Goal: Information Seeking & Learning: Find specific page/section

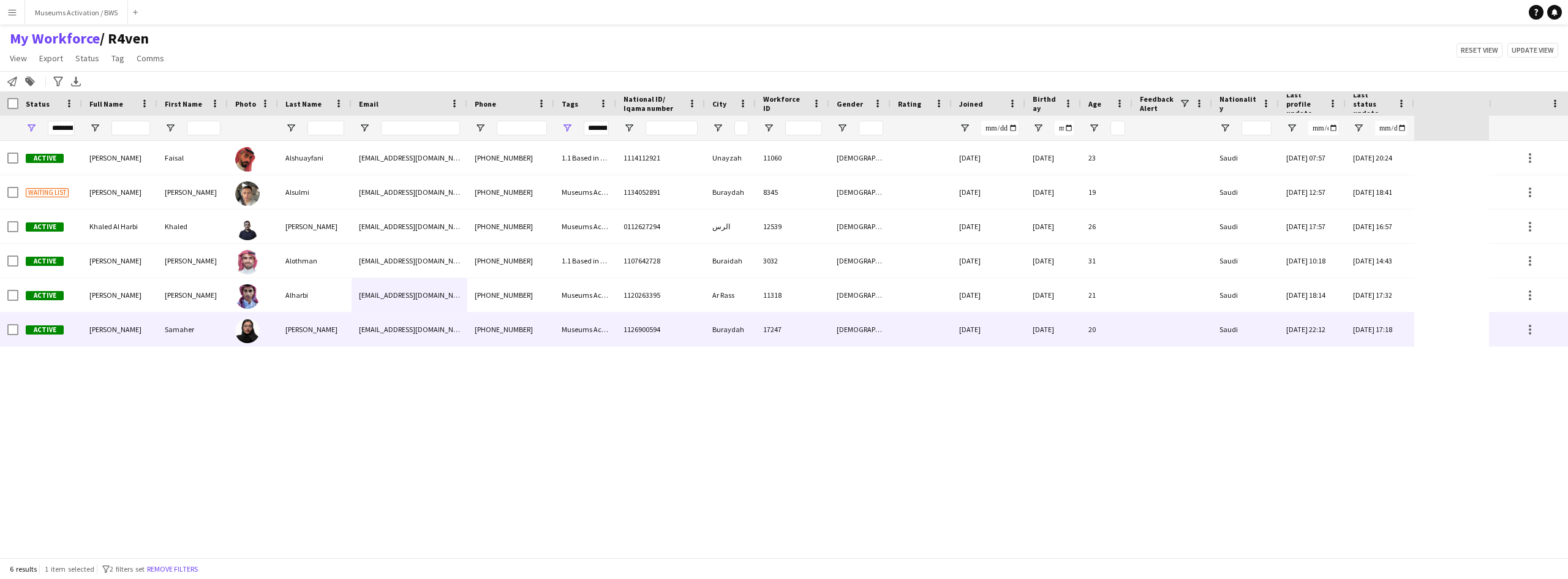
click at [185, 336] on div "Samaher" at bounding box center [192, 329] width 70 height 33
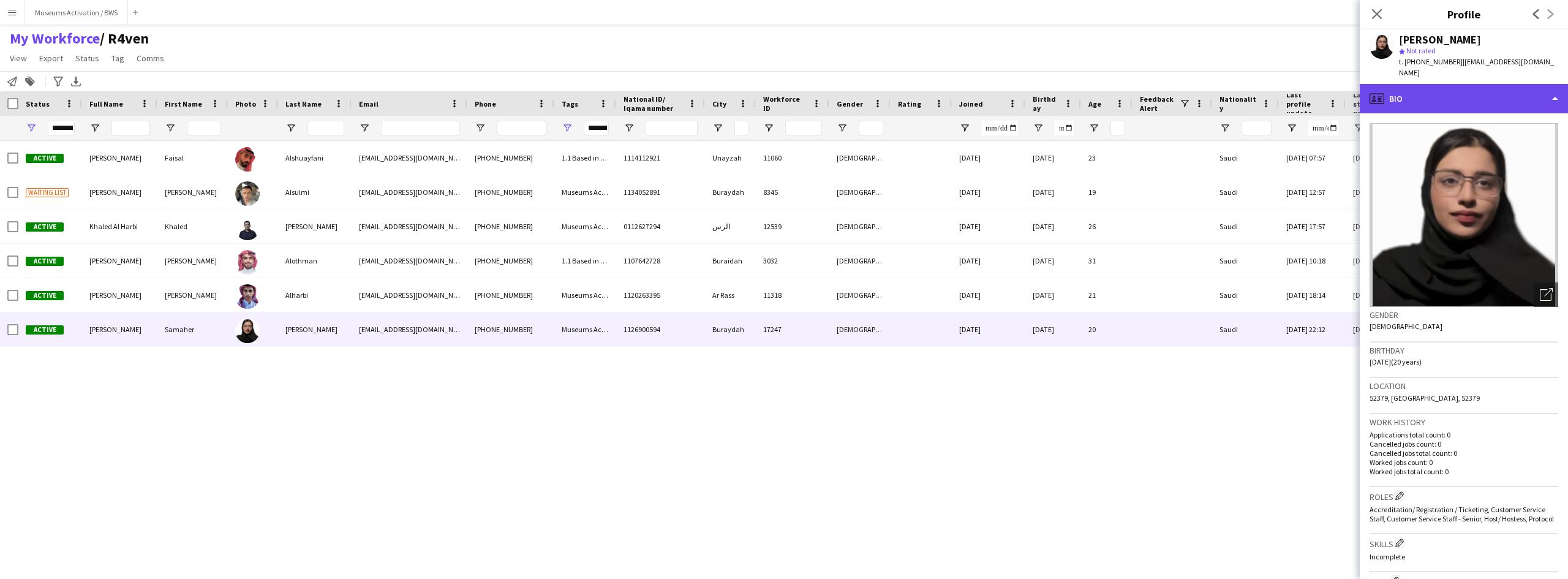
click at [1254, 84] on div "profile Bio" at bounding box center [1464, 98] width 208 height 29
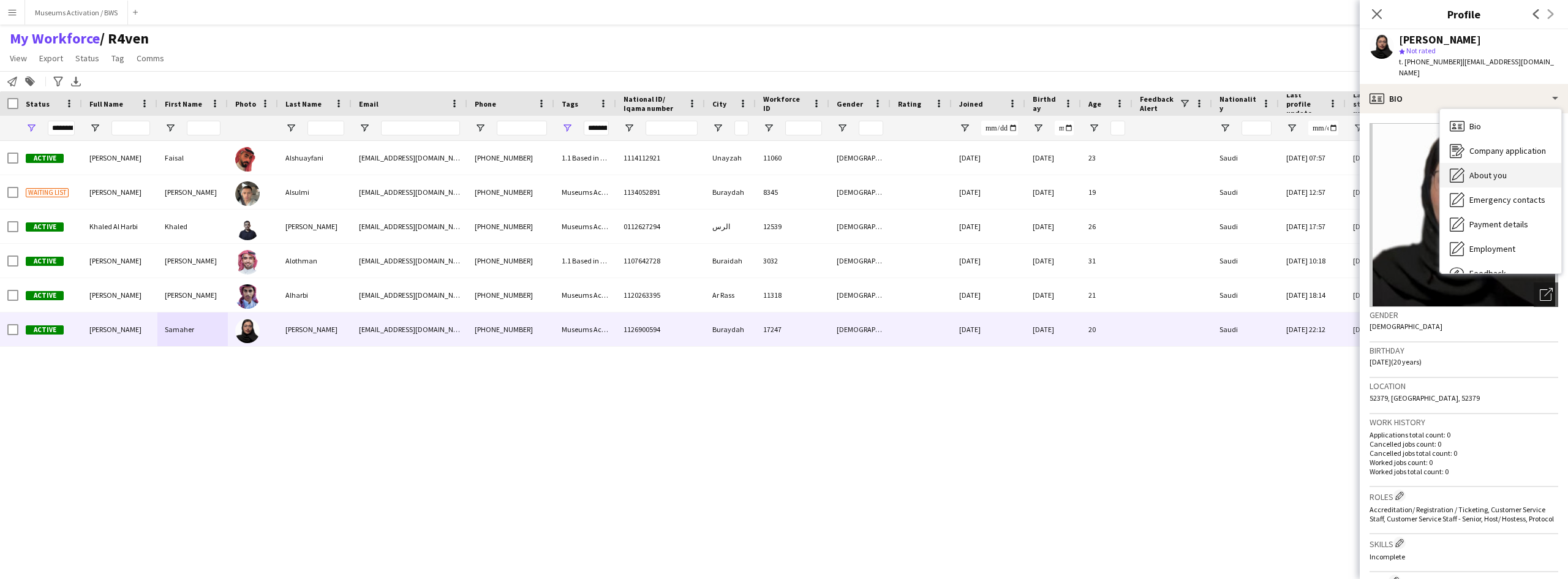
click at [1254, 163] on div "About you About you" at bounding box center [1501, 175] width 121 height 25
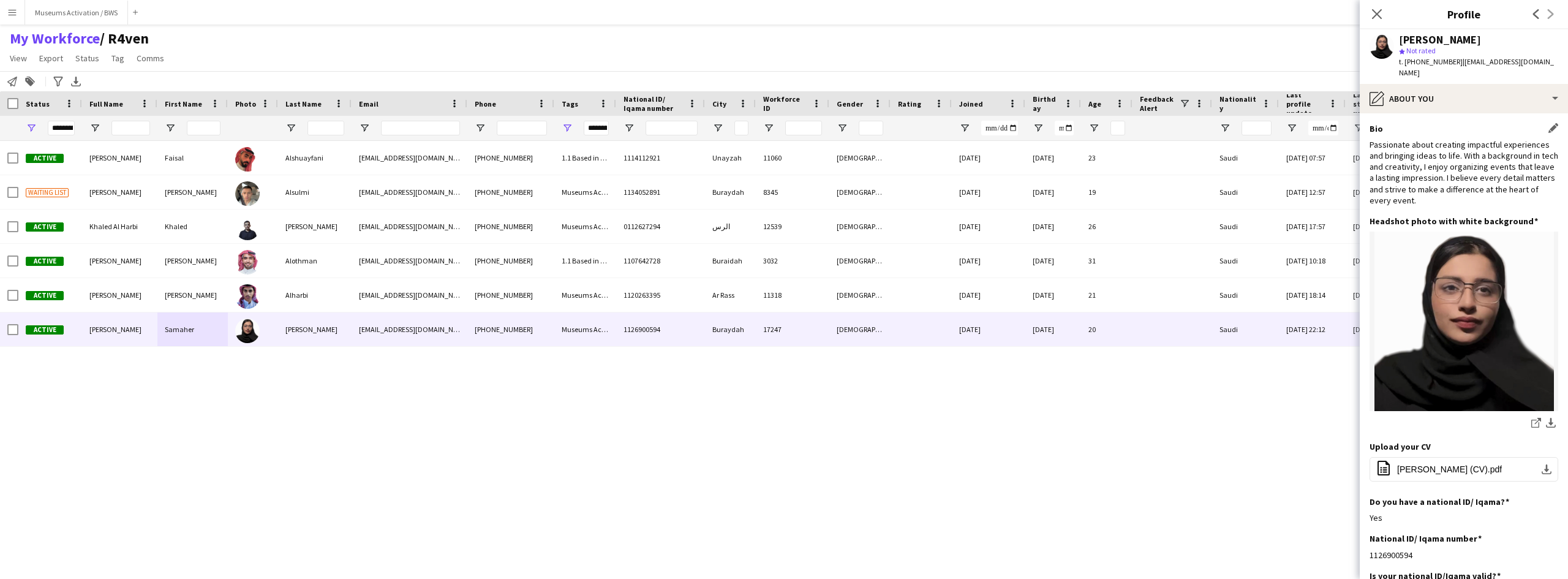
click at [1254, 155] on div "Passionate about creating impactful experiences and bringing ideas to life. Wit…" at bounding box center [1464, 172] width 189 height 67
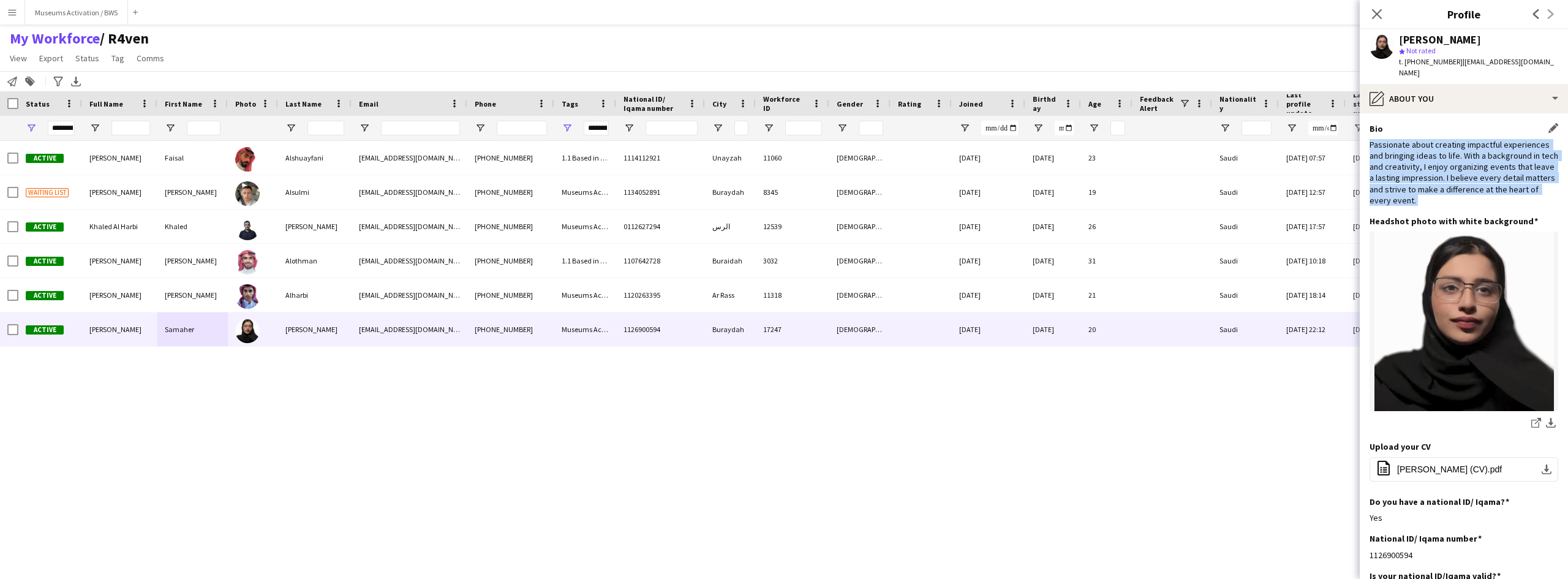
click at [1254, 155] on div "Passionate about creating impactful experiences and bringing ideas to life. Wit…" at bounding box center [1464, 172] width 189 height 67
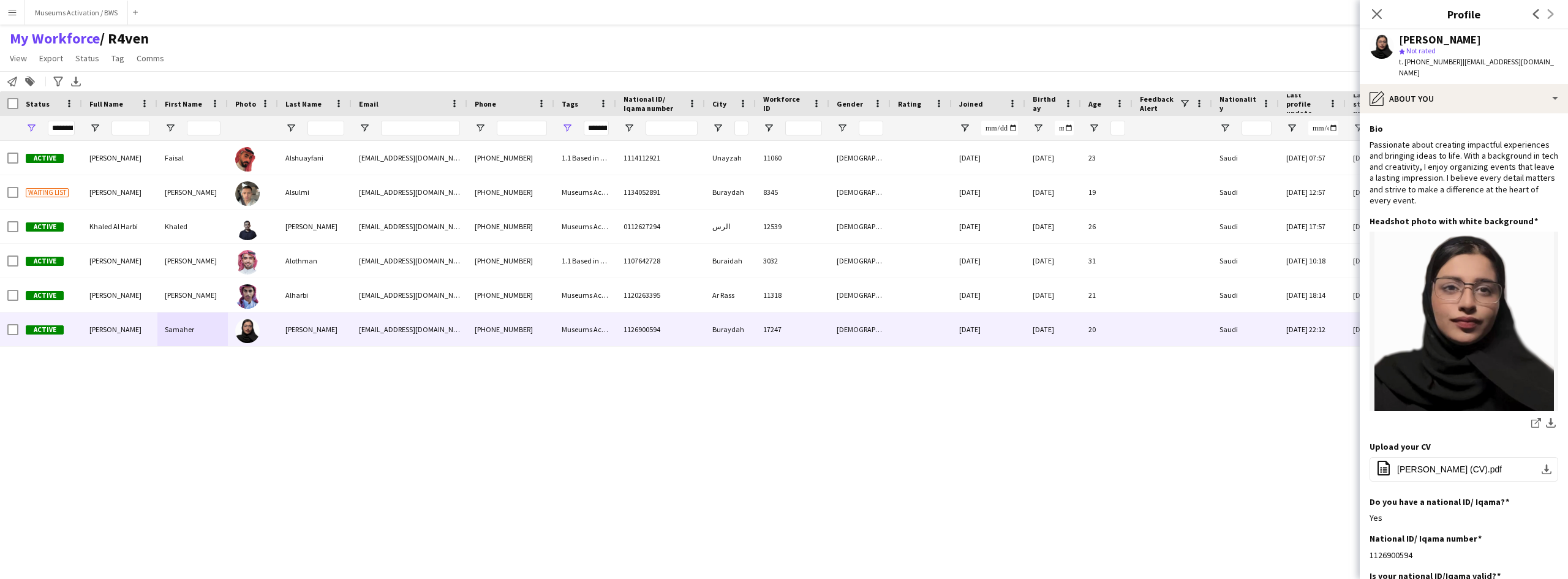
click at [748, 27] on main "My Workforce / R4ven View Views Default view R4ven New view Update view Delete …" at bounding box center [784, 294] width 1568 height 538
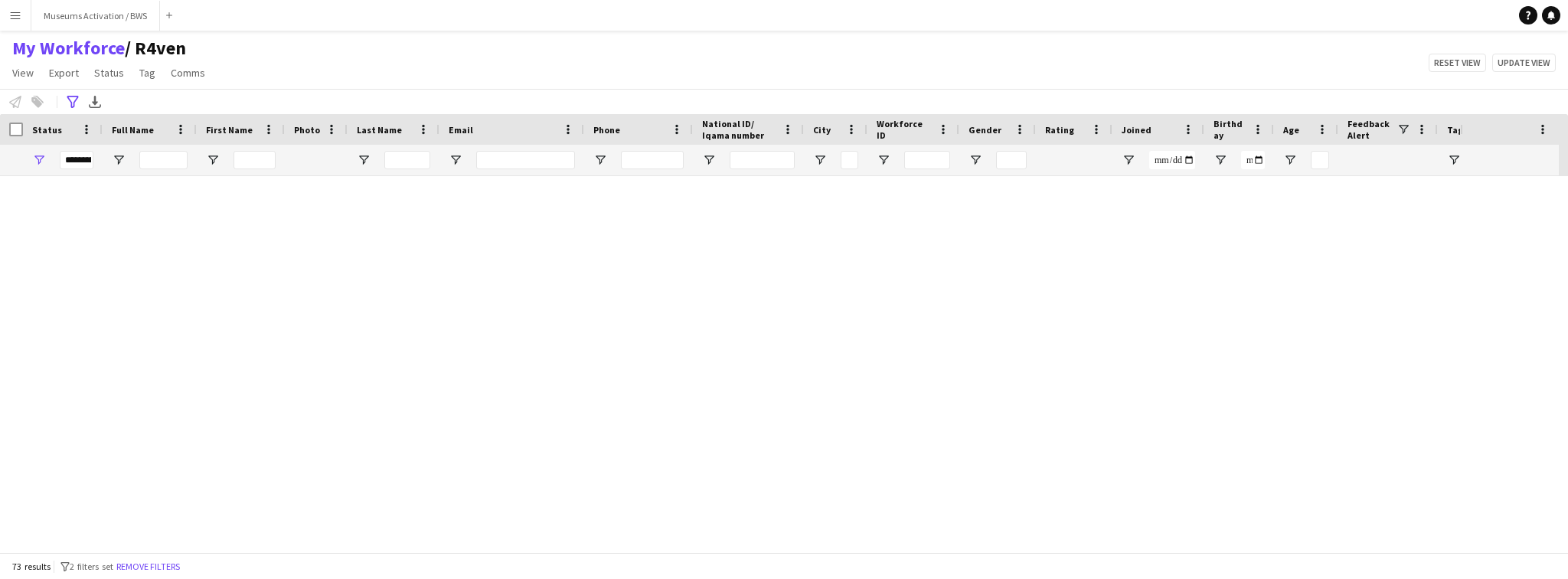
scroll to position [1624, 0]
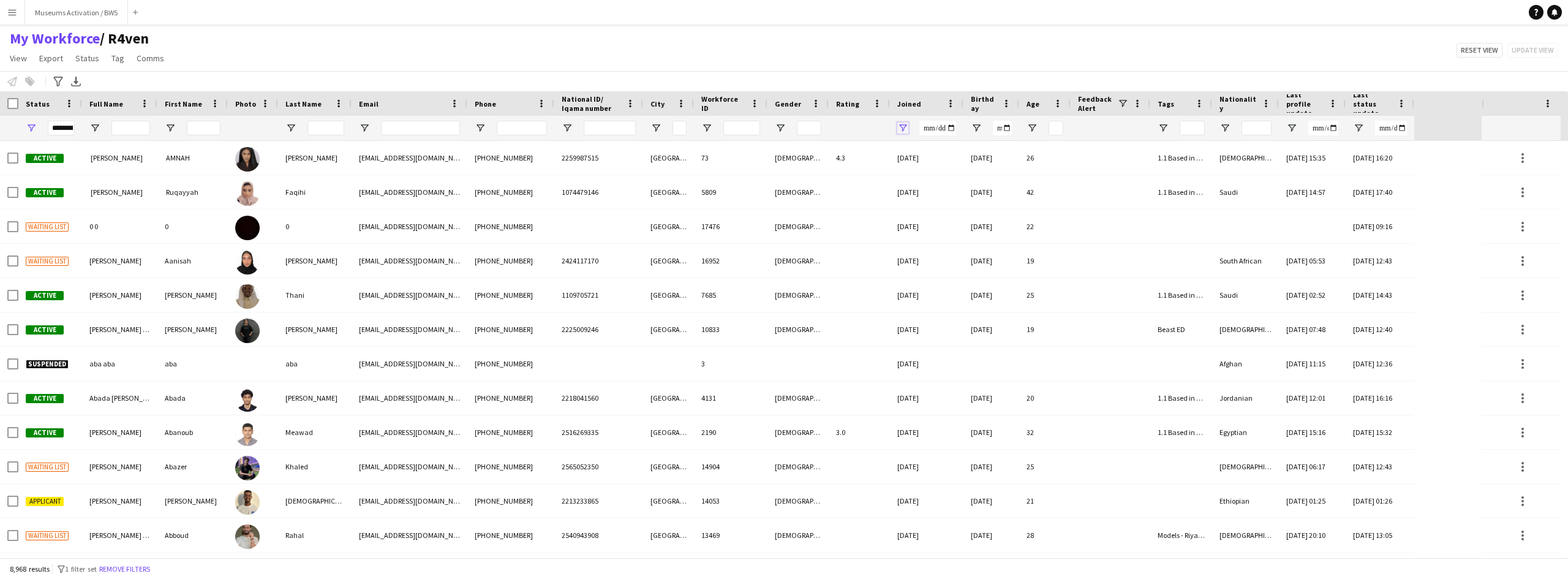
click at [901, 125] on span "Open Filter Menu" at bounding box center [903, 128] width 11 height 11
type input "**********"
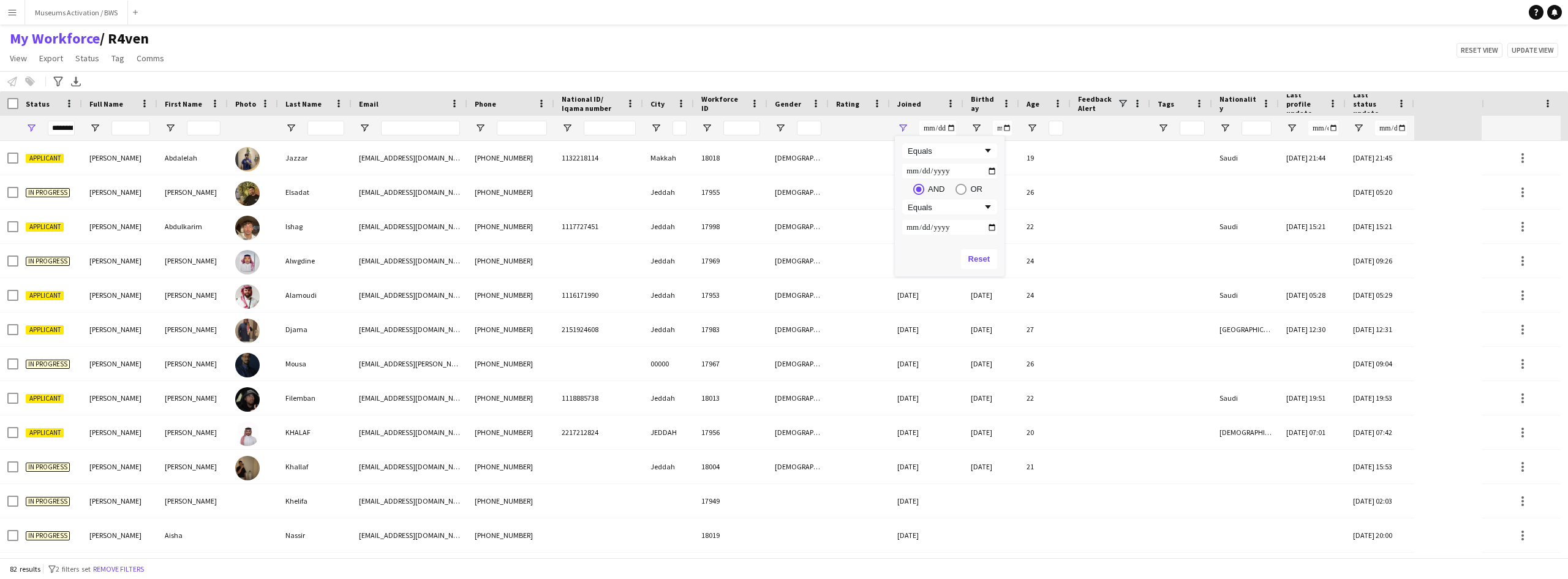
click at [882, 34] on div "My Workforce / R4ven View Views Default view R4ven New view Update view Delete …" at bounding box center [784, 50] width 1568 height 42
click at [138, 130] on input "Full Name Filter Input" at bounding box center [131, 128] width 39 height 15
type input "***"
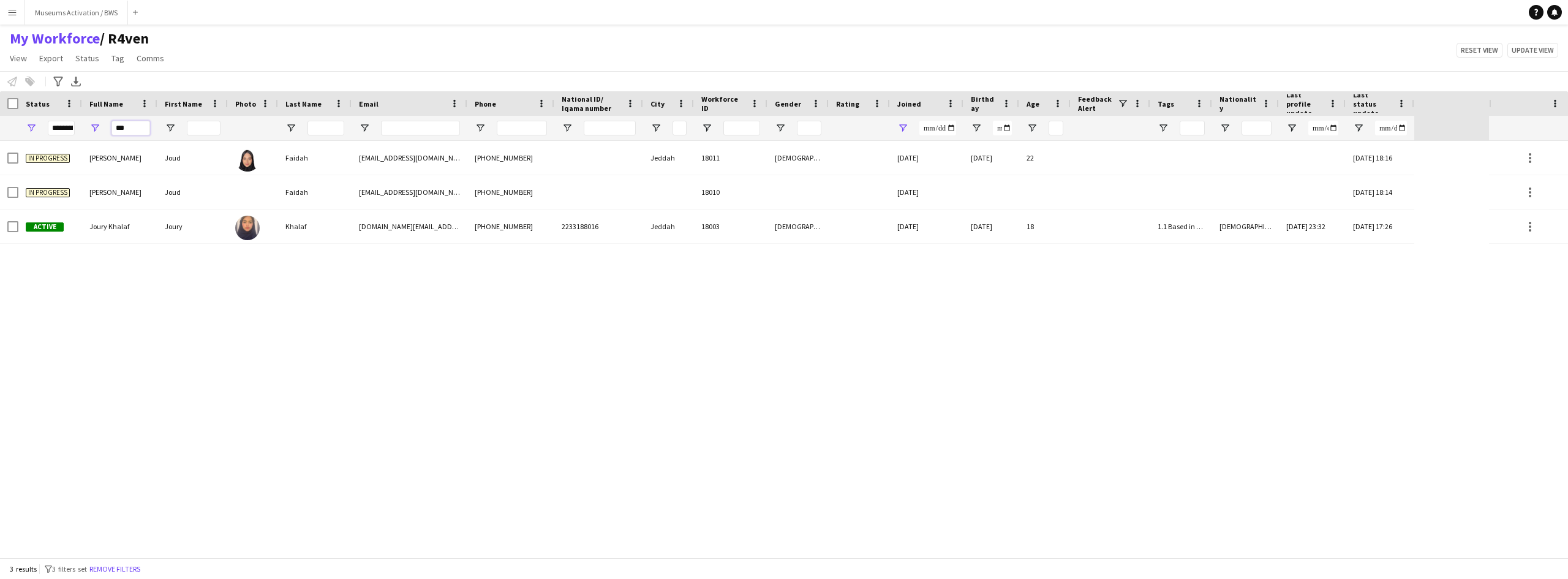
click at [127, 132] on input "***" at bounding box center [131, 128] width 39 height 15
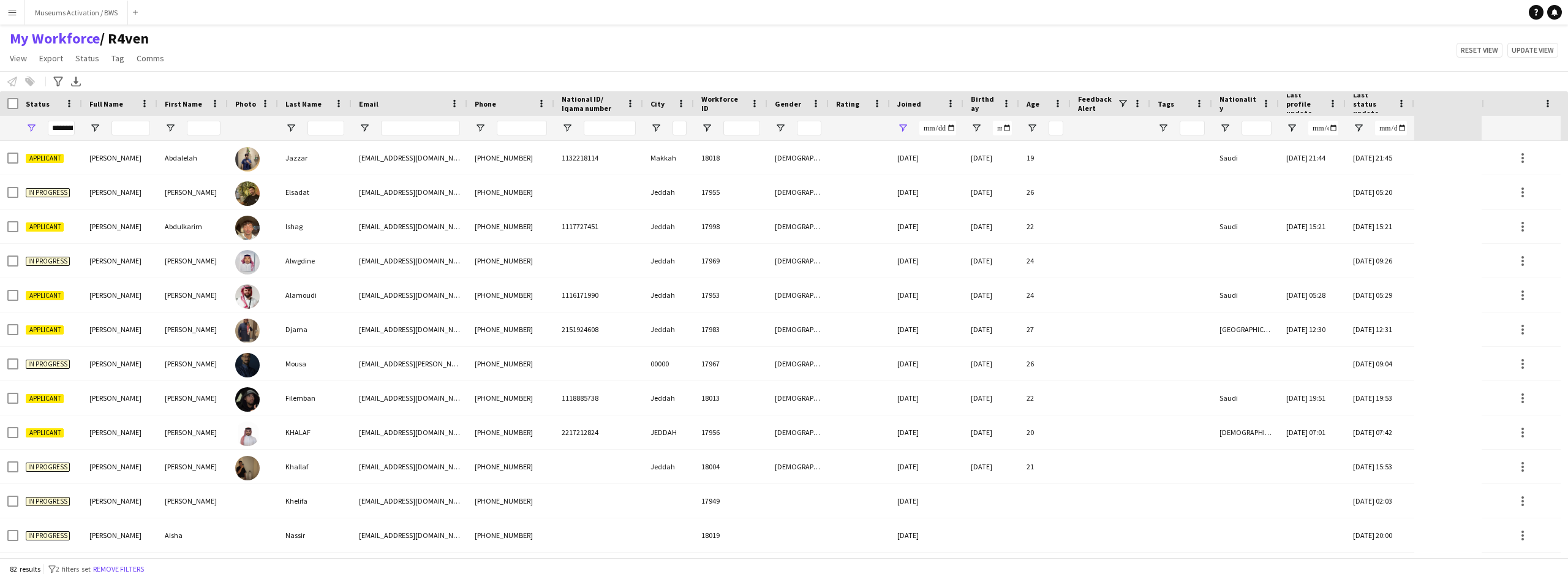
click at [230, 50] on div "My Workforce / R4ven View Views Default view R4ven New view Update view Delete …" at bounding box center [784, 50] width 1568 height 42
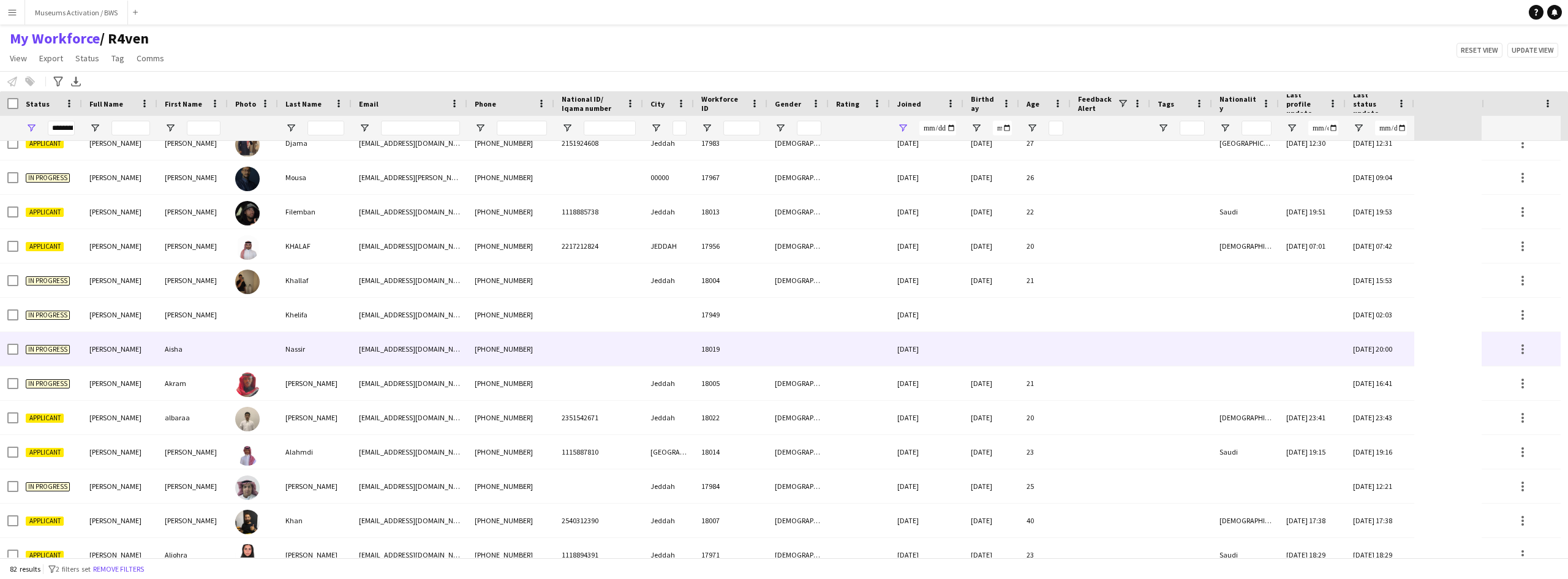
scroll to position [261, 0]
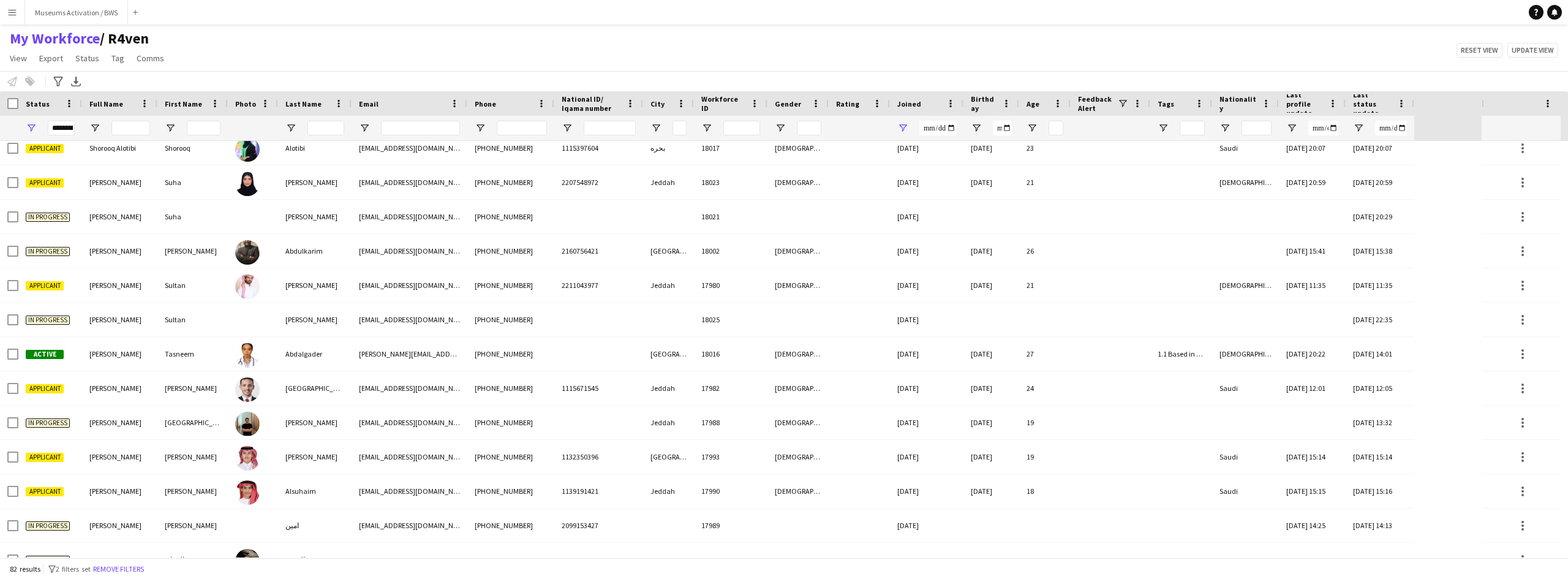
click at [896, 124] on div "**********" at bounding box center [927, 128] width 74 height 25
click at [896, 125] on div "**********" at bounding box center [927, 128] width 74 height 25
click at [905, 128] on span "Open Filter Menu" at bounding box center [903, 128] width 11 height 11
click at [921, 153] on div "Equals" at bounding box center [945, 151] width 75 height 9
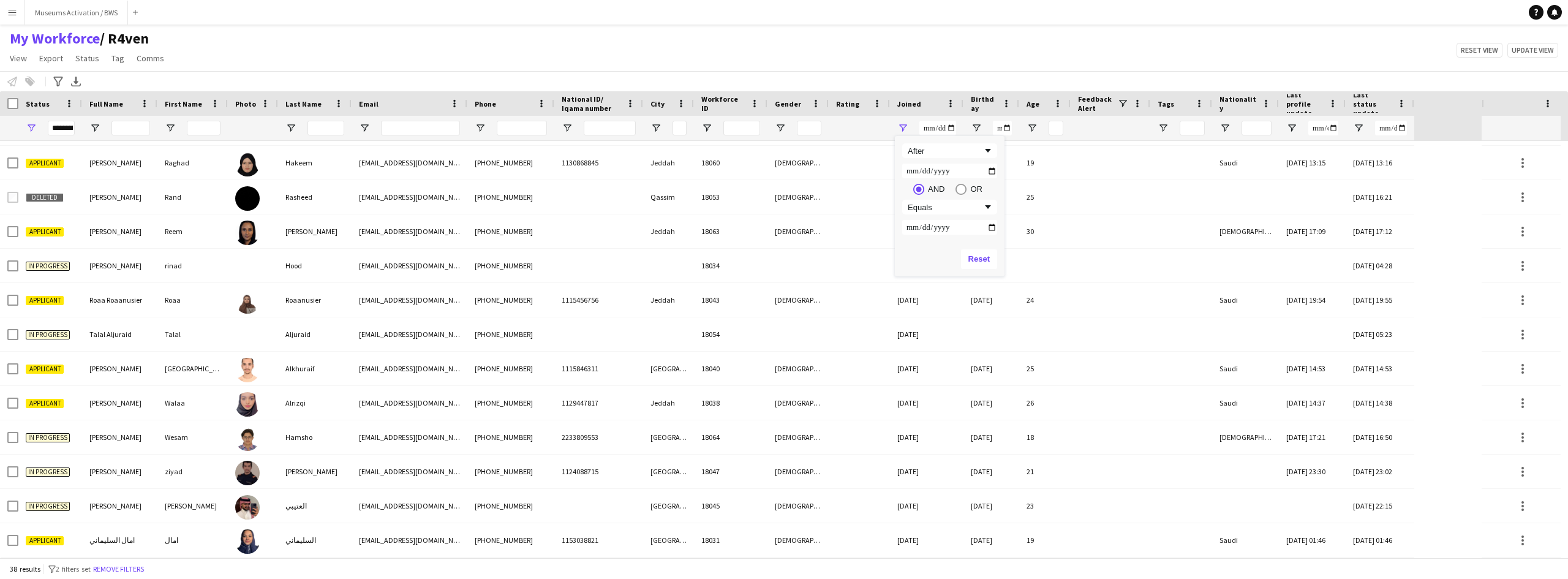
click at [939, 59] on div "My Workforce / R4ven View Views Default view R4ven New view Update view Delete …" at bounding box center [784, 50] width 1568 height 42
click at [30, 129] on span "Open Filter Menu" at bounding box center [31, 128] width 11 height 11
click at [254, 84] on div "Notify workforce Add to tag Select at least one crew to tag him or her. Advance…" at bounding box center [784, 81] width 1568 height 20
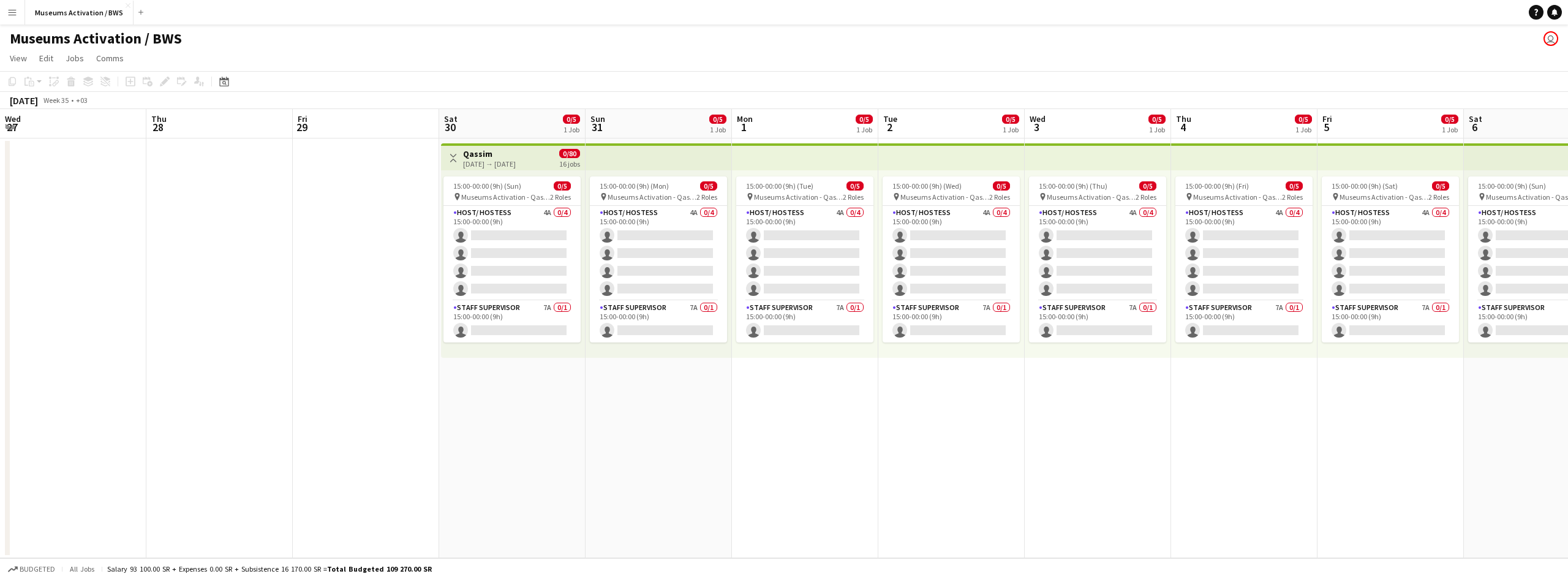
scroll to position [0, 373]
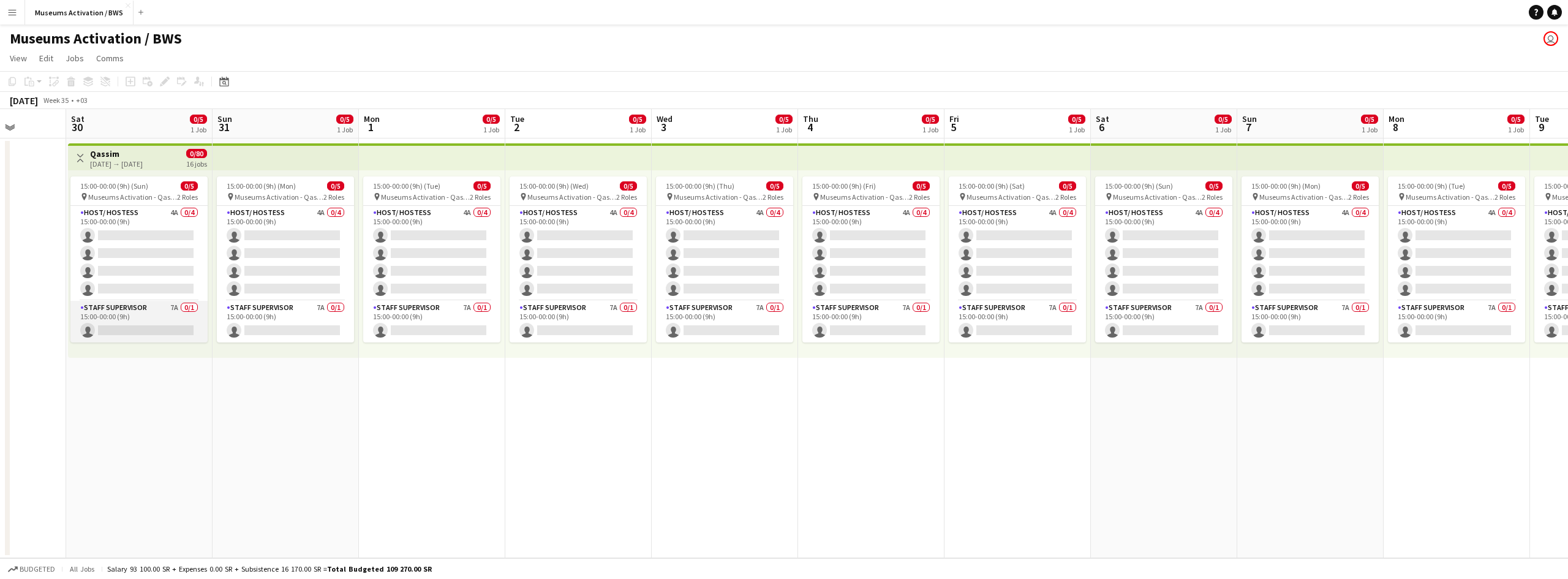
click at [143, 304] on app-card-role "Staff Supervisor 7A 0/1 15:00-00:00 (9h) single-neutral-actions" at bounding box center [138, 322] width 137 height 42
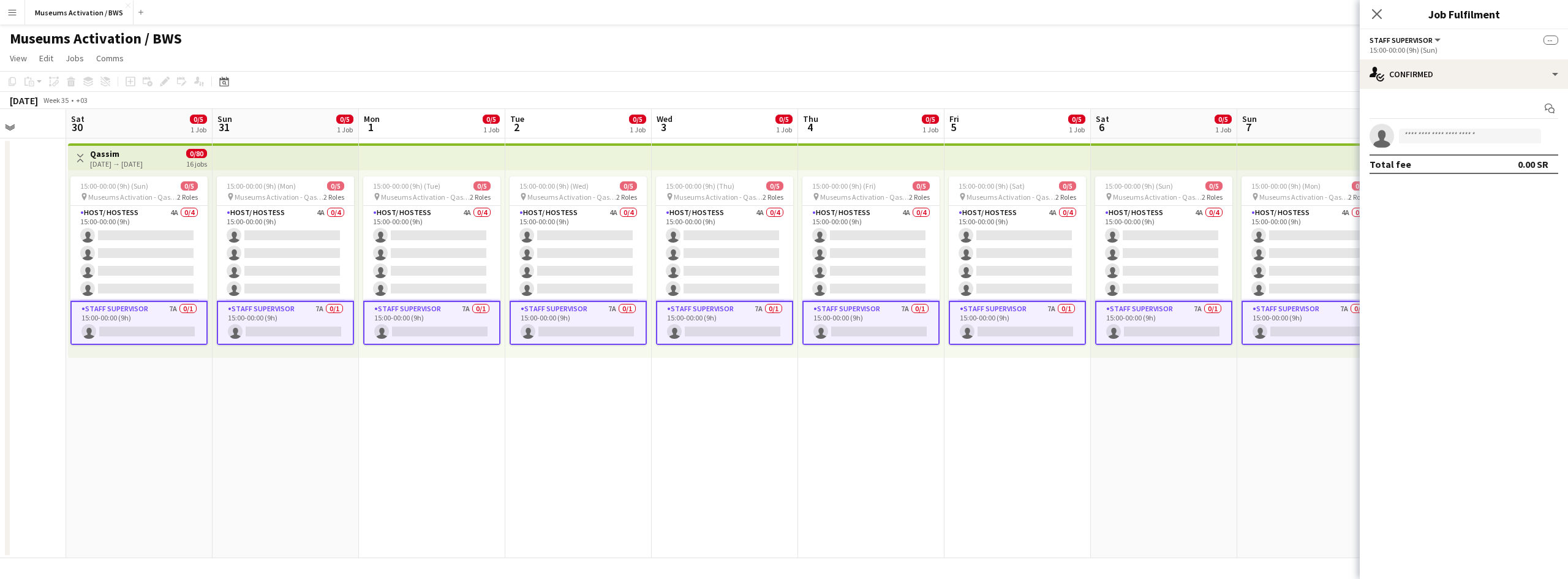
click at [1437, 89] on div "Start chat single-neutral-actions Total fee 0.00 SR" at bounding box center [1464, 136] width 208 height 95
click at [1437, 82] on div "single-neutral-actions-check-2 Confirmed" at bounding box center [1464, 74] width 208 height 29
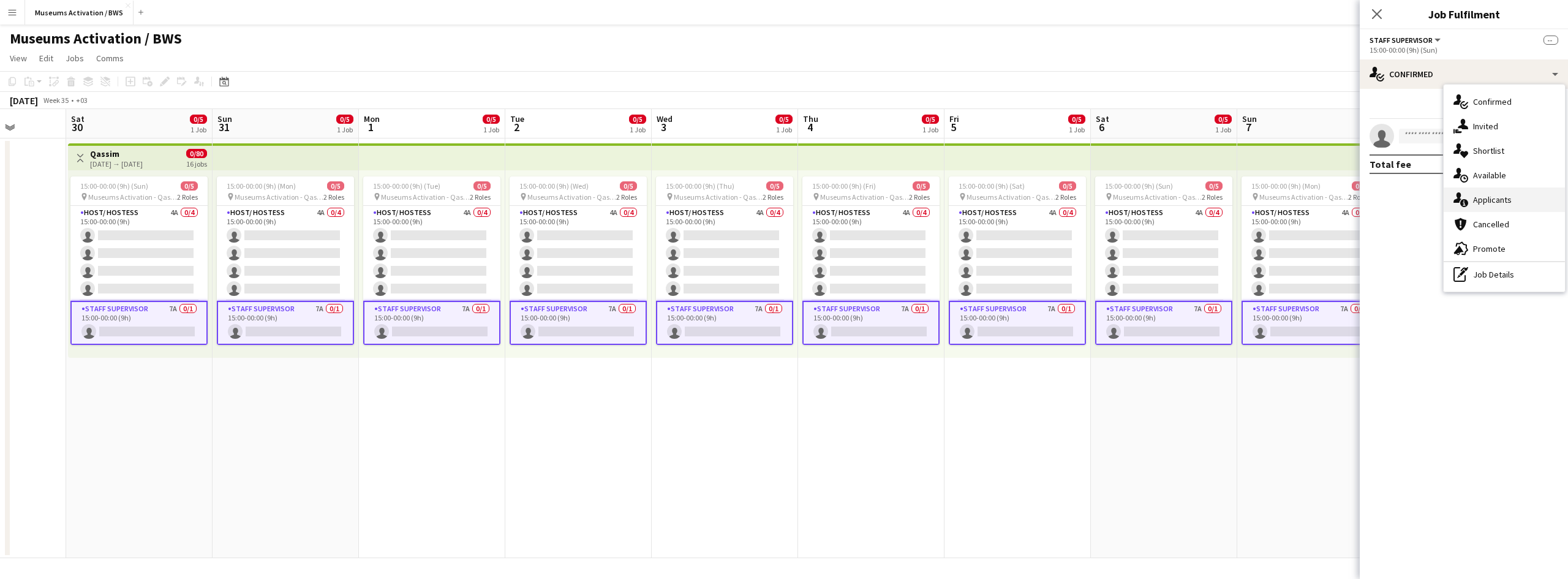
click at [1489, 206] on div "single-neutral-actions-information Applicants" at bounding box center [1505, 200] width 121 height 25
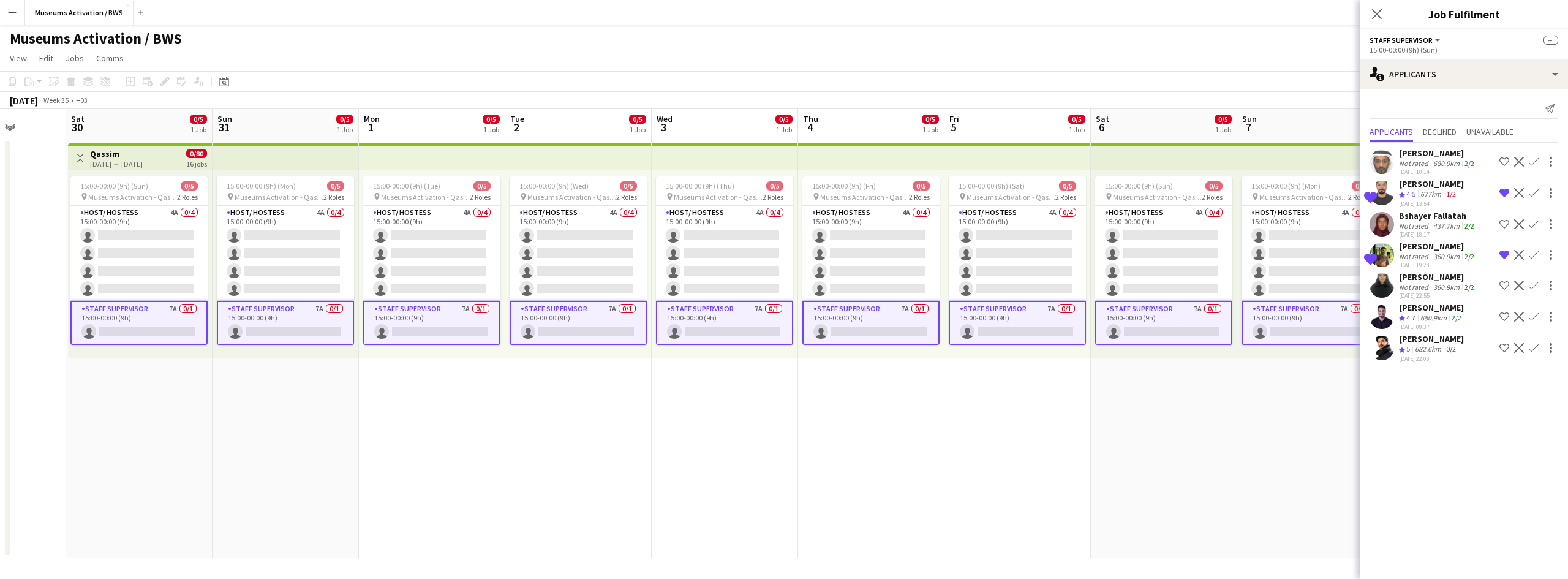
click at [1405, 353] on div "Crew rating 5" at bounding box center [1406, 349] width 14 height 10
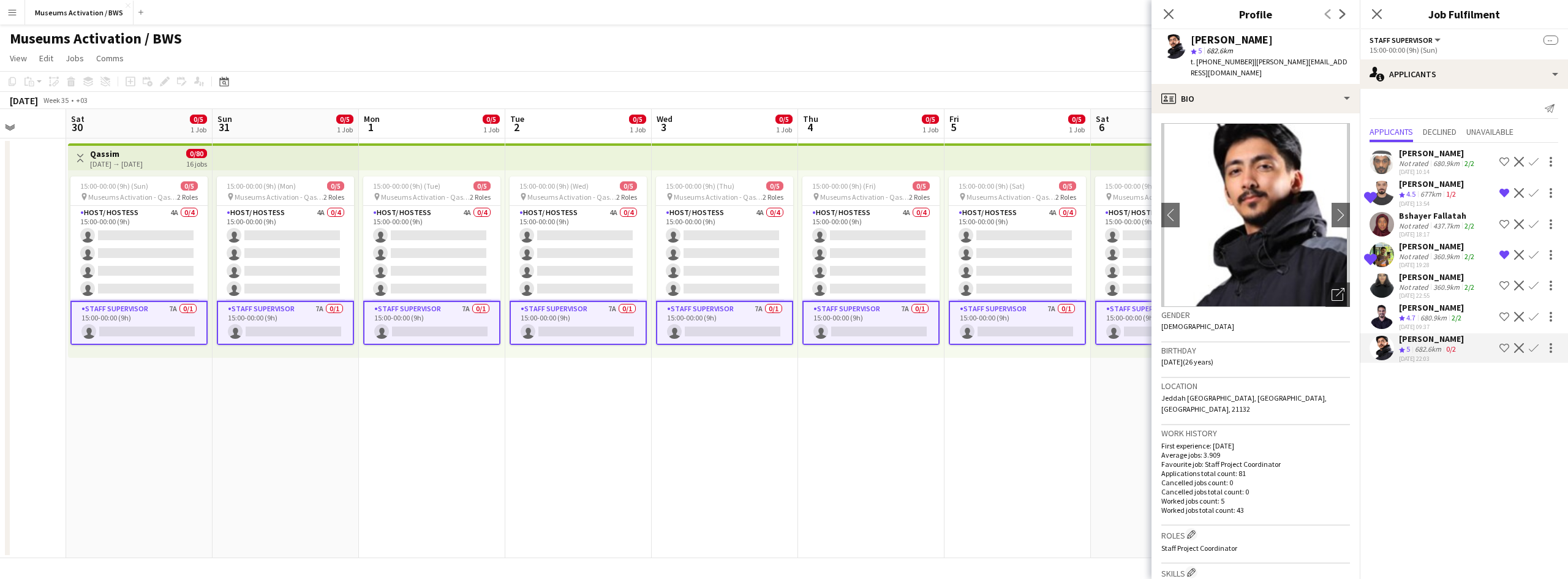
click at [1505, 346] on app-icon "Shortlist crew" at bounding box center [1505, 348] width 10 height 10
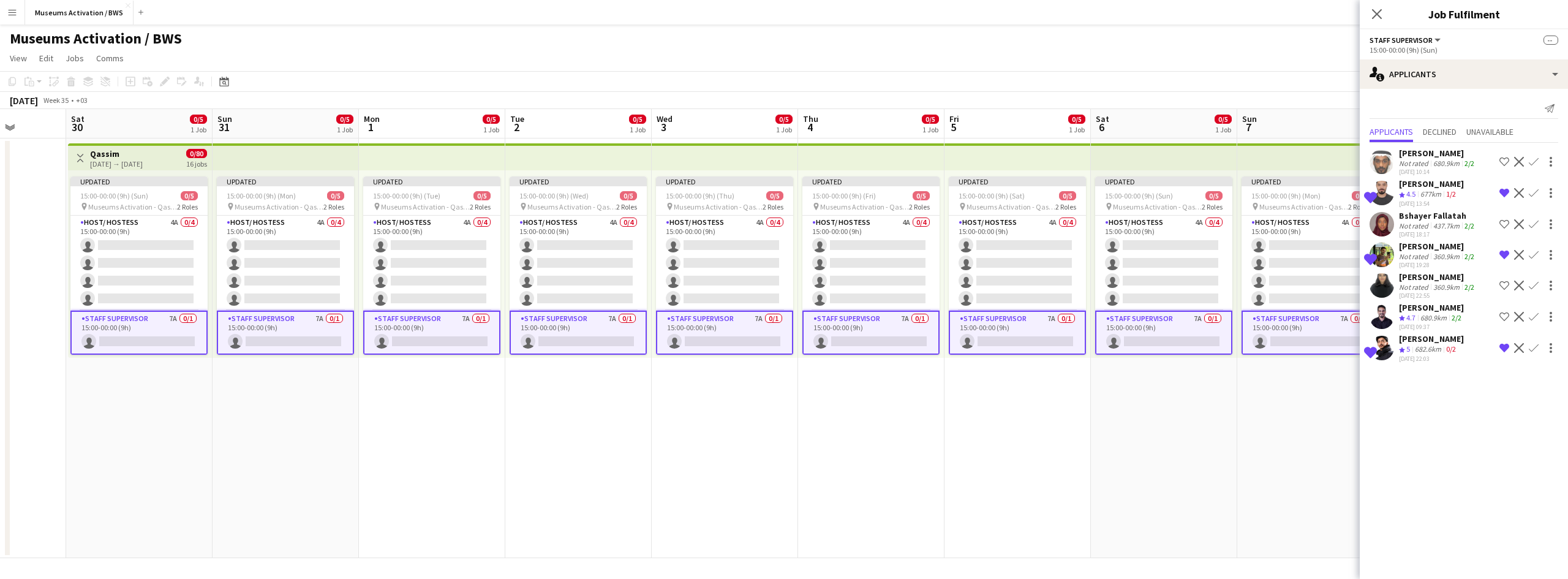
click at [1502, 345] on app-icon "Remove crew from shortlist" at bounding box center [1505, 348] width 10 height 10
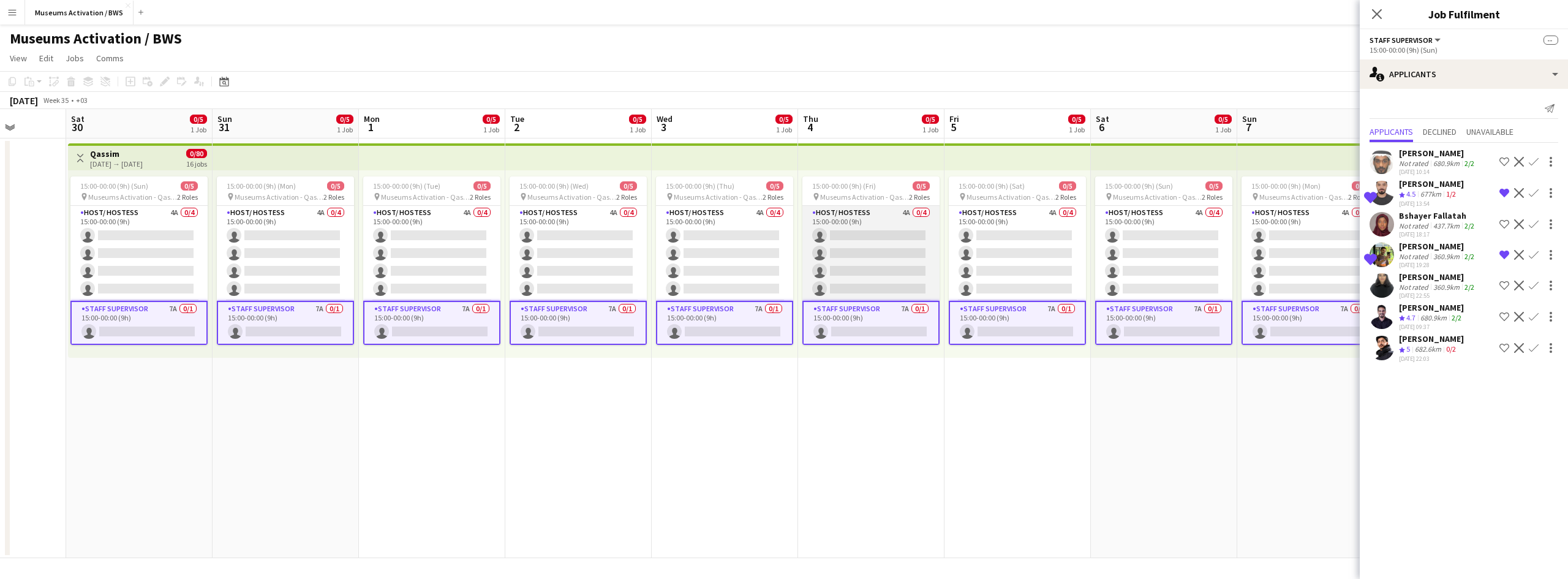
click at [935, 217] on app-card-role "Host/ Hostess 4A 0/4 15:00-00:00 (9h) single-neutral-actions single-neutral-act…" at bounding box center [871, 253] width 137 height 95
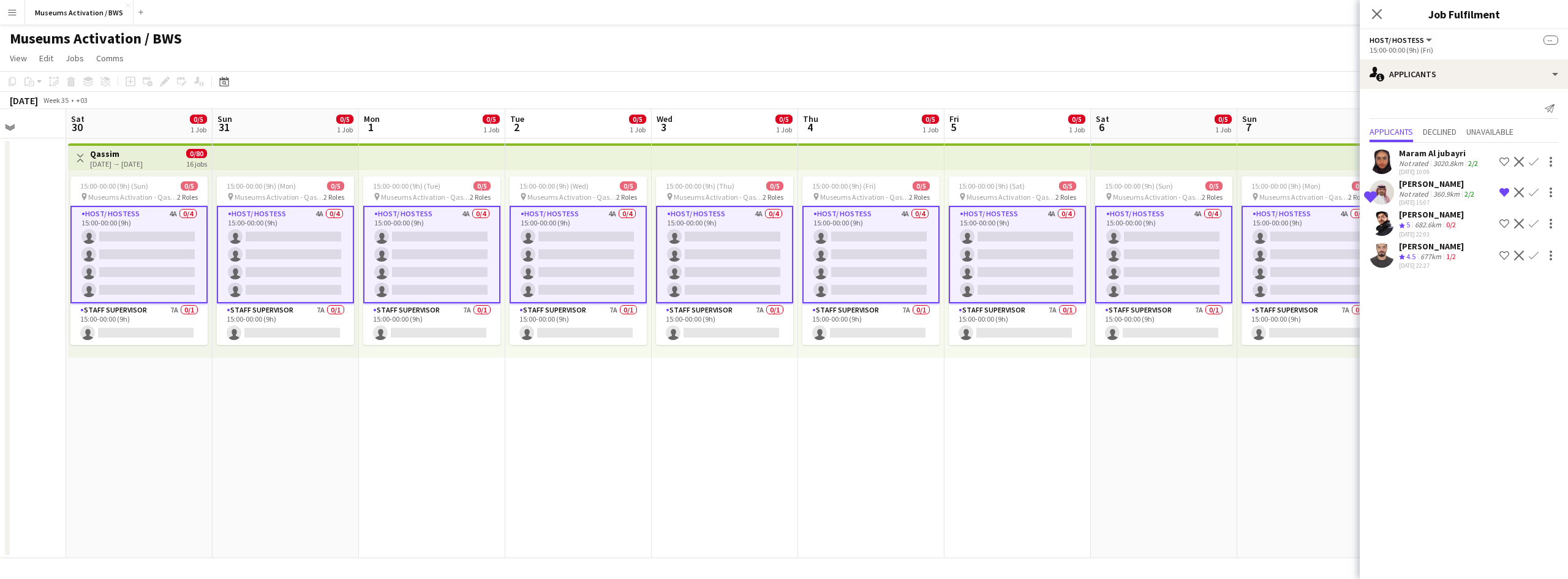
click at [1509, 222] on button "Shortlist crew" at bounding box center [1505, 223] width 15 height 15
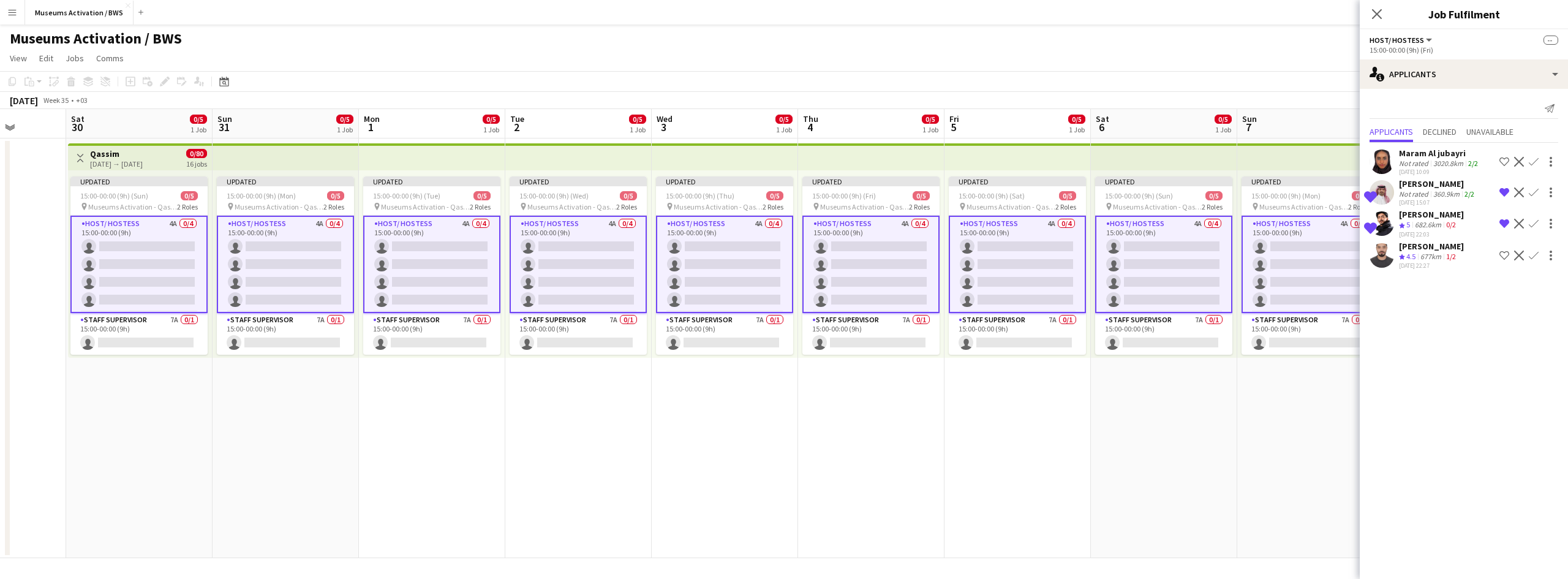
click at [1503, 254] on app-icon "Shortlist crew" at bounding box center [1505, 255] width 10 height 10
click at [1157, 339] on app-card-role "Staff Supervisor 7A 0/1 15:00-00:00 (9h) single-neutral-actions" at bounding box center [1163, 334] width 137 height 42
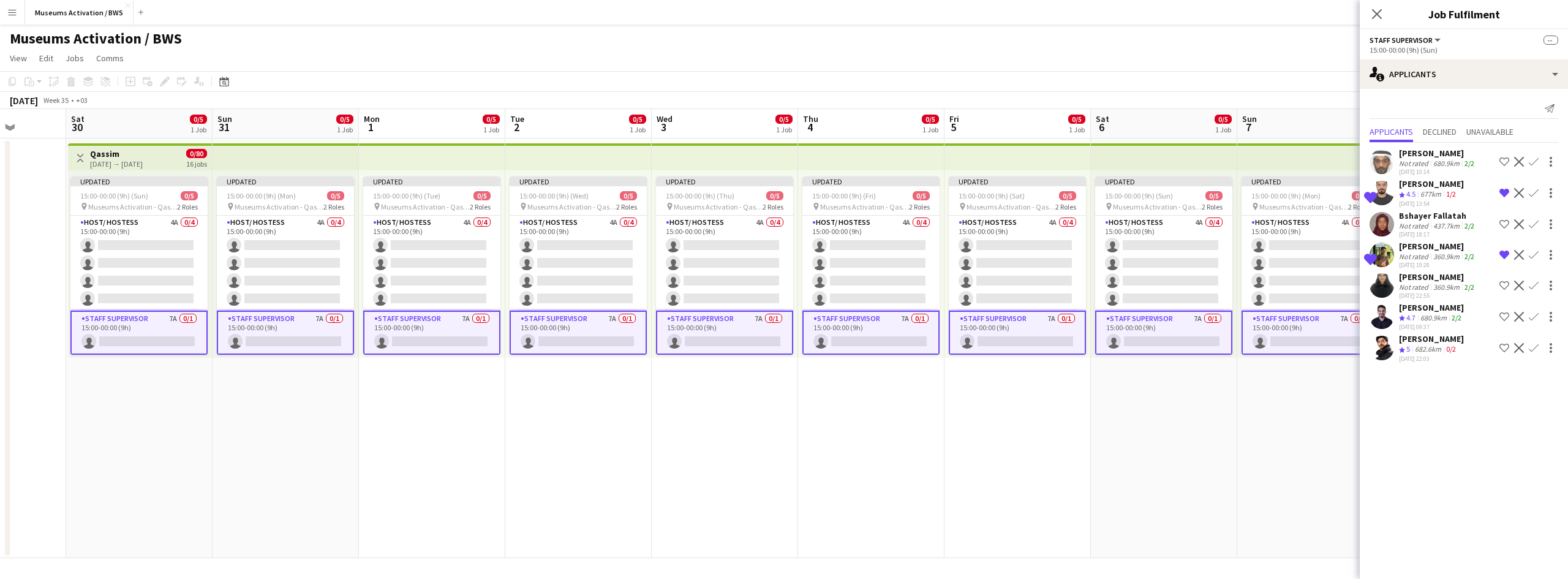
click at [1506, 345] on app-icon "Shortlist crew" at bounding box center [1505, 348] width 10 height 10
click at [1505, 315] on app-icon "Shortlist crew" at bounding box center [1505, 317] width 10 height 10
click at [1274, 405] on app-date-cell "Updated 15:00-00:00 (9h) (Mon) 0/5 pin Museums Activation - Qassim 2 Roles Host…" at bounding box center [1311, 348] width 146 height 420
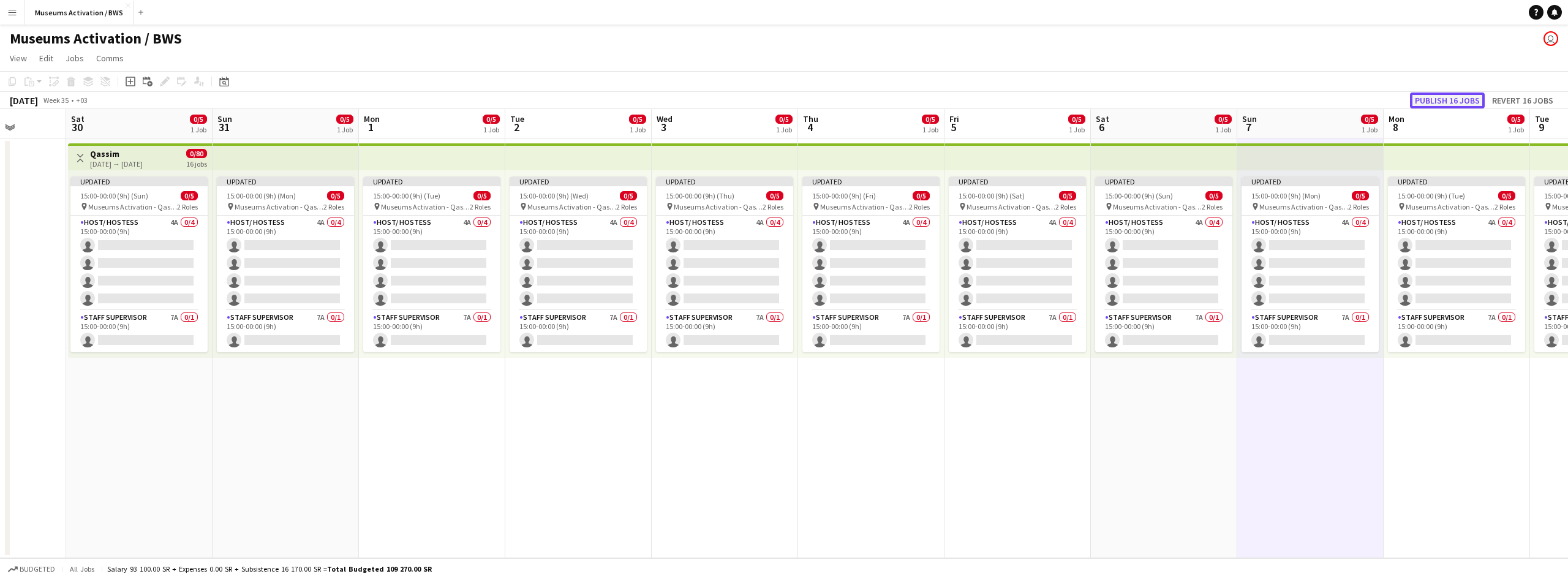
click at [1414, 101] on button "Publish 16 jobs" at bounding box center [1447, 100] width 75 height 16
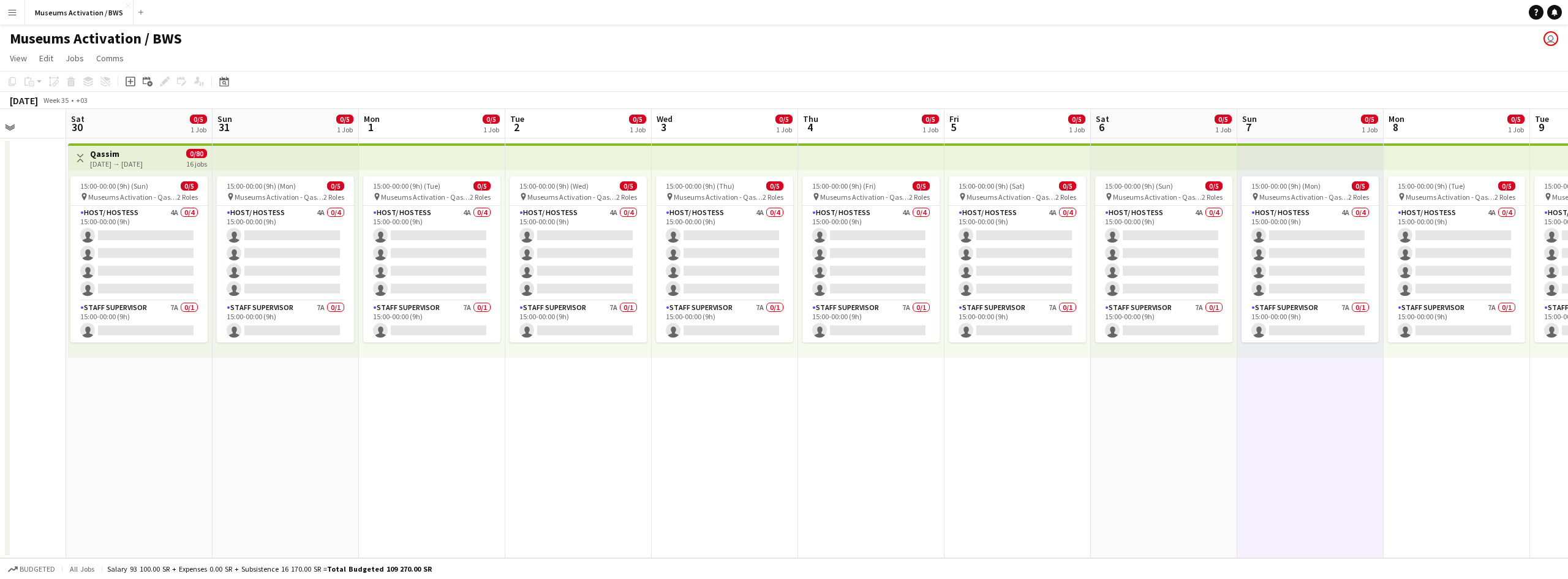
click at [82, 158] on app-icon "Toggle View" at bounding box center [80, 158] width 9 height 9
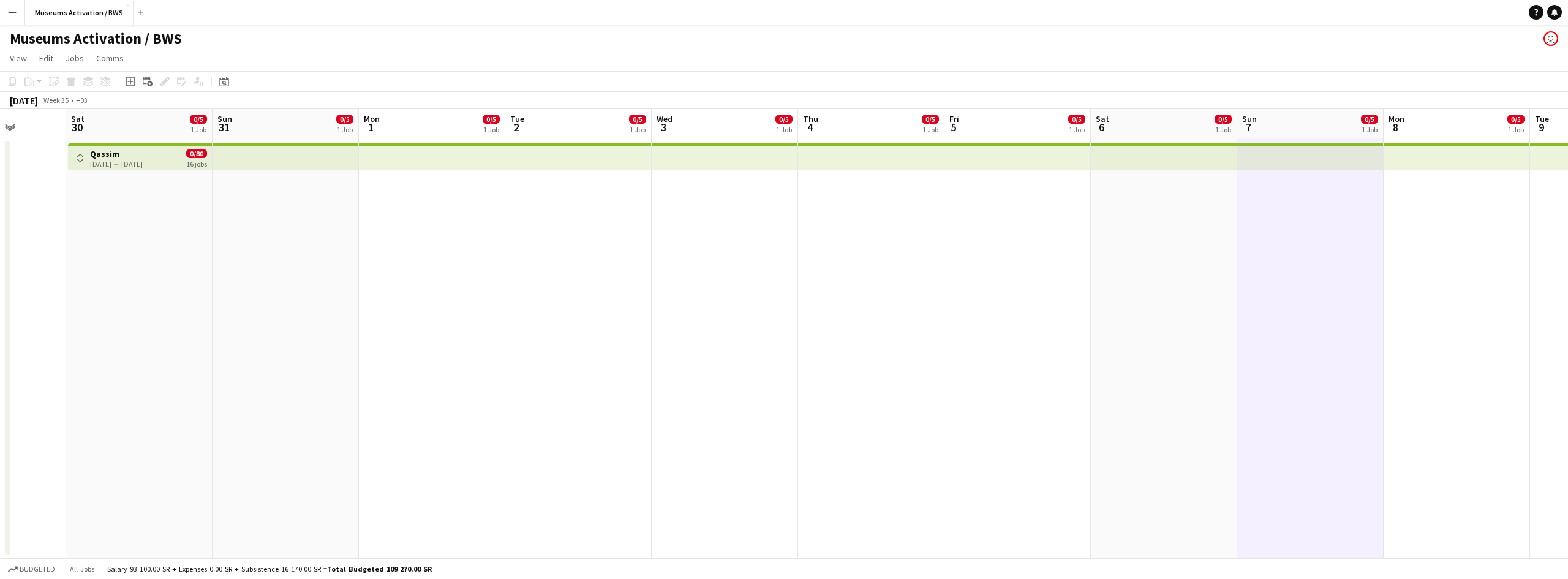
click at [82, 158] on app-icon "Toggle View" at bounding box center [80, 158] width 9 height 9
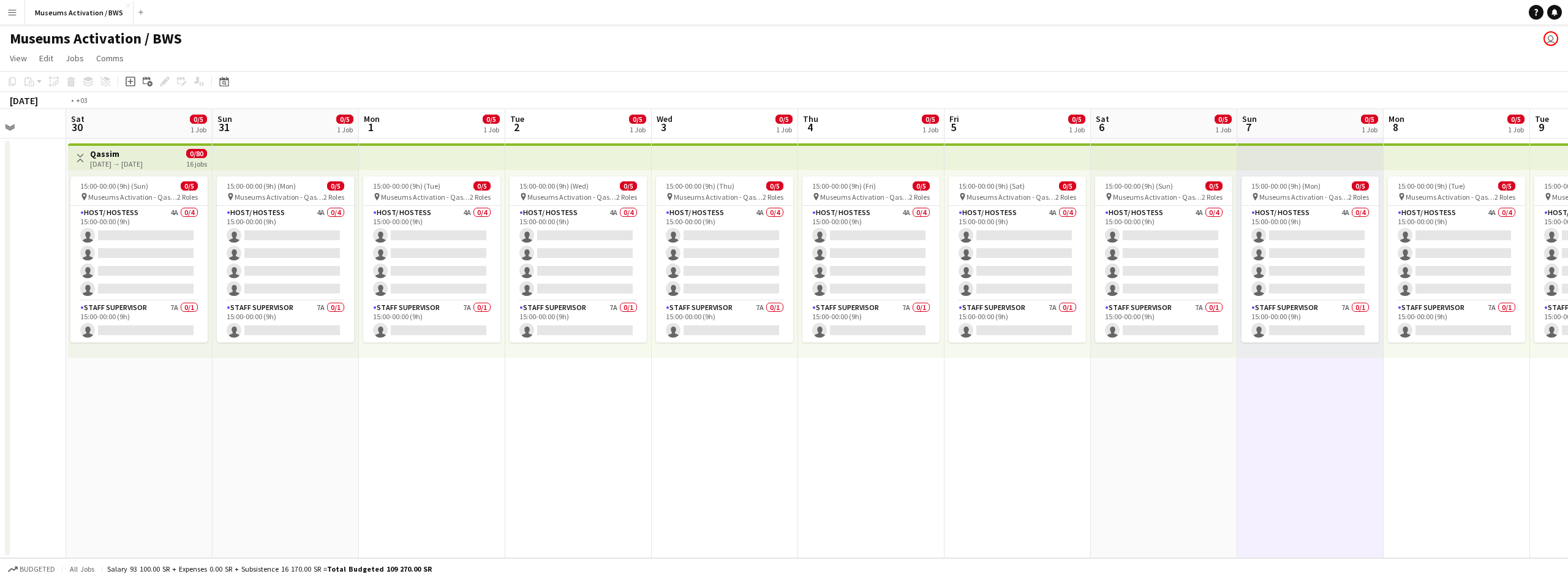
drag, startPoint x: 669, startPoint y: 387, endPoint x: 218, endPoint y: 405, distance: 451.4
click at [218, 405] on app-calendar-viewport "Wed 27 Thu 28 Fri 29 Sat 30 0/5 1 Job Sun 31 0/5 1 Job Mon 1 0/5 1 Job Tue 2 0/…" at bounding box center [784, 333] width 1568 height 449
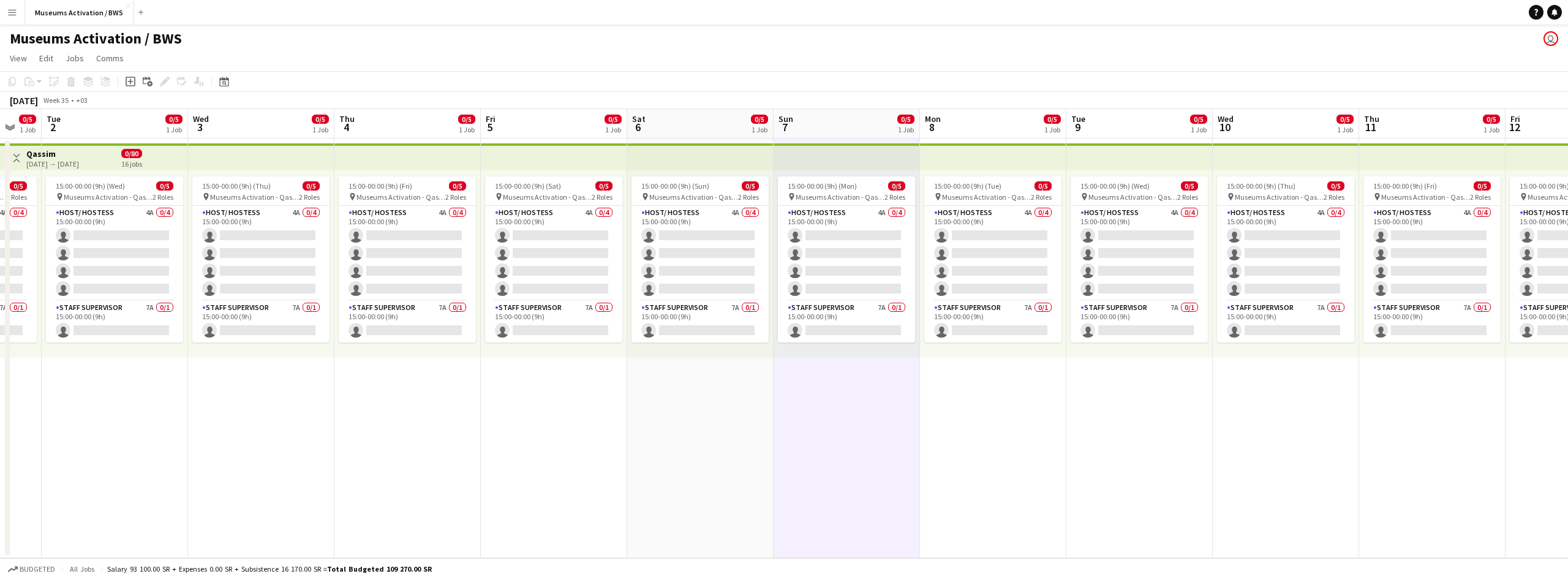
drag, startPoint x: 326, startPoint y: 345, endPoint x: 128, endPoint y: 364, distance: 198.9
click at [101, 354] on app-calendar-viewport "Sat 30 0/5 1 Job Sun 31 0/5 1 Job Mon 1 0/5 1 Job Tue 2 0/5 1 Job Wed 3 0/5 1 J…" at bounding box center [784, 333] width 1568 height 449
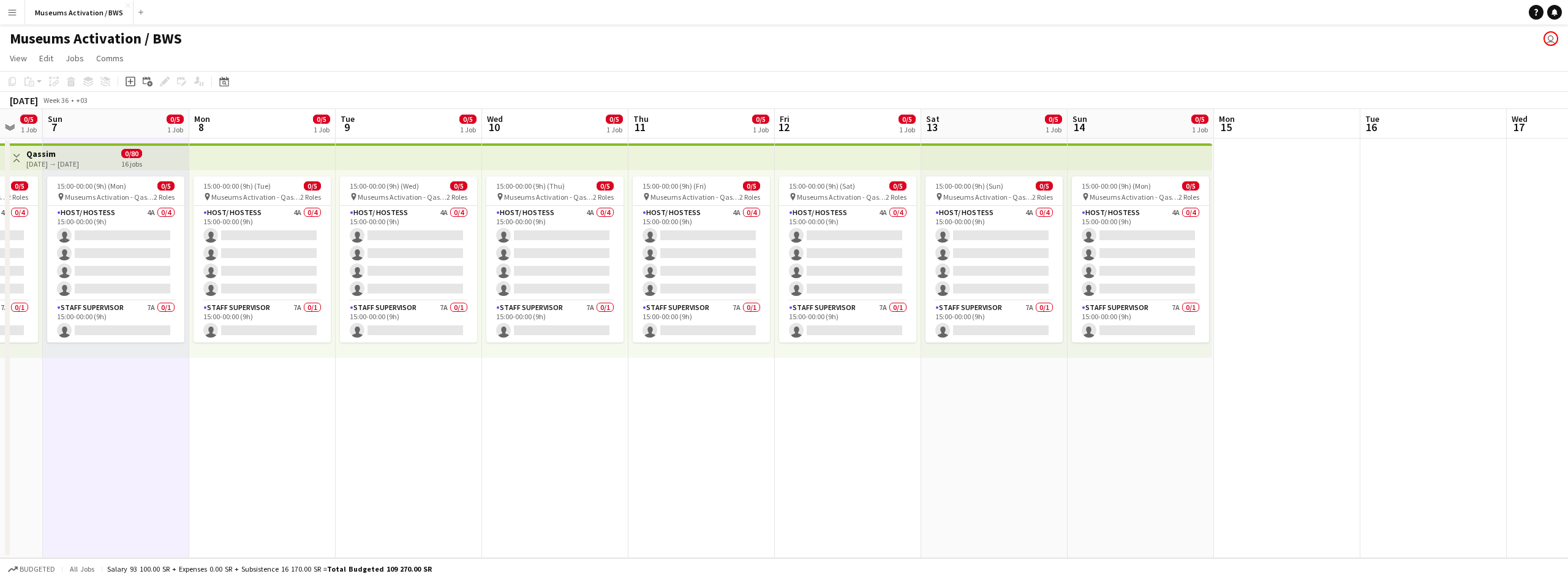
click at [79, 398] on app-calendar-viewport "Thu 4 0/5 1 Job Fri 5 0/5 1 Job Sat 6 0/5 1 Job Sun 7 0/5 1 Job Mon 8 0/5 1 Job…" at bounding box center [784, 333] width 1568 height 449
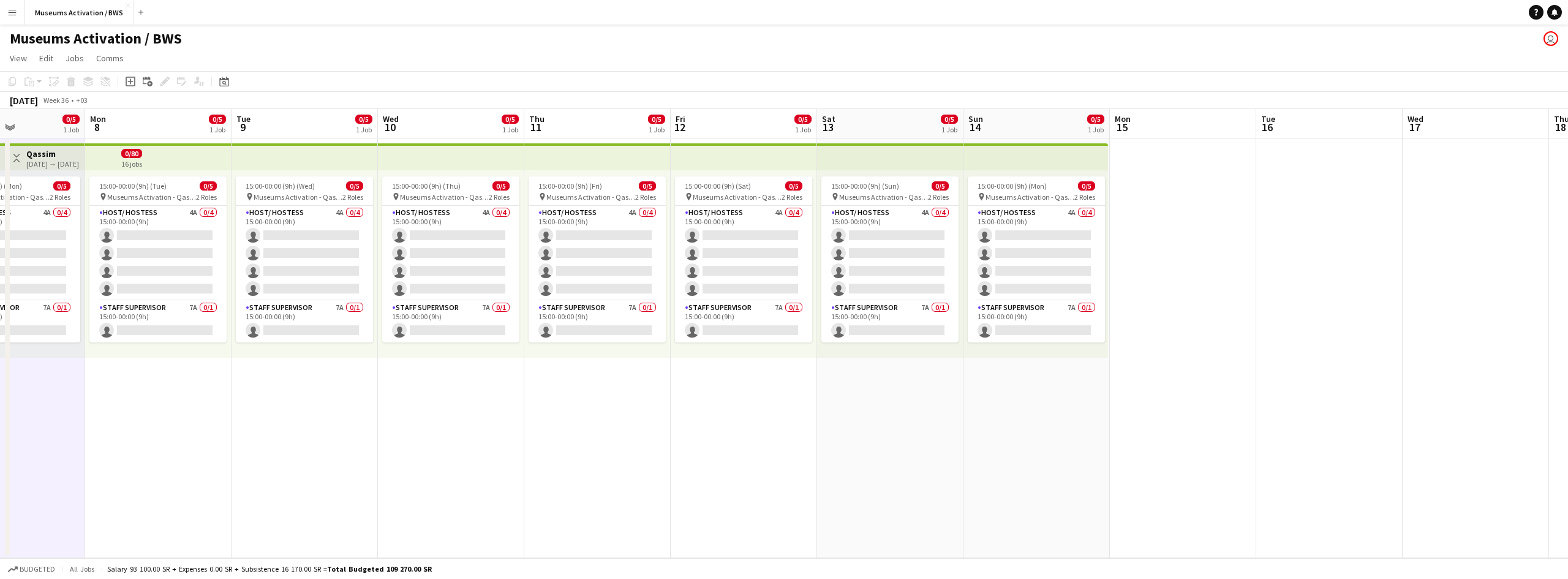
click at [1047, 383] on app-date-cell "15:00-00:00 (9h) (Mon) 0/5 pin Museums Activation - Qassim 2 Roles Host/ Hostes…" at bounding box center [1037, 348] width 146 height 420
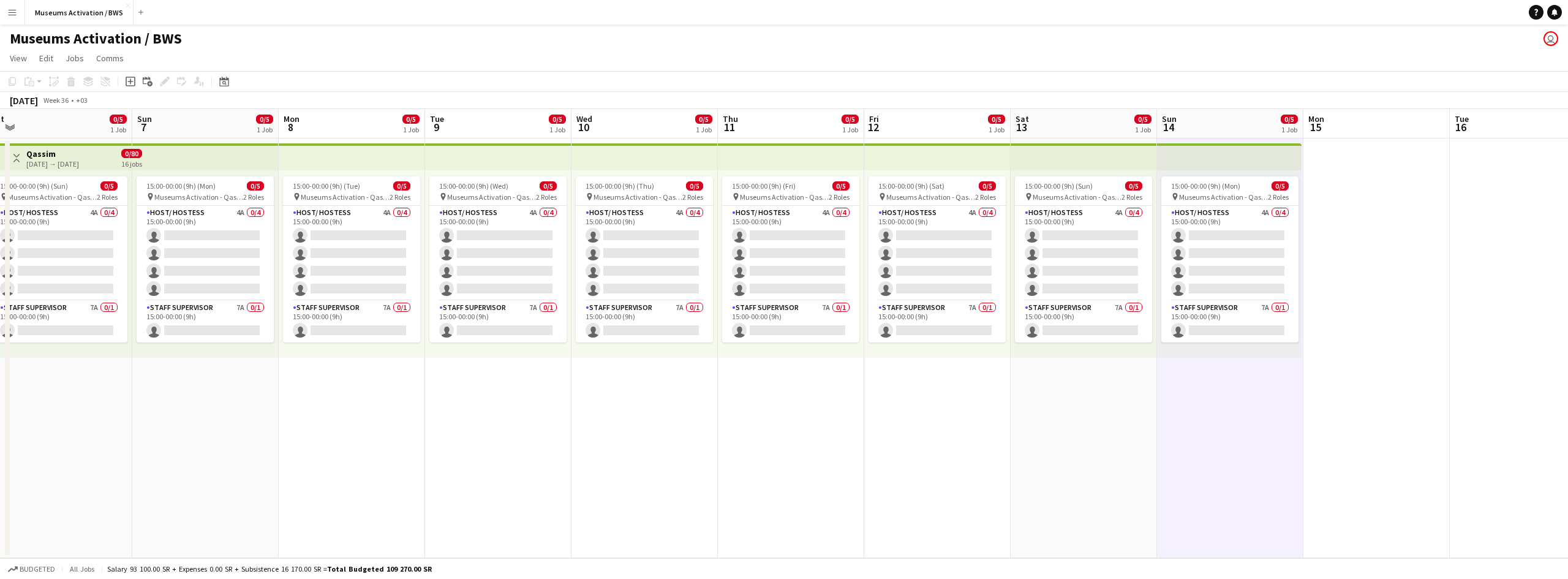
drag, startPoint x: 789, startPoint y: 448, endPoint x: 1109, endPoint y: 406, distance: 322.7
click at [1073, 413] on app-calendar-viewport "Thu 4 0/5 1 Job Fri 5 0/5 1 Job Sat 6 0/5 1 Job Sun 7 0/5 1 Job Mon 8 0/5 1 Job…" at bounding box center [784, 333] width 1568 height 449
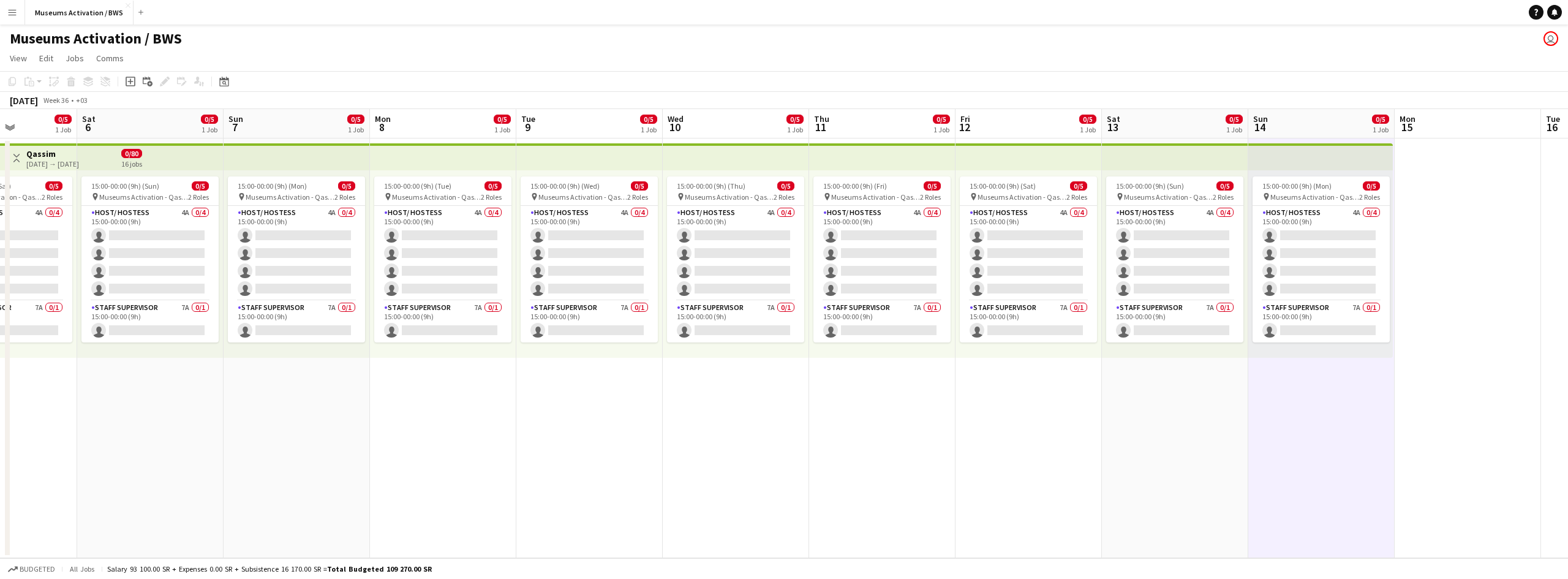
click at [1091, 381] on app-calendar-viewport "Wed 3 0/5 1 Job Thu 4 0/5 1 Job Fri 5 0/5 1 Job Sat 6 0/5 1 Job Sun 7 0/5 1 Job…" at bounding box center [784, 333] width 1568 height 449
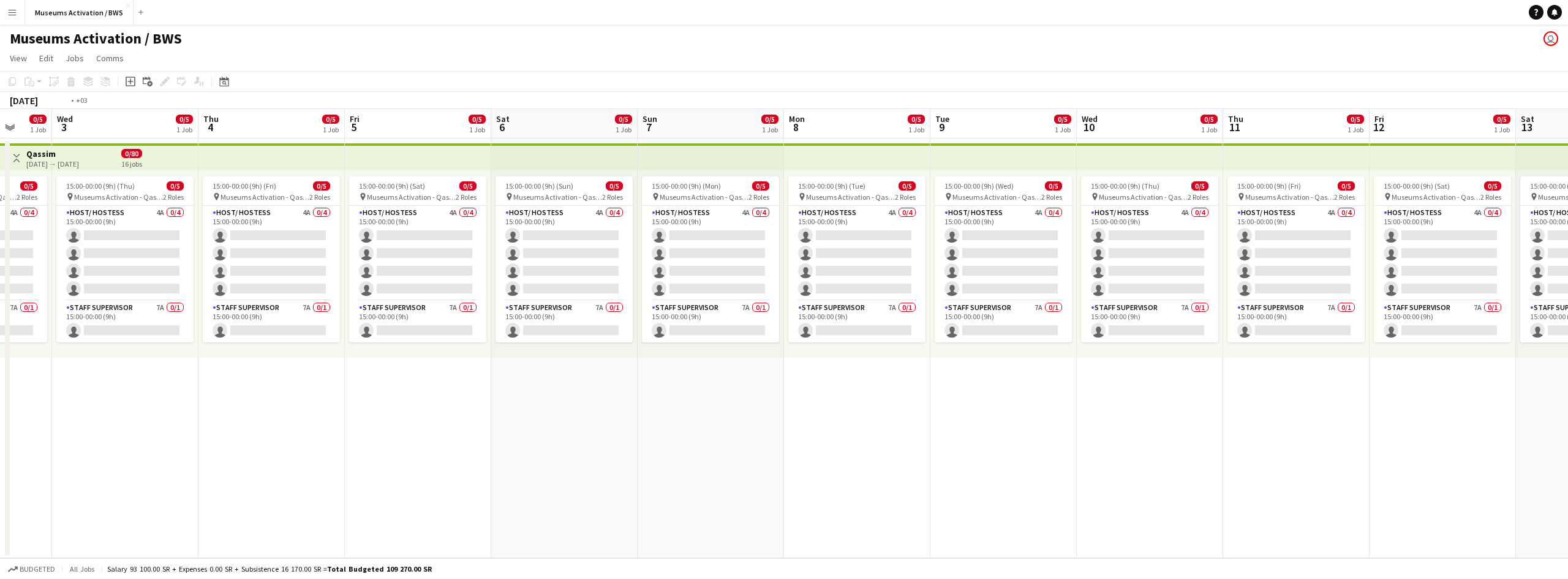
drag, startPoint x: 864, startPoint y: 413, endPoint x: 1221, endPoint y: 369, distance: 359.7
click at [1189, 373] on app-calendar-viewport "Sun 31 0/5 1 Job Mon 1 0/5 1 Job Tue 2 0/5 1 Job Wed 3 0/5 1 Job Thu 4 0/5 1 Jo…" at bounding box center [784, 333] width 1568 height 449
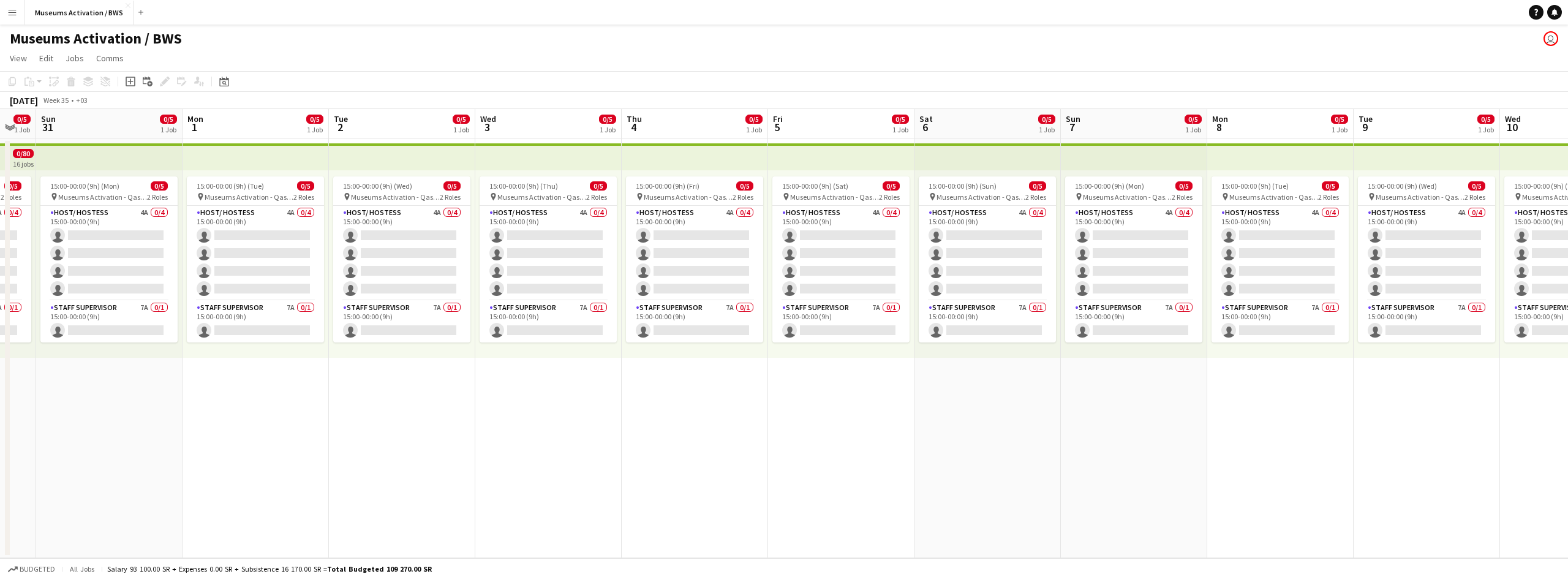
drag, startPoint x: 697, startPoint y: 439, endPoint x: 974, endPoint y: 410, distance: 278.5
click at [950, 411] on app-calendar-viewport "Fri 29 Sat 30 0/5 1 Job Sun 31 0/5 1 Job Mon 1 0/5 1 Job Tue 2 0/5 1 Job Wed 3 …" at bounding box center [784, 333] width 1568 height 449
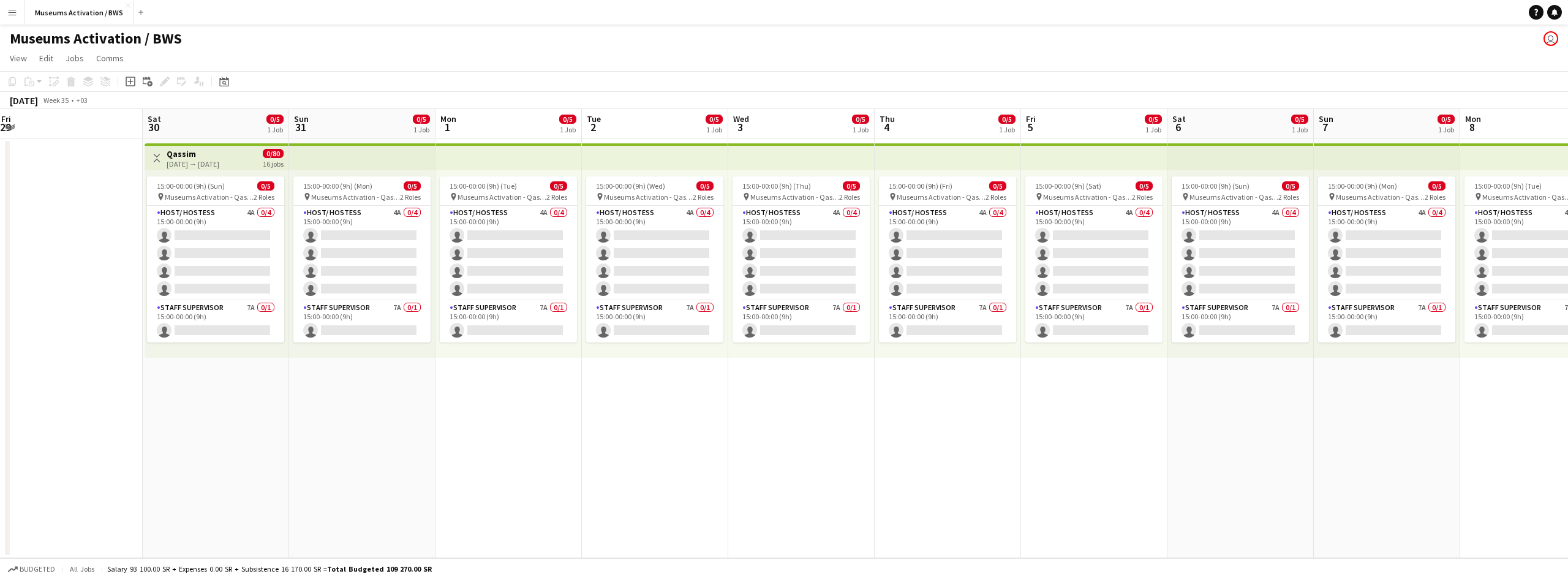
click at [763, 409] on app-calendar-viewport "Wed 27 Thu 28 Fri 29 Sat 30 0/5 1 Job Sun 31 0/5 1 Job Mon 1 0/5 1 Job Tue 2 0/…" at bounding box center [784, 333] width 1568 height 449
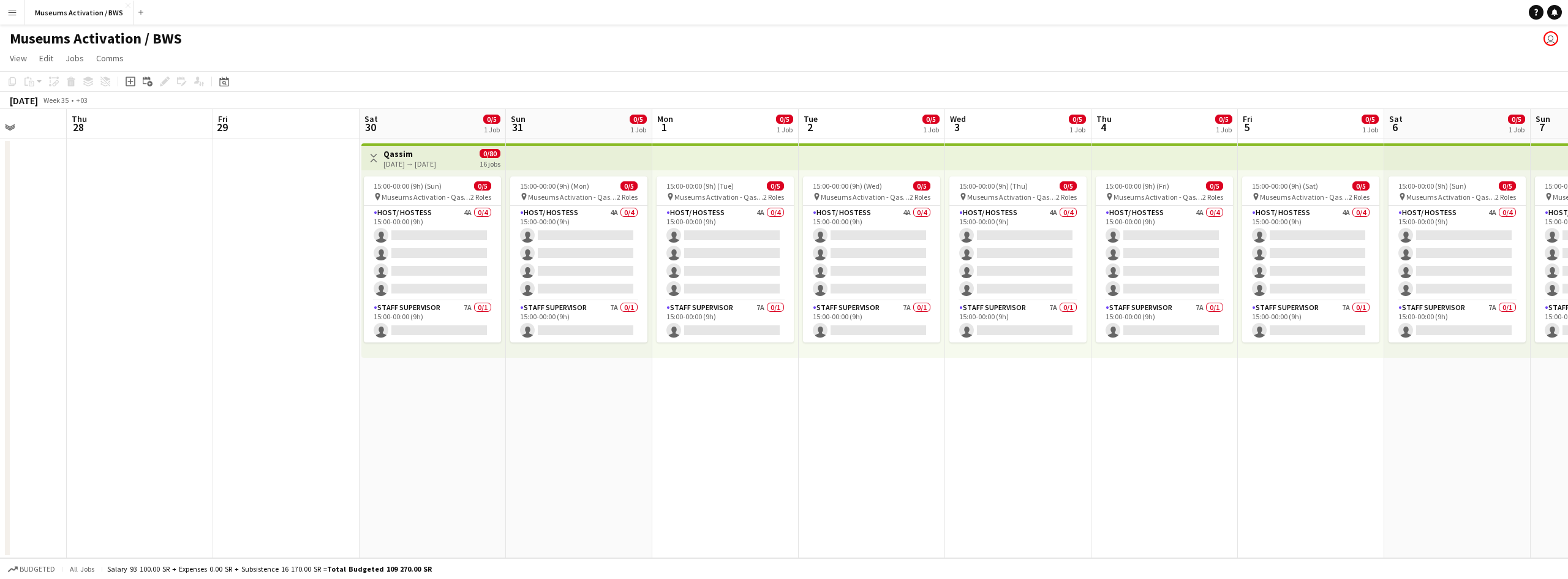
click at [427, 398] on app-date-cell "Toggle View Qassim 30-08-2025 → 14-09-2025 0/80 16 jobs 15:00-00:00 (9h) (Sun) …" at bounding box center [433, 348] width 146 height 420
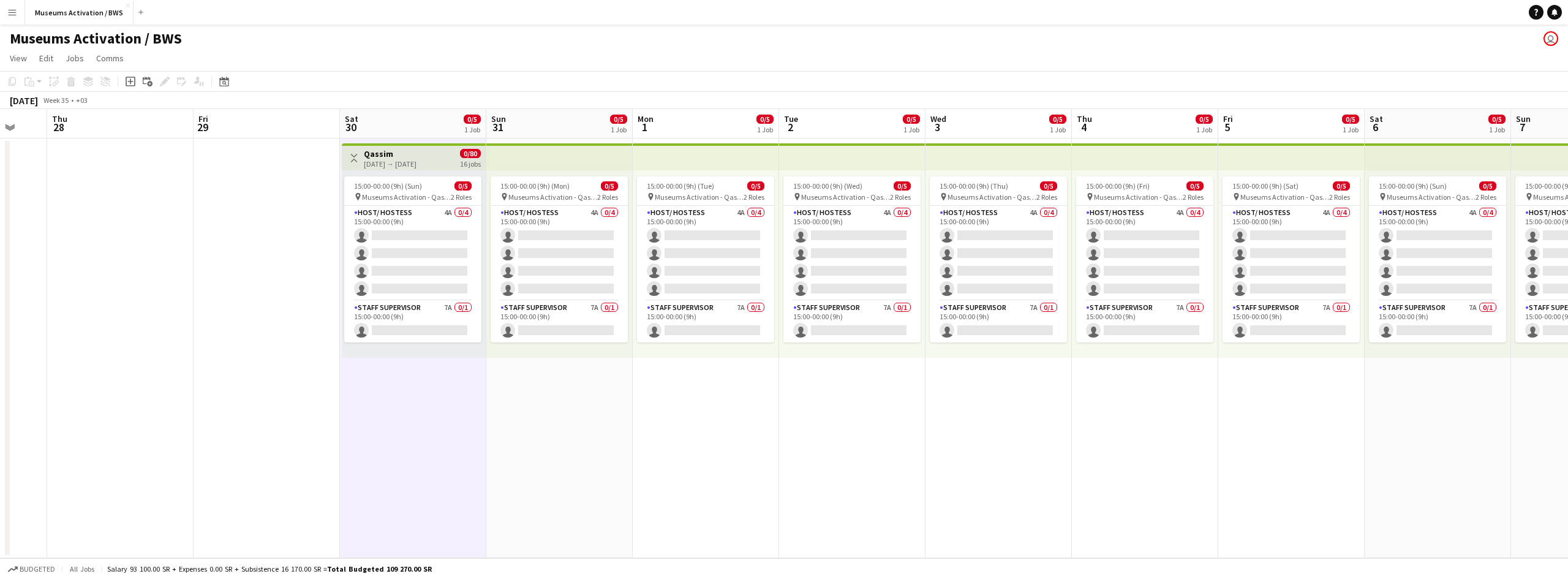
scroll to position [0, 390]
drag, startPoint x: 563, startPoint y: 411, endPoint x: 544, endPoint y: 405, distance: 19.9
click at [545, 407] on app-calendar-viewport "Mon 25 Tue 26 Wed 27 Thu 28 Fri 29 Sat 30 0/5 1 Job Sun 31 0/5 1 Job Mon 1 0/5 …" at bounding box center [784, 333] width 1568 height 449
click at [227, 296] on app-date-cell at bounding box center [268, 348] width 146 height 420
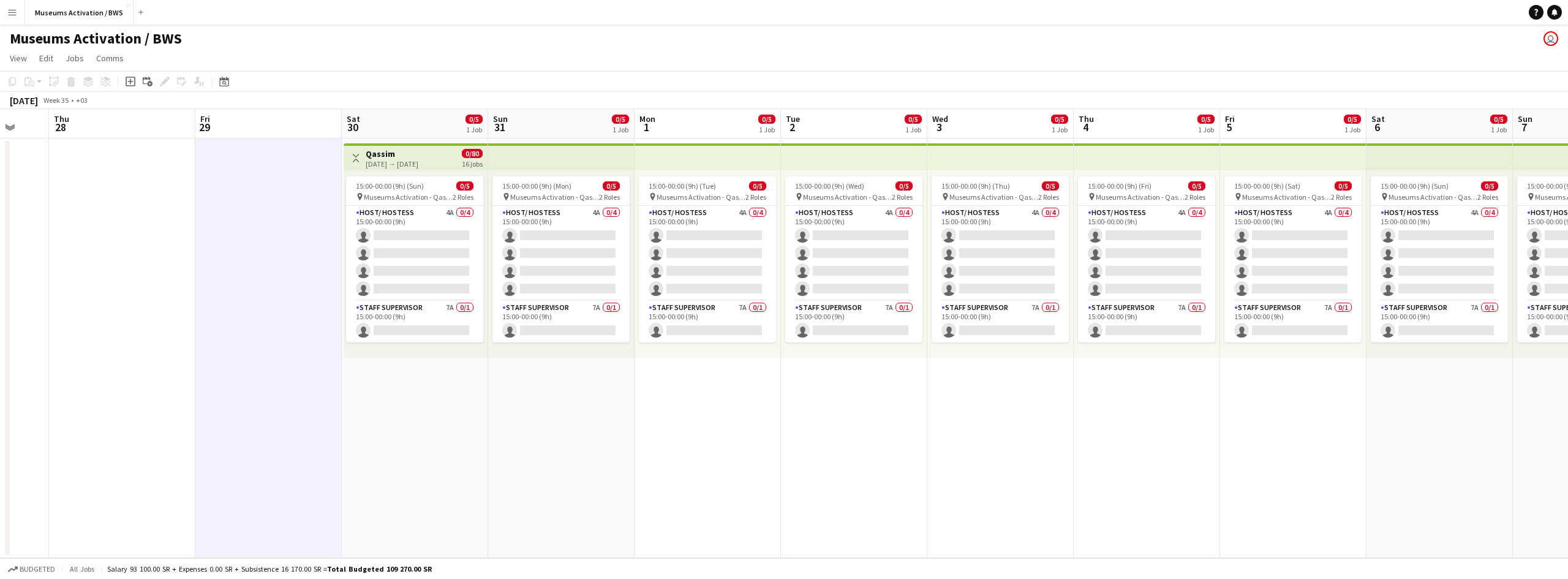
click at [400, 386] on app-date-cell "Toggle View Qassim 30-08-2025 → 14-09-2025 0/80 16 jobs 15:00-00:00 (9h) (Sun) …" at bounding box center [415, 348] width 146 height 420
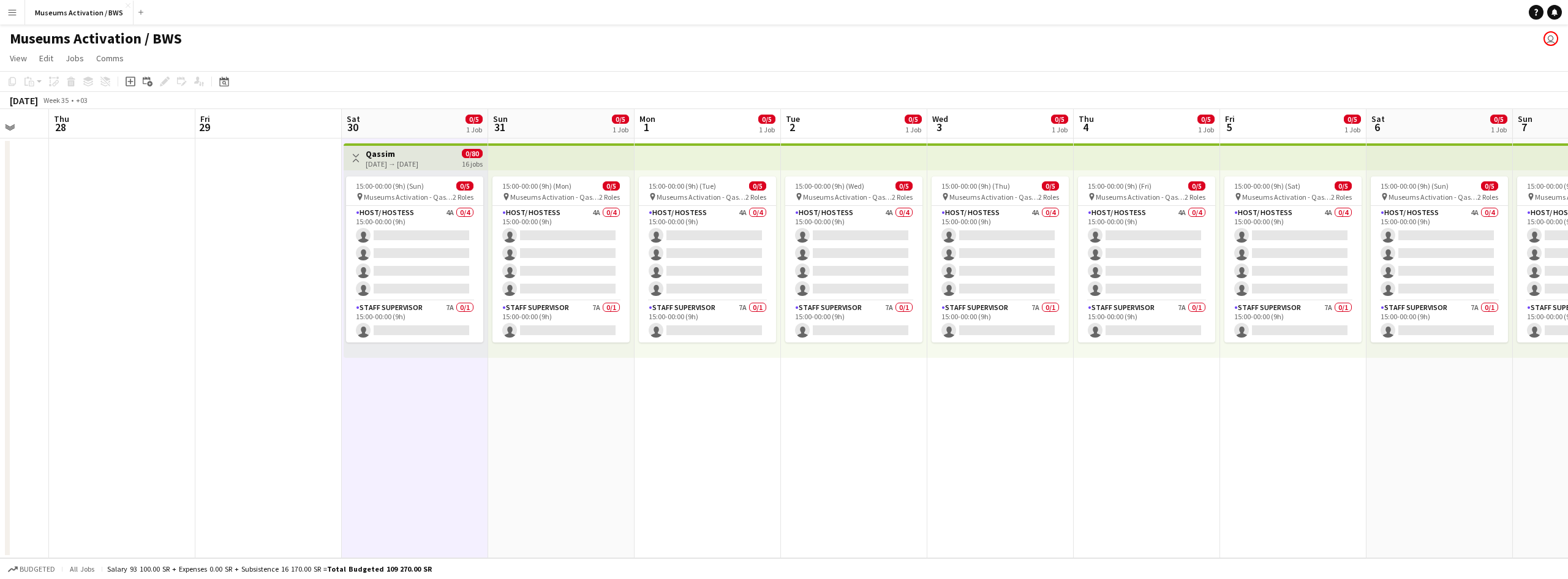
click at [418, 157] on h3 "Qassim" at bounding box center [392, 154] width 52 height 11
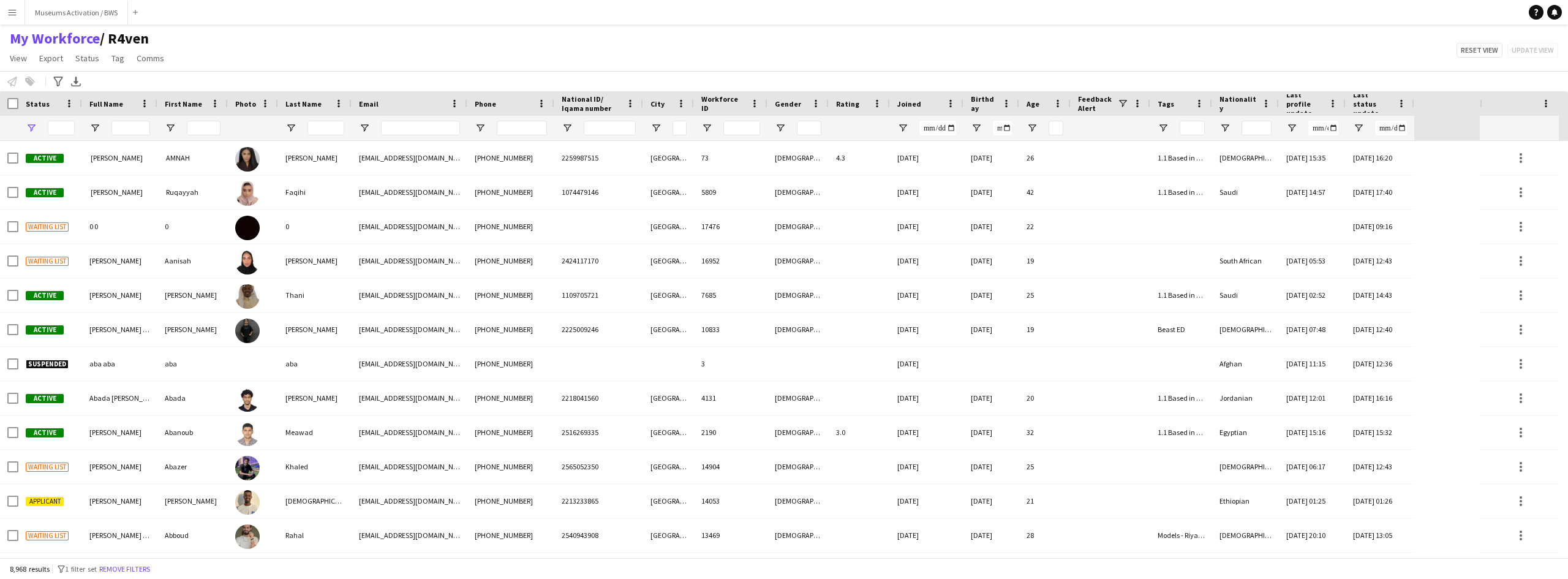
type input "**********"
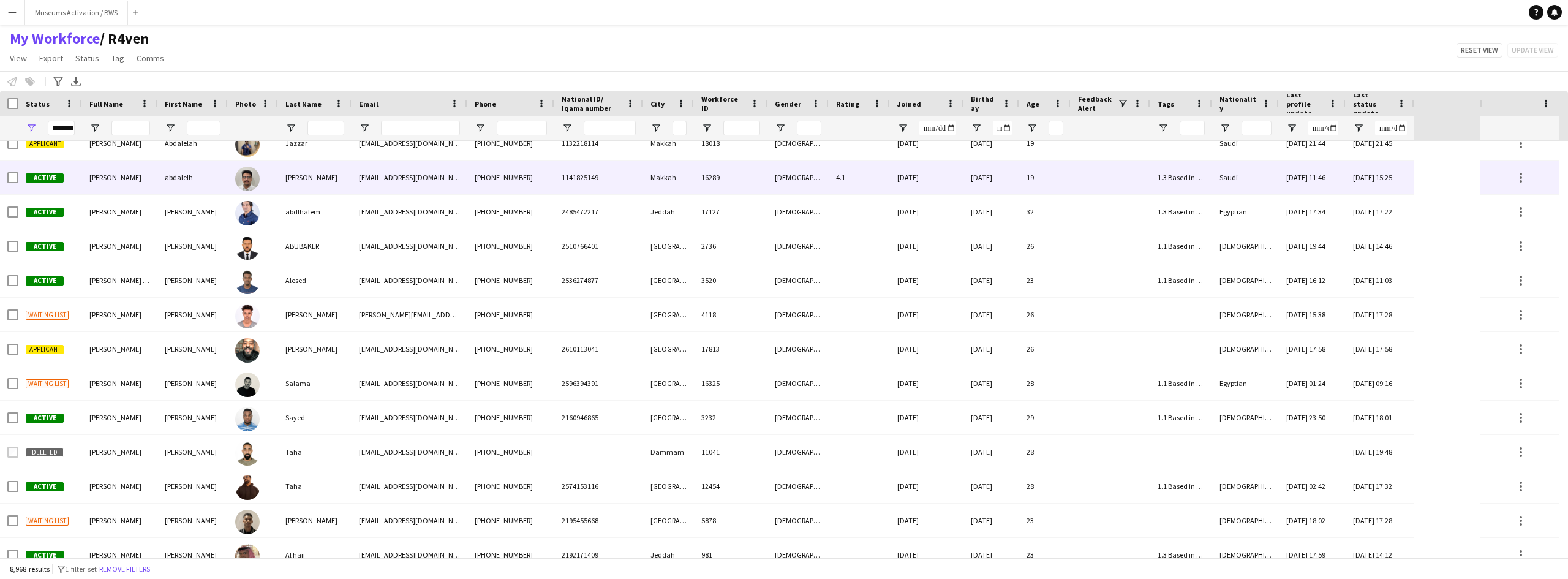
scroll to position [245, 0]
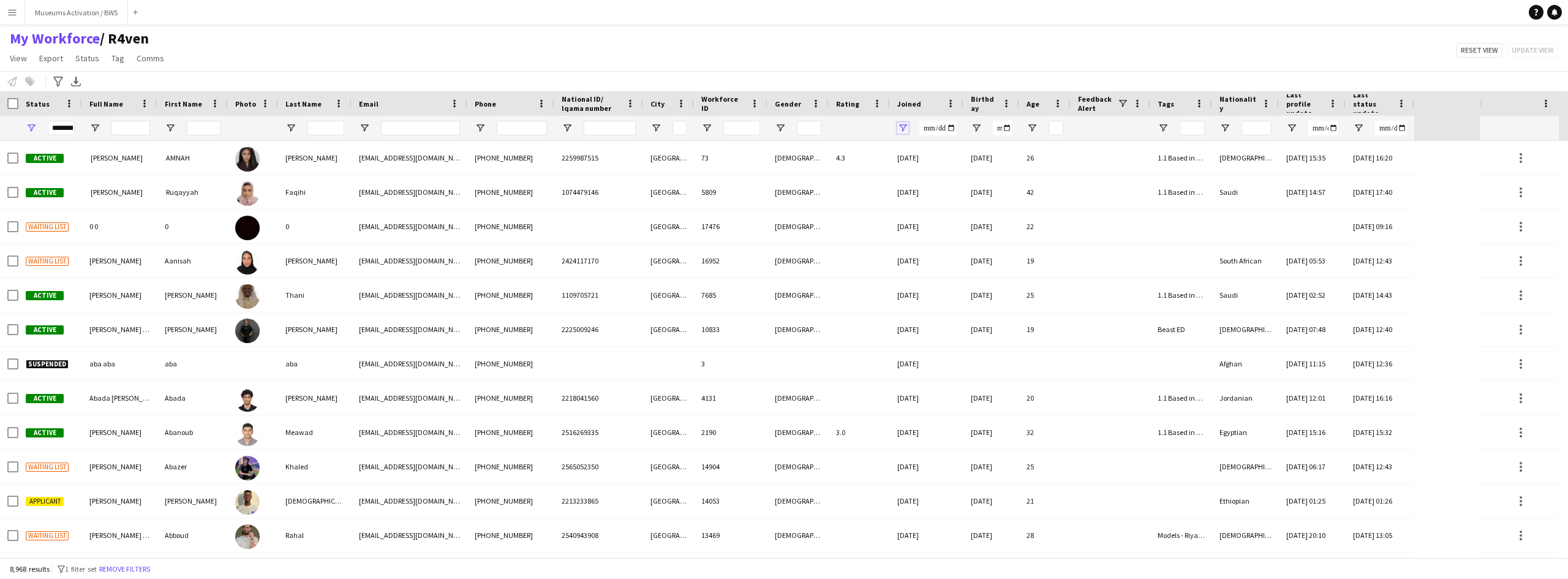
click at [898, 127] on span "Open Filter Menu" at bounding box center [903, 128] width 11 height 11
click at [915, 155] on div "Equals" at bounding box center [945, 151] width 75 height 9
click at [911, 176] on input "Filter Value" at bounding box center [950, 171] width 95 height 15
type input "**********"
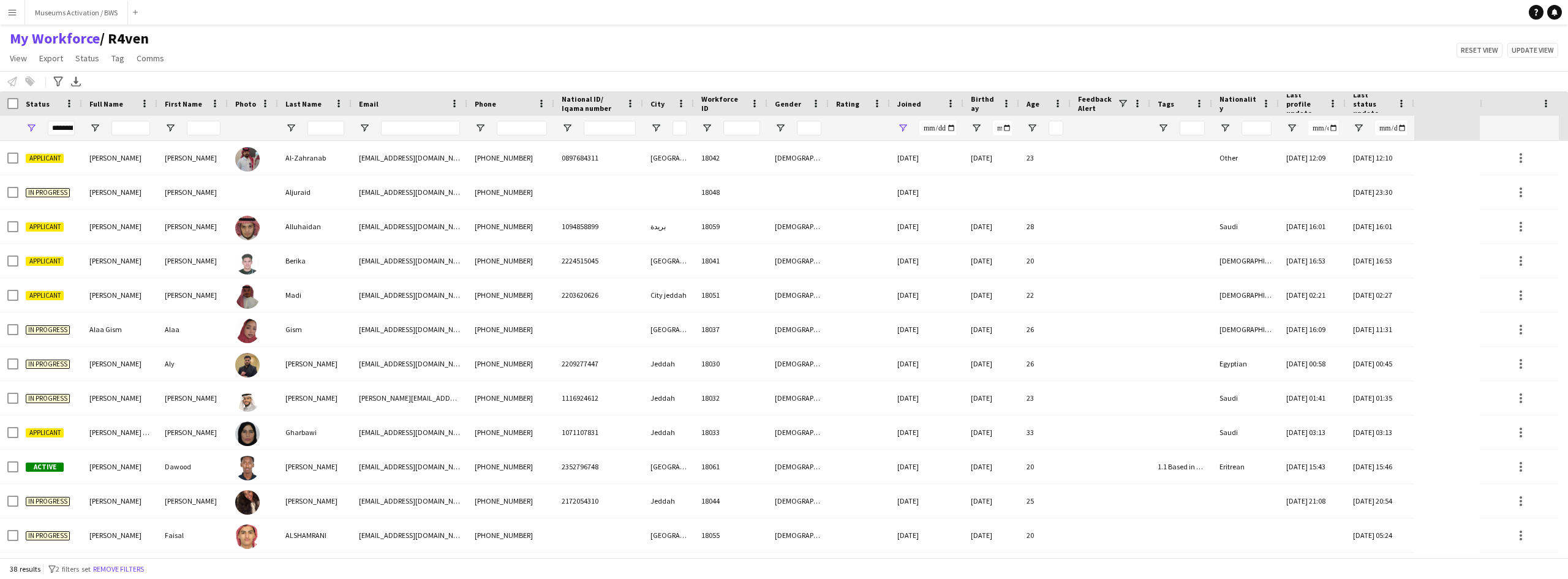
click at [925, 69] on div "My Workforce / R4ven View Views Default view R4ven New view Update view Delete …" at bounding box center [784, 50] width 1568 height 42
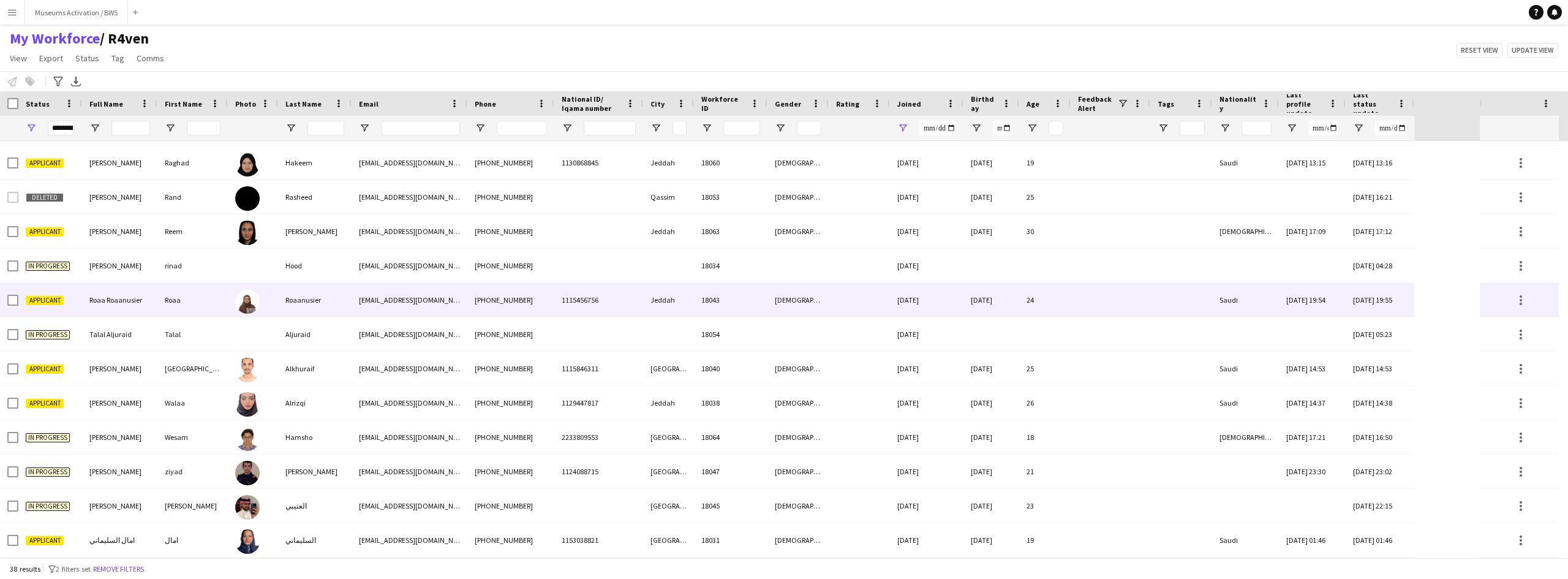
click at [245, 296] on img at bounding box center [247, 302] width 25 height 25
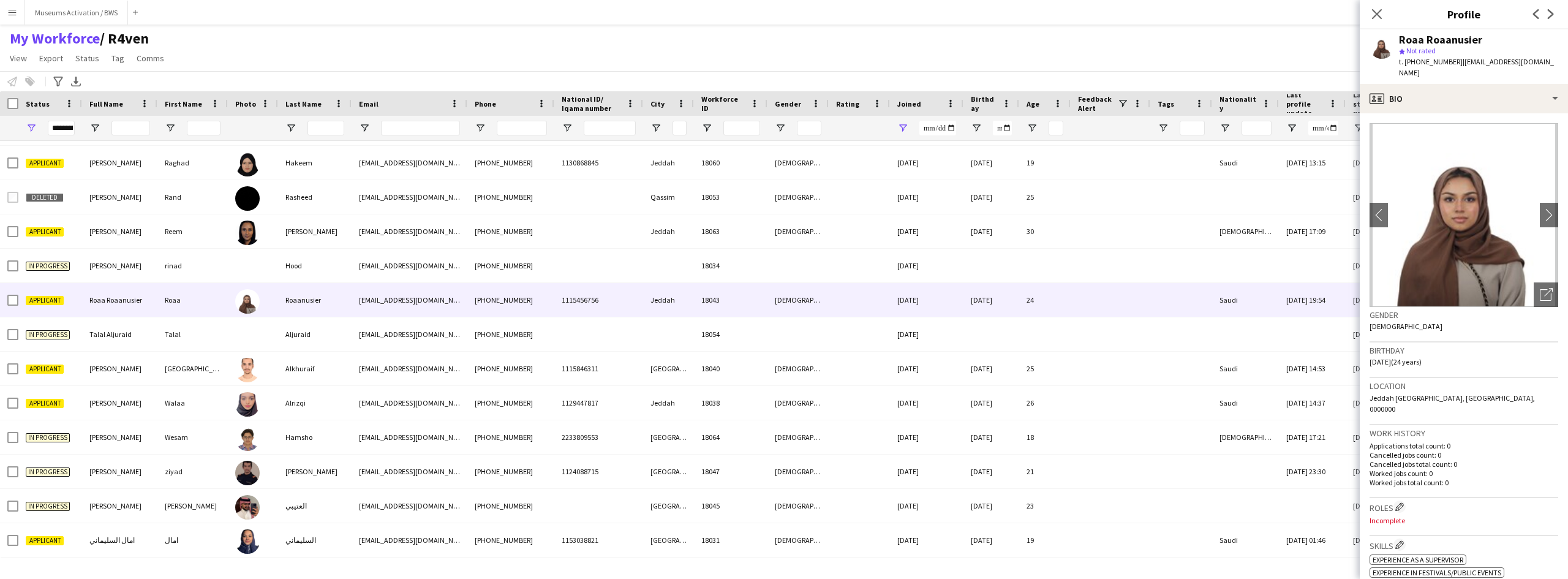
drag, startPoint x: 520, startPoint y: 219, endPoint x: 99, endPoint y: 348, distance: 440.3
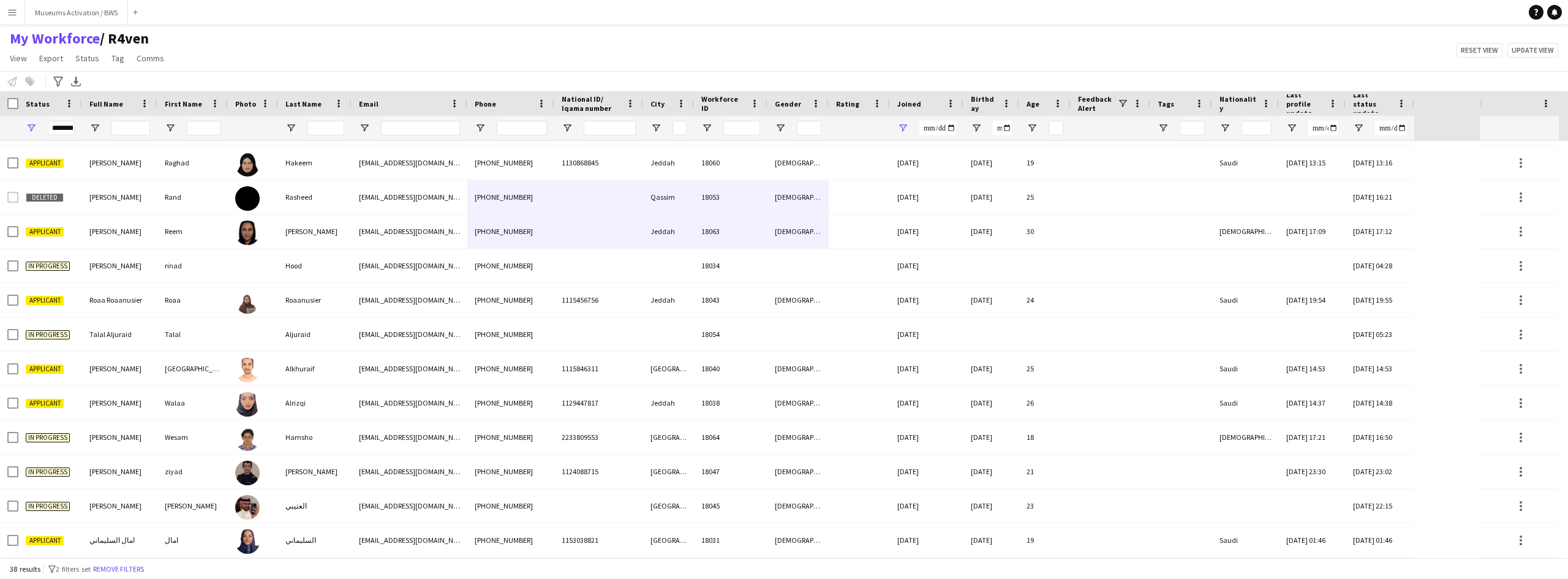
click at [376, 57] on div "My Workforce / R4ven View Views Default view R4ven New view Update view Delete …" at bounding box center [784, 50] width 1568 height 42
click at [898, 126] on span "Open Filter Menu" at bounding box center [903, 128] width 11 height 11
click at [924, 169] on input "**********" at bounding box center [950, 171] width 95 height 15
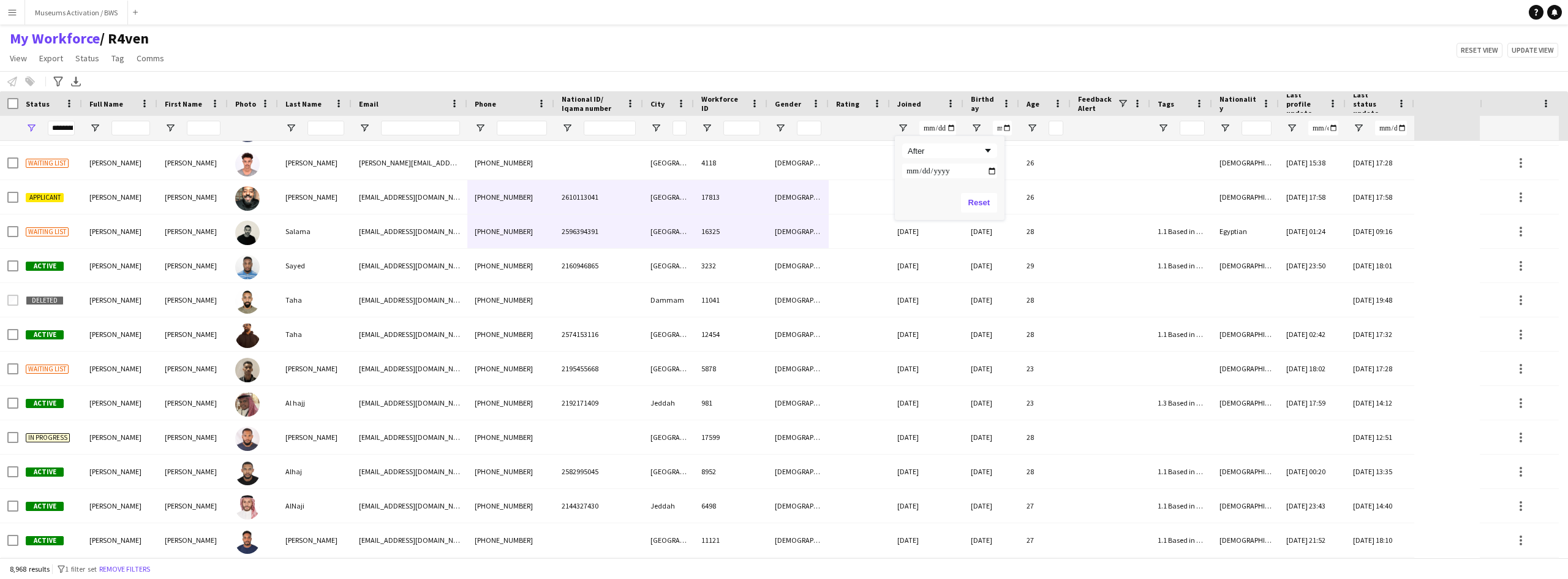
type input "**********"
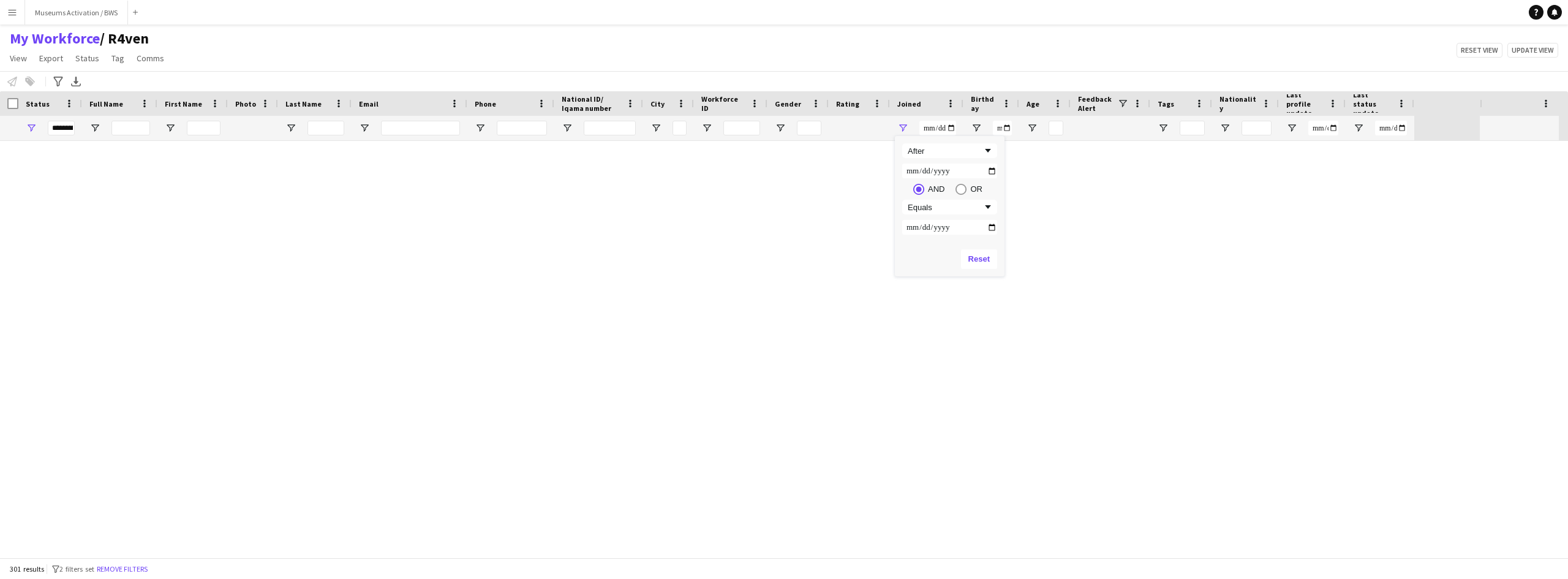
type input "**********"
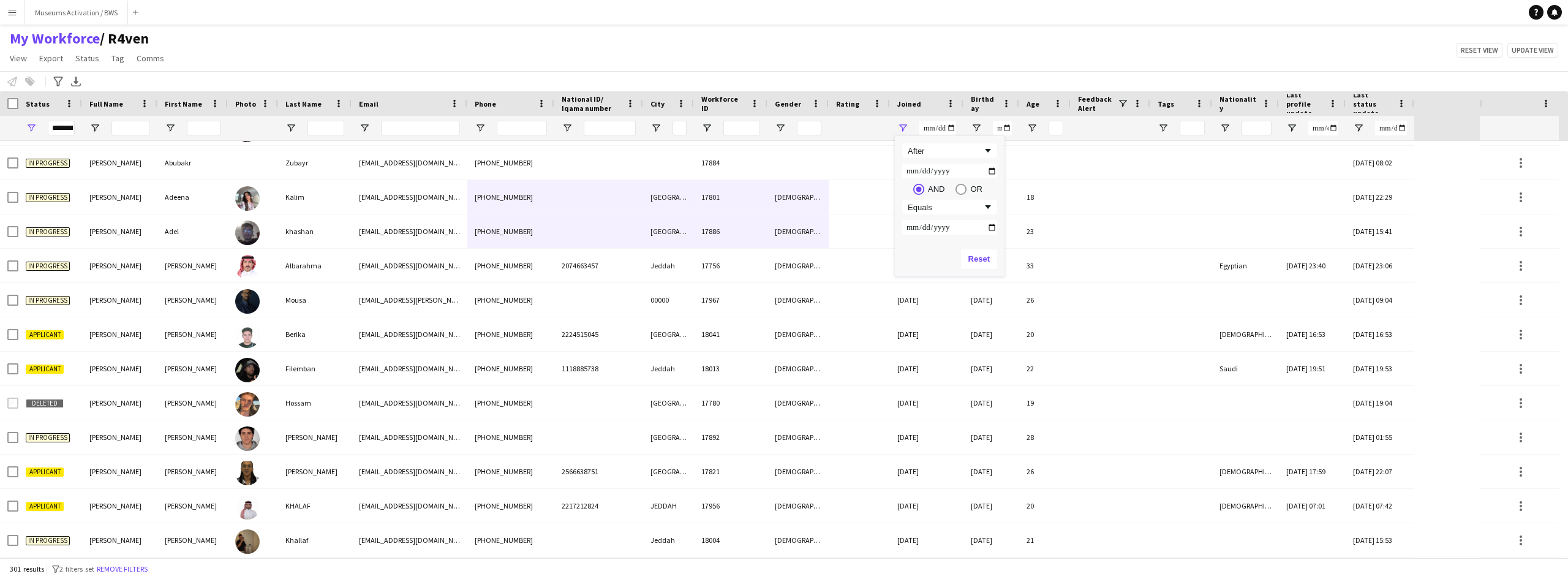
click at [910, 173] on input "**********" at bounding box center [950, 171] width 95 height 15
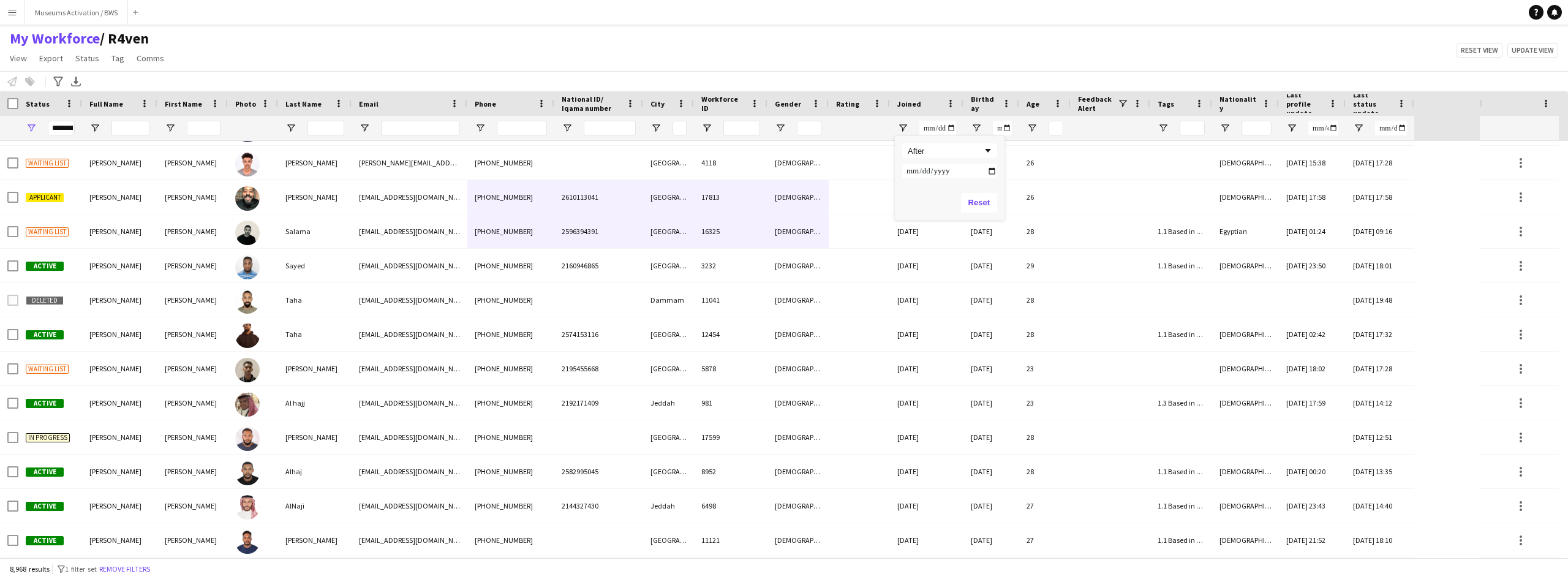
type input "**********"
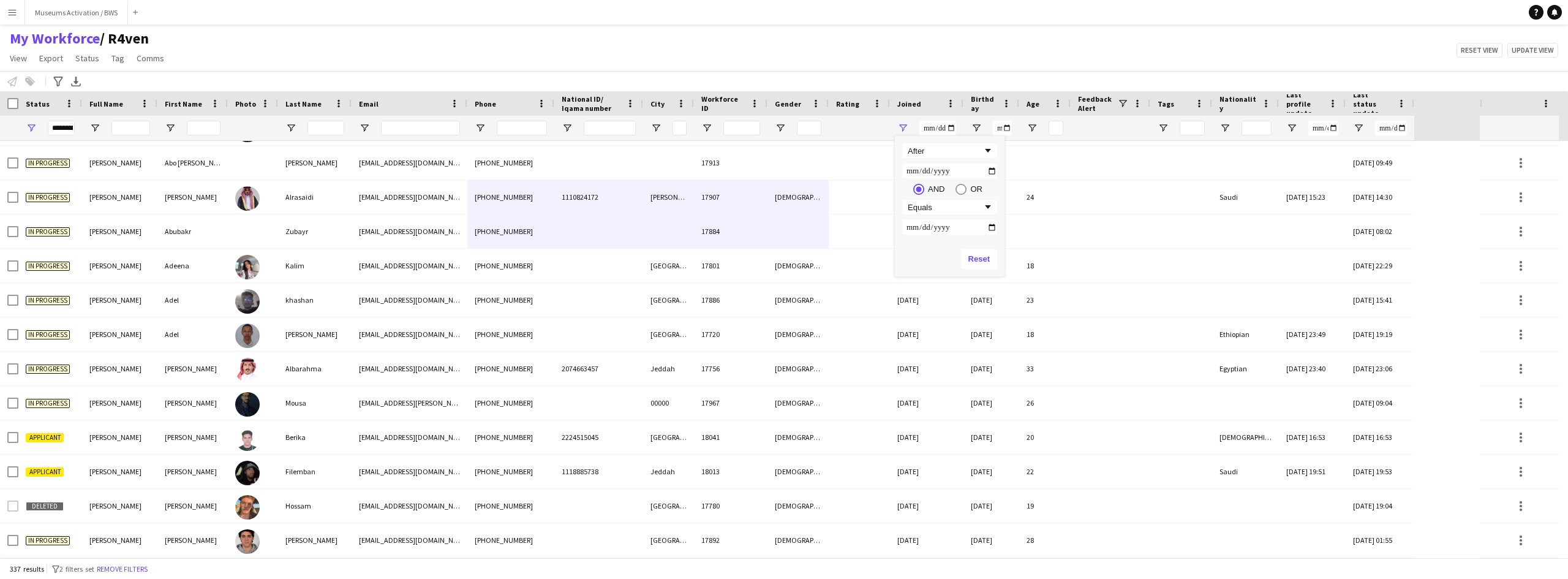
click at [789, 65] on div "My Workforce / R4ven View Views Default view R4ven New view Update view Delete …" at bounding box center [784, 50] width 1568 height 42
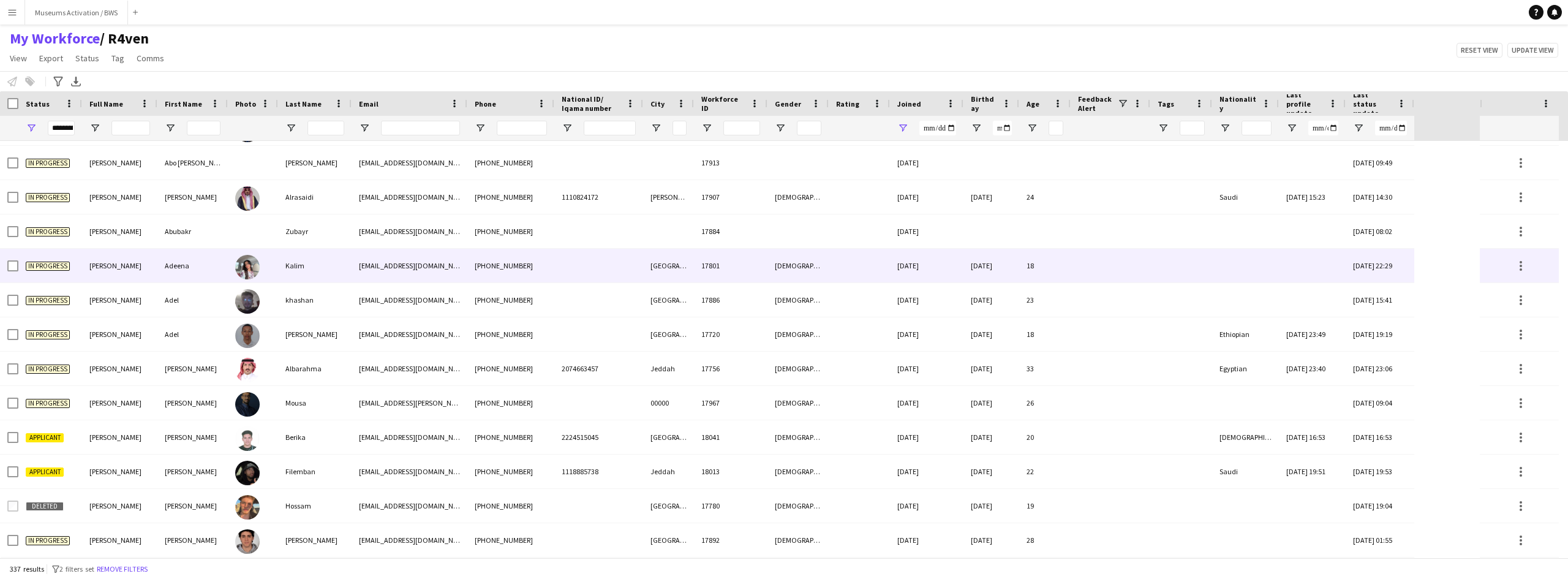
click at [277, 264] on div at bounding box center [253, 265] width 50 height 33
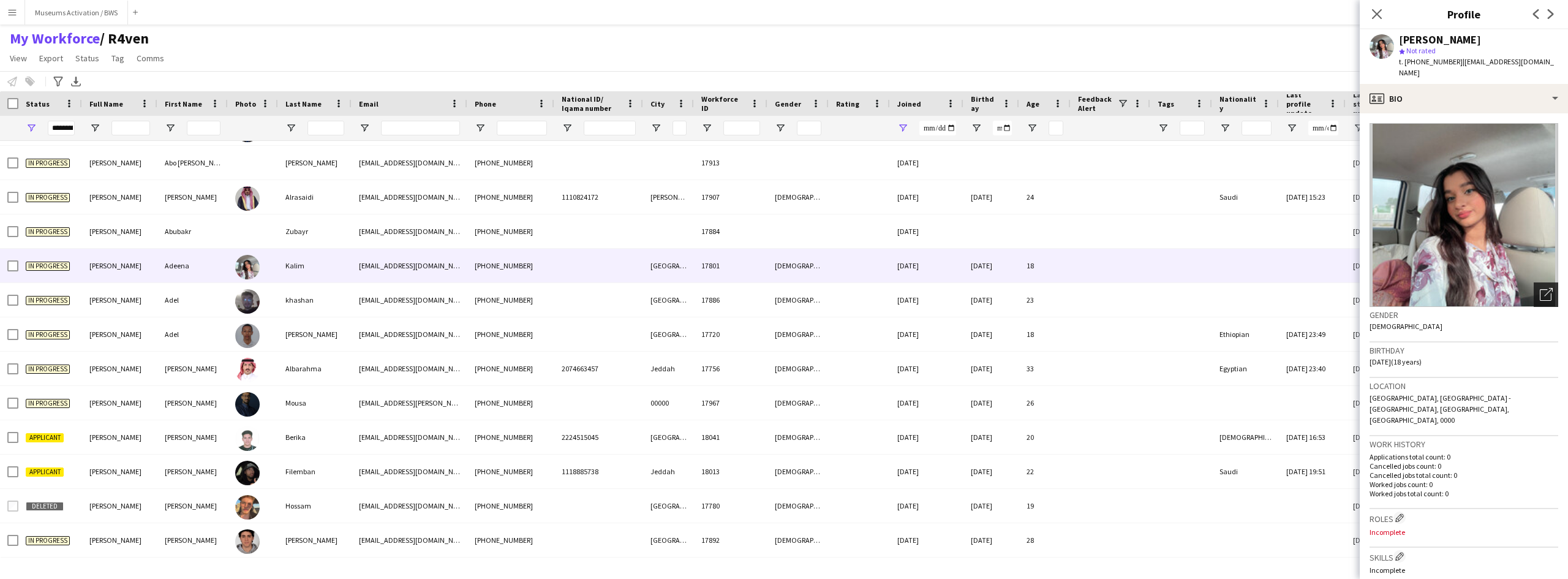
click at [1540, 288] on icon "Open photos pop-in" at bounding box center [1546, 294] width 13 height 13
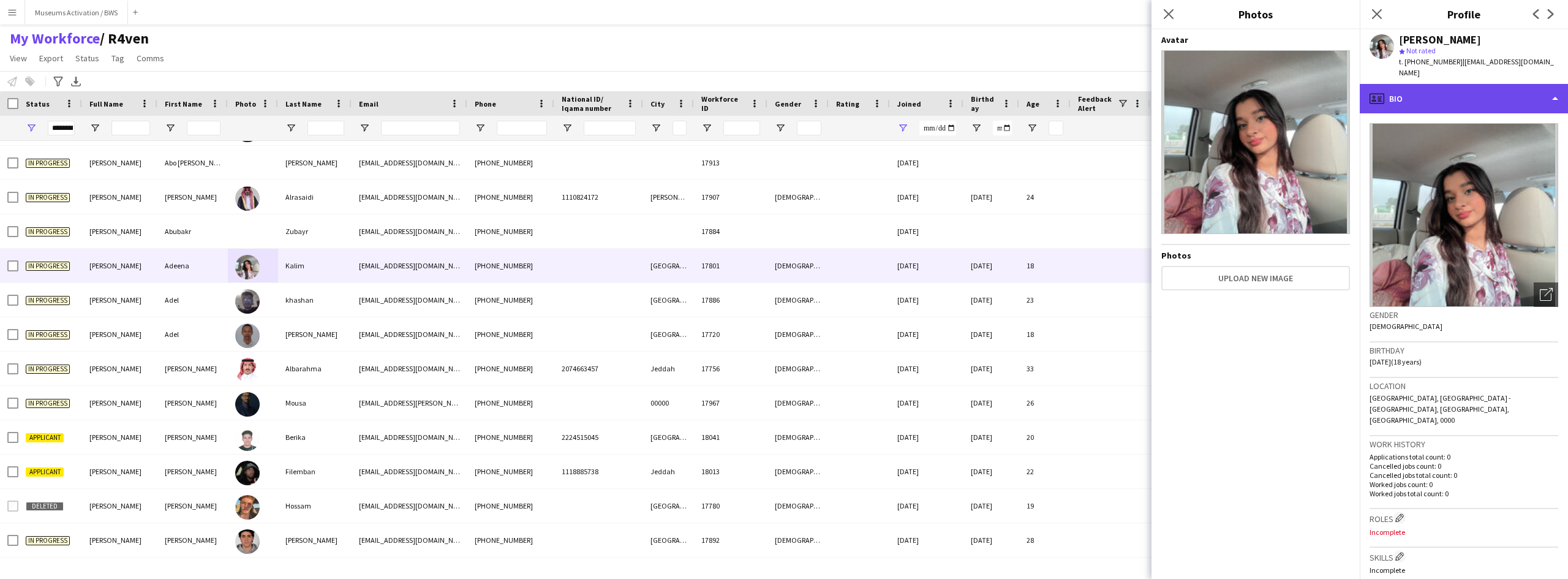
click at [1404, 84] on div "profile Bio" at bounding box center [1464, 98] width 208 height 29
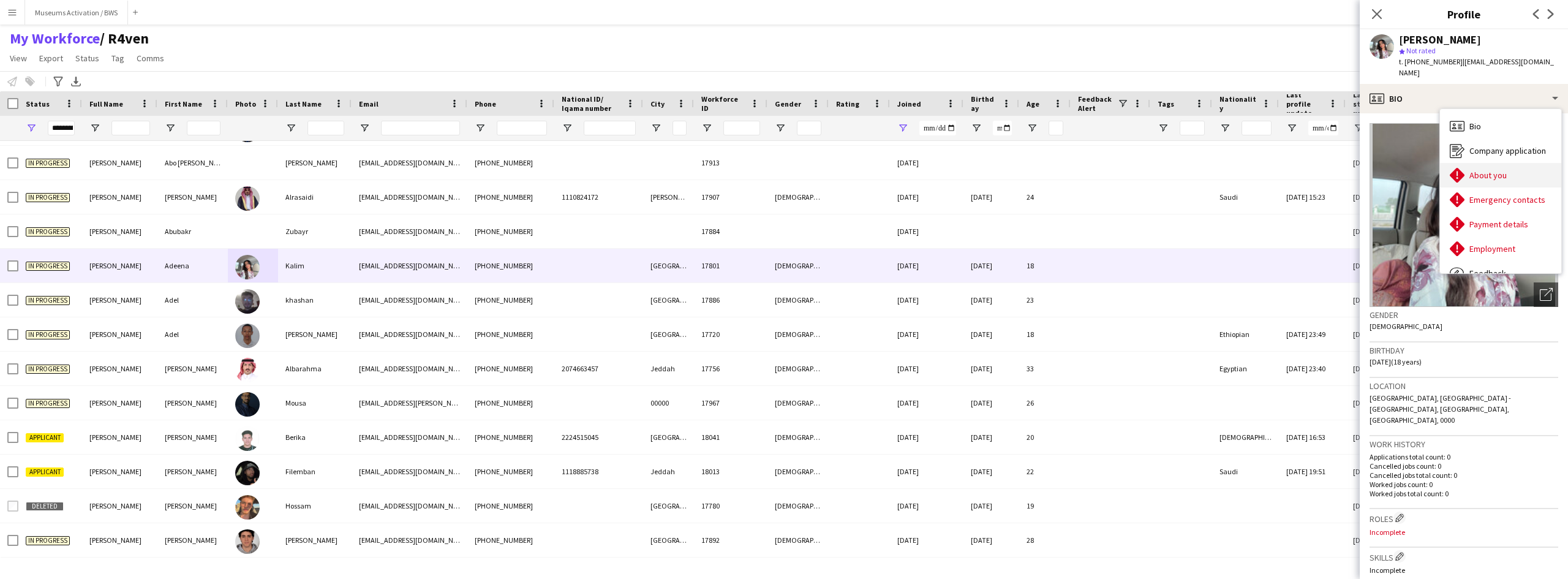
click at [1463, 171] on icon "About you" at bounding box center [1458, 175] width 15 height 15
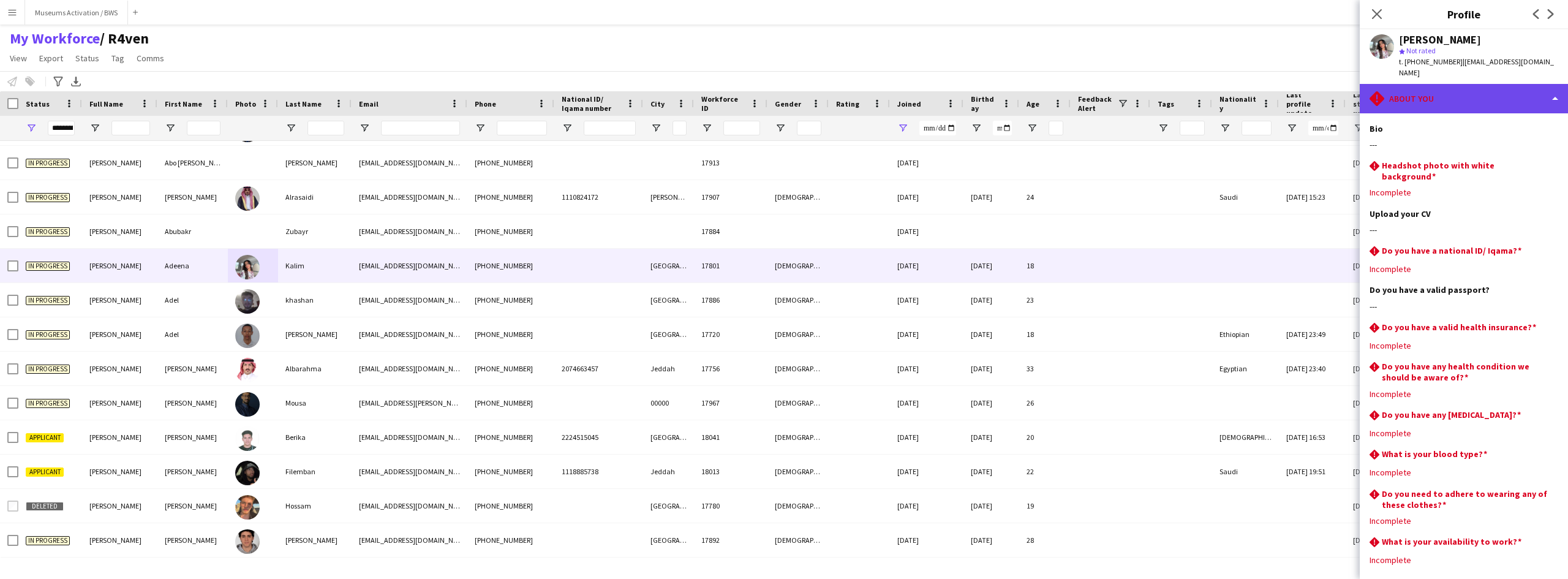
click at [1447, 95] on div "rhombus-alert About you" at bounding box center [1464, 98] width 208 height 29
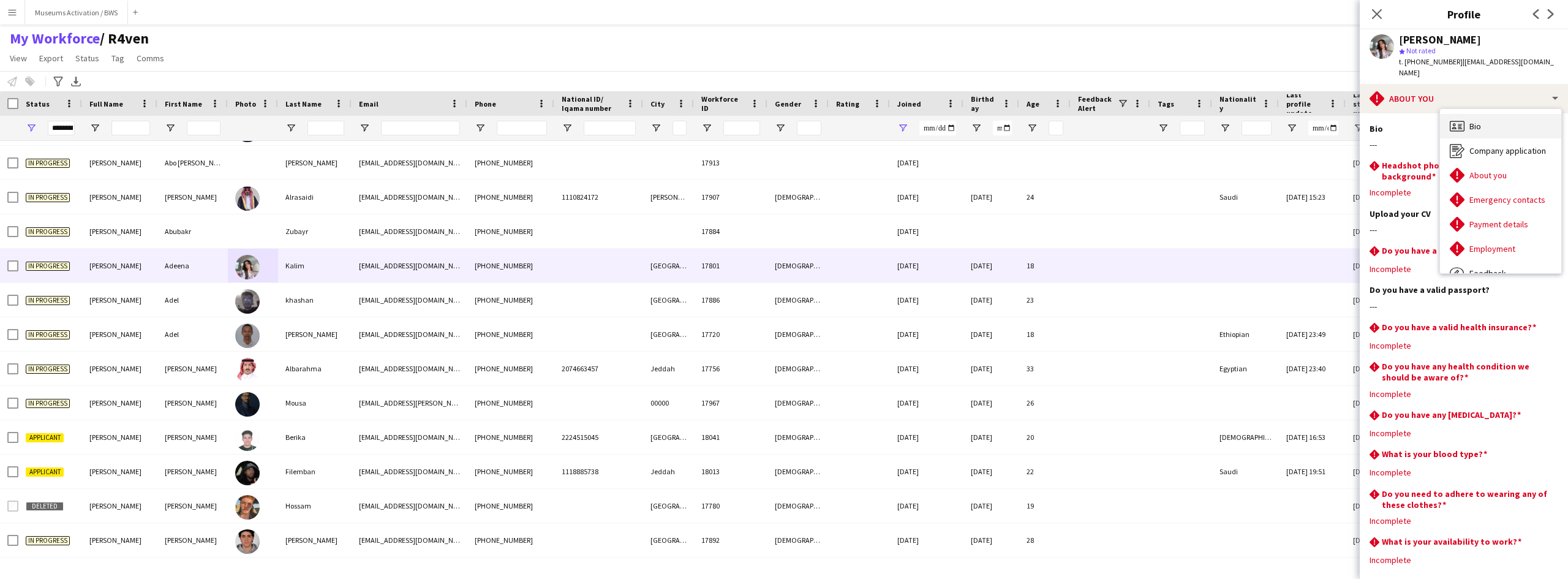
click at [1479, 121] on span "Bio" at bounding box center [1475, 126] width 12 height 11
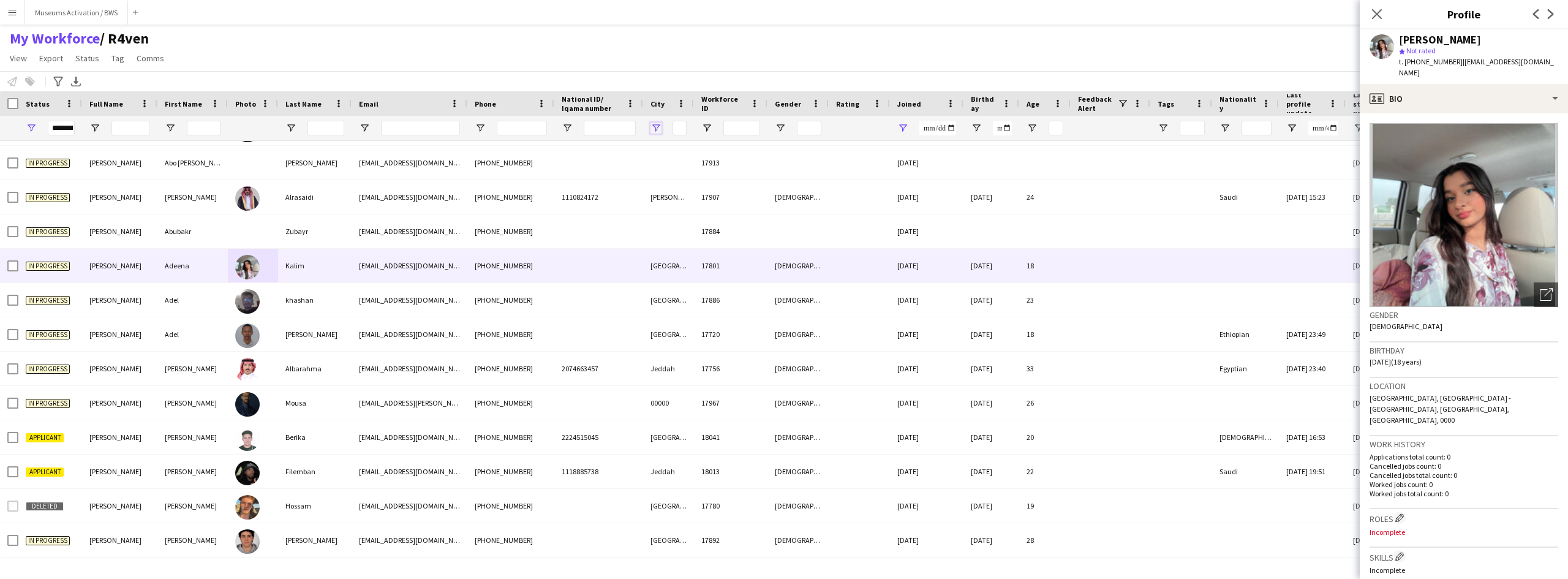
click at [654, 130] on span "Open Filter Menu" at bounding box center [656, 128] width 11 height 11
click at [578, 47] on div "My Workforce / R4ven View Views Default view R4ven New view Update view Delete …" at bounding box center [784, 50] width 1568 height 42
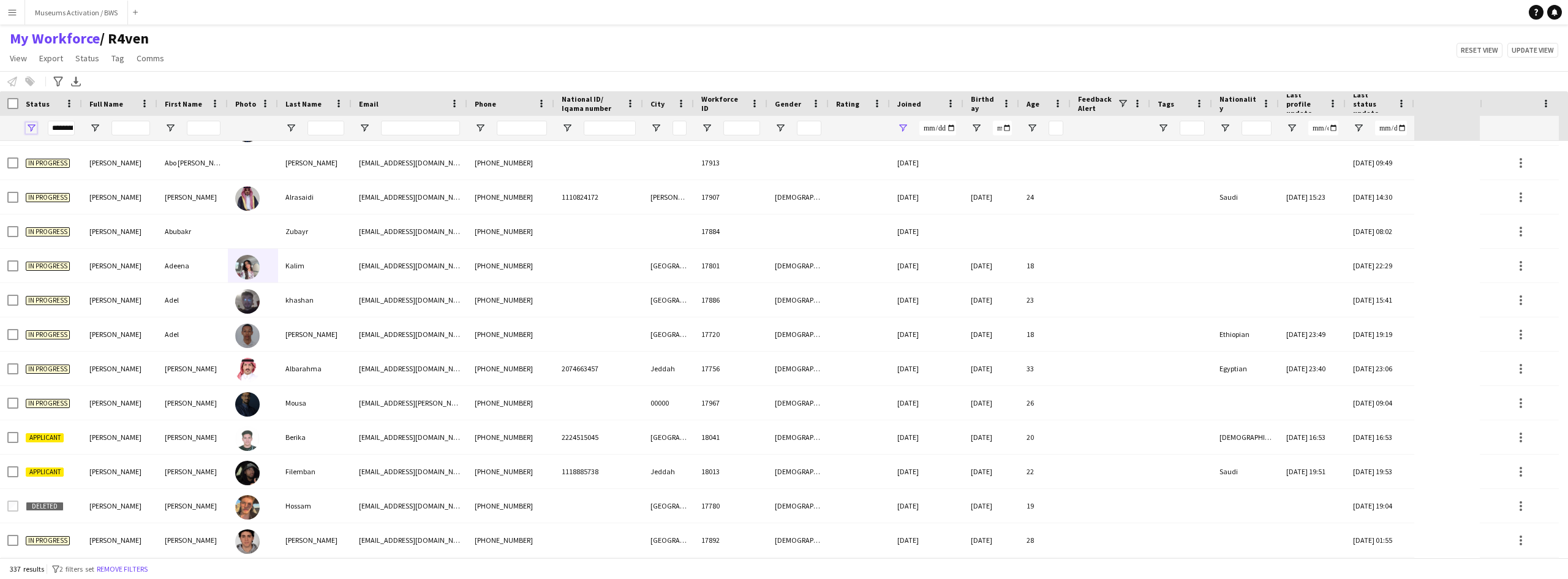
click at [29, 125] on span "Open Filter Menu" at bounding box center [31, 128] width 11 height 11
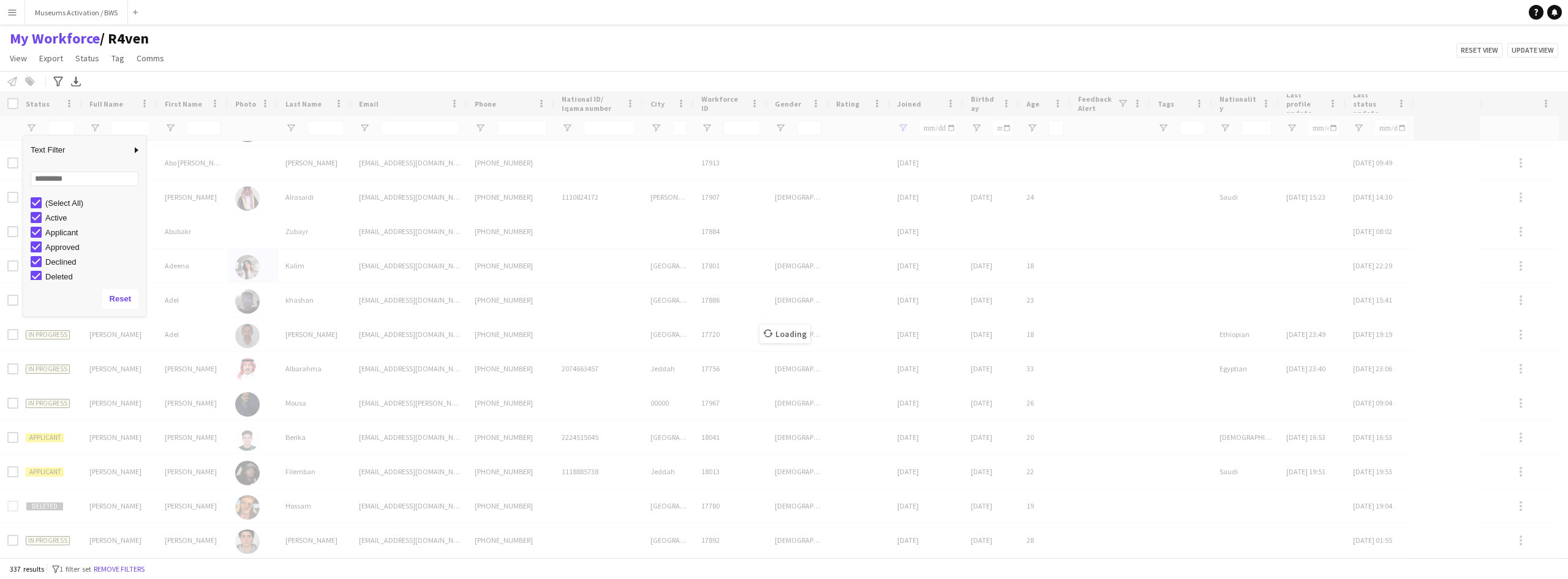
click at [313, 62] on div "My Workforce / R4ven View Views Default view R4ven New view Update view Delete …" at bounding box center [784, 50] width 1568 height 42
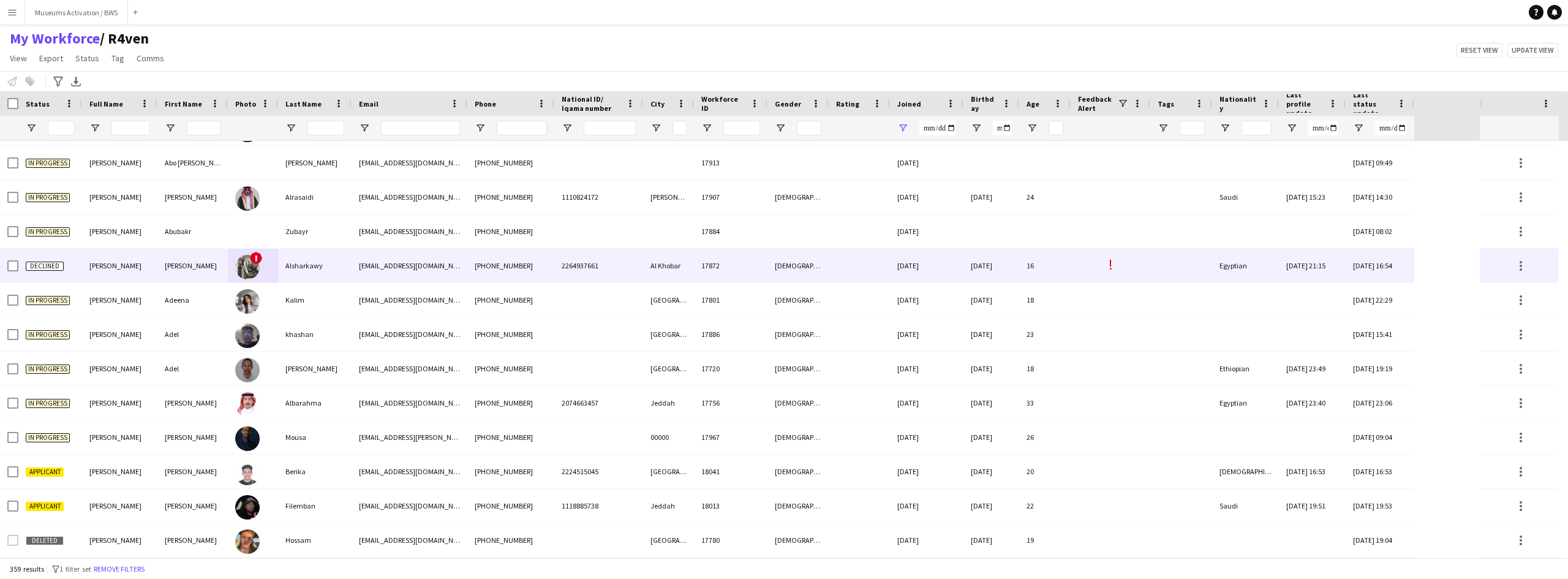
click at [332, 260] on div "Alsharkawy" at bounding box center [315, 265] width 74 height 33
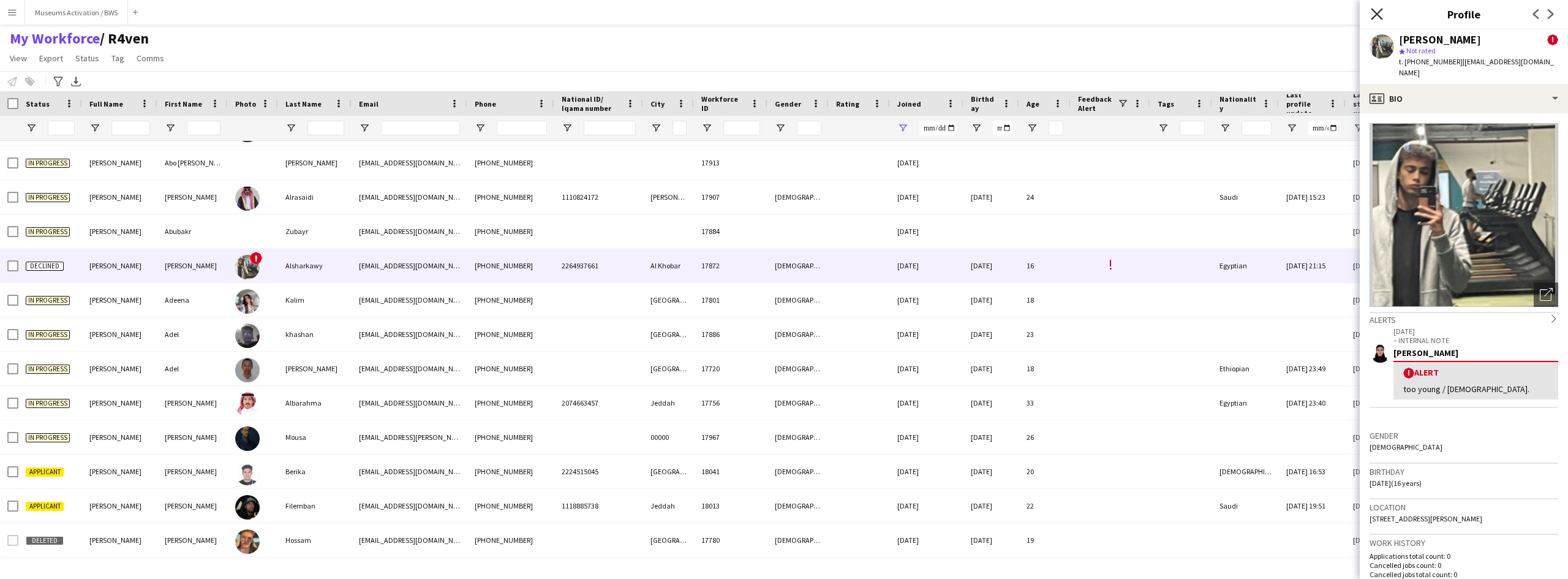
click at [1374, 12] on icon at bounding box center [1377, 14] width 12 height 12
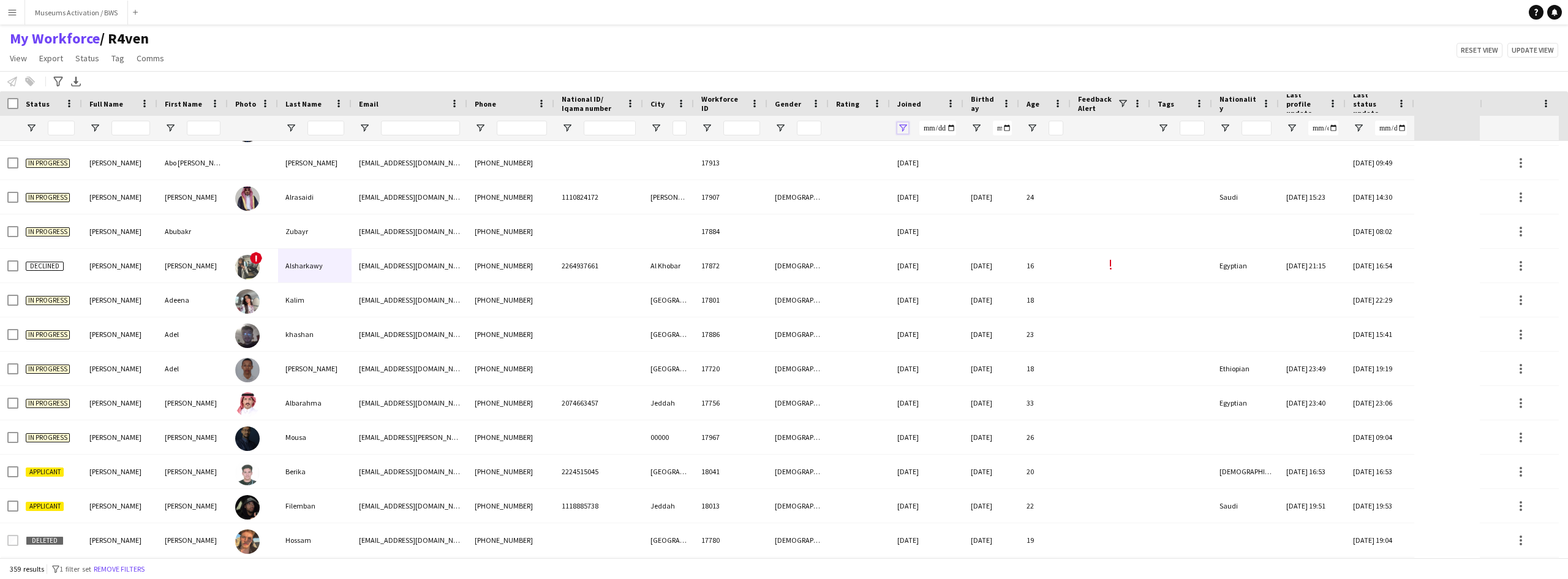
click at [900, 129] on span "Open Filter Menu" at bounding box center [903, 128] width 11 height 11
click at [144, 563] on button "Remove filters" at bounding box center [119, 569] width 56 height 14
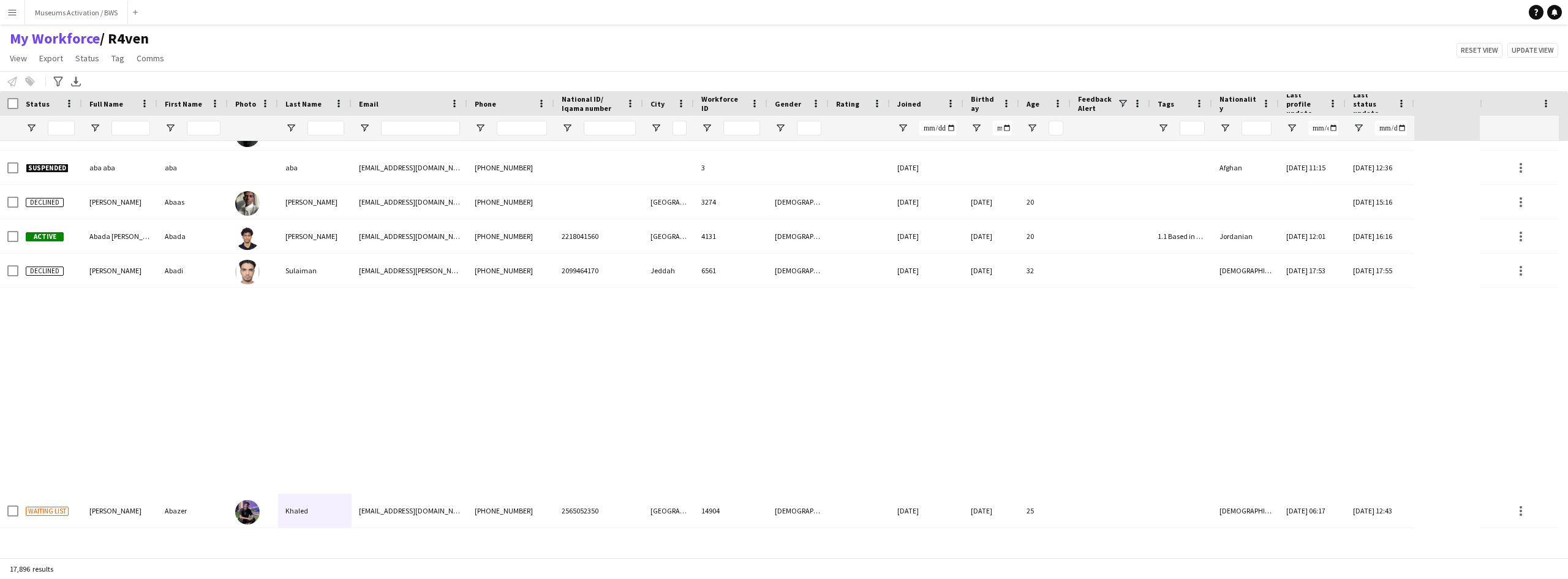
scroll to position [0, 0]
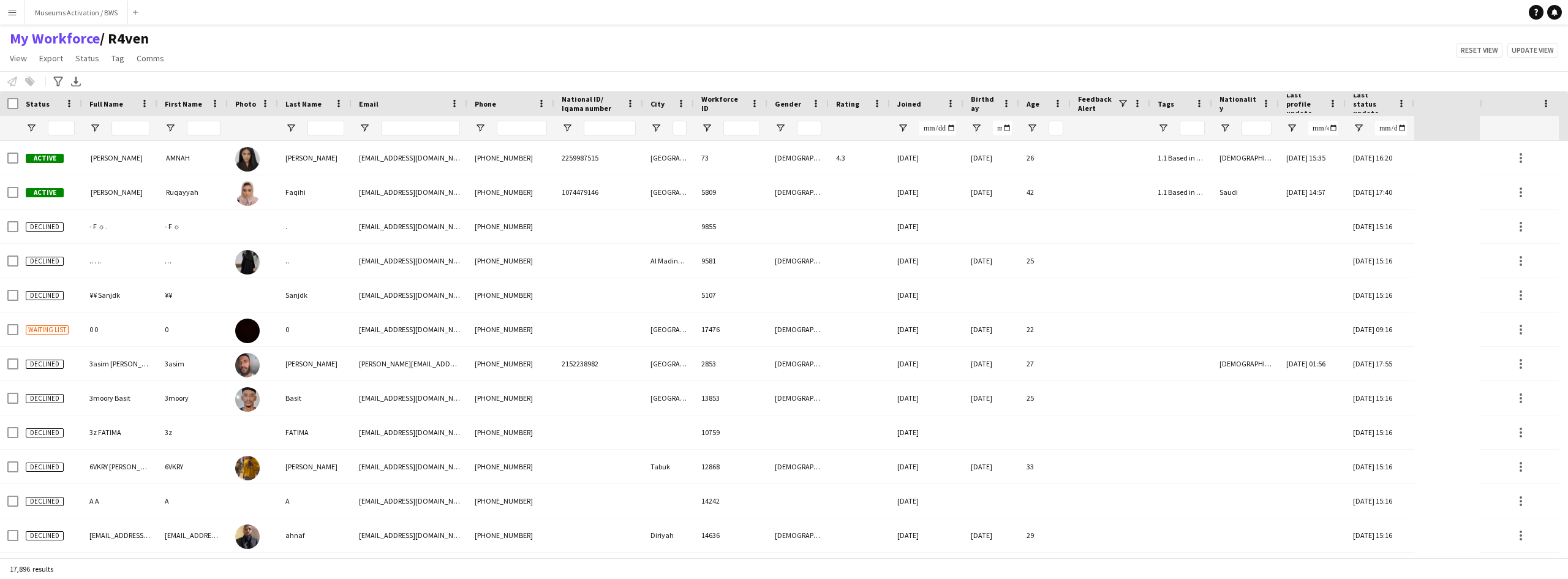
click at [559, 130] on div at bounding box center [599, 128] width 89 height 25
click at [32, 133] on span "Open Filter Menu" at bounding box center [31, 128] width 11 height 11
type input "**********"
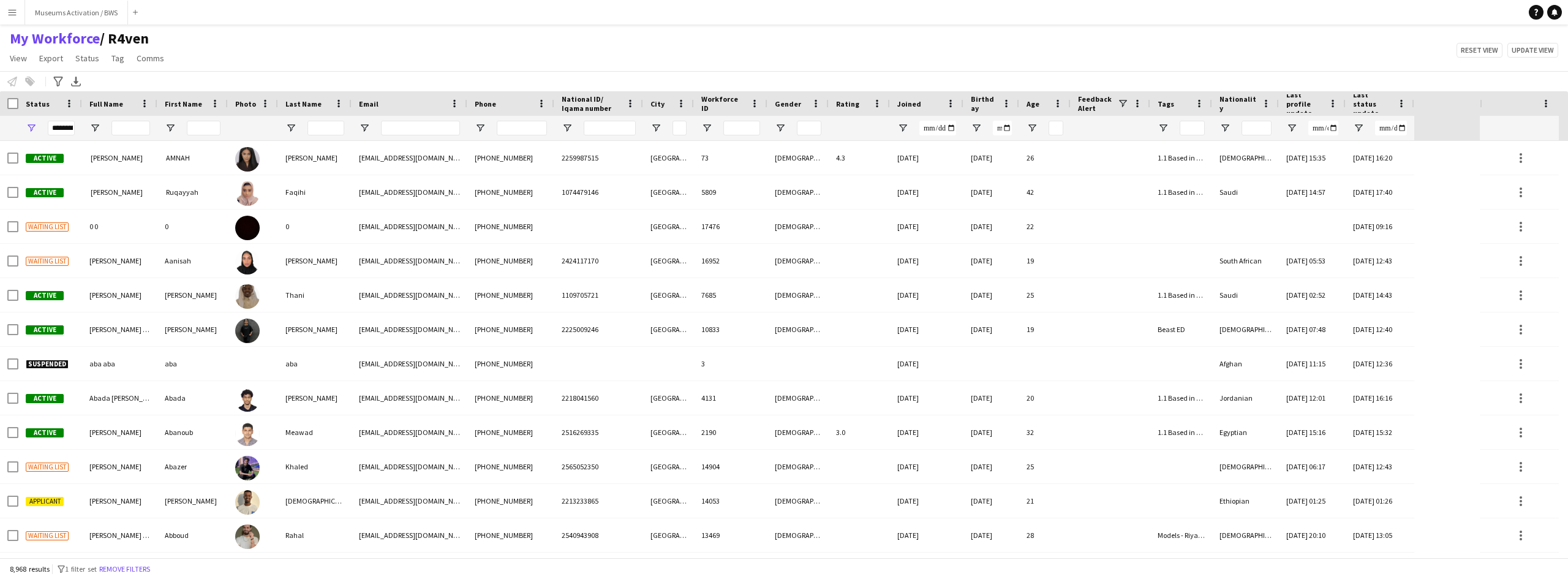
click at [271, 54] on div "My Workforce / R4ven View Views Default view R4ven New view Update view Delete …" at bounding box center [784, 50] width 1568 height 42
click at [655, 131] on span "Open Filter Menu" at bounding box center [656, 128] width 11 height 11
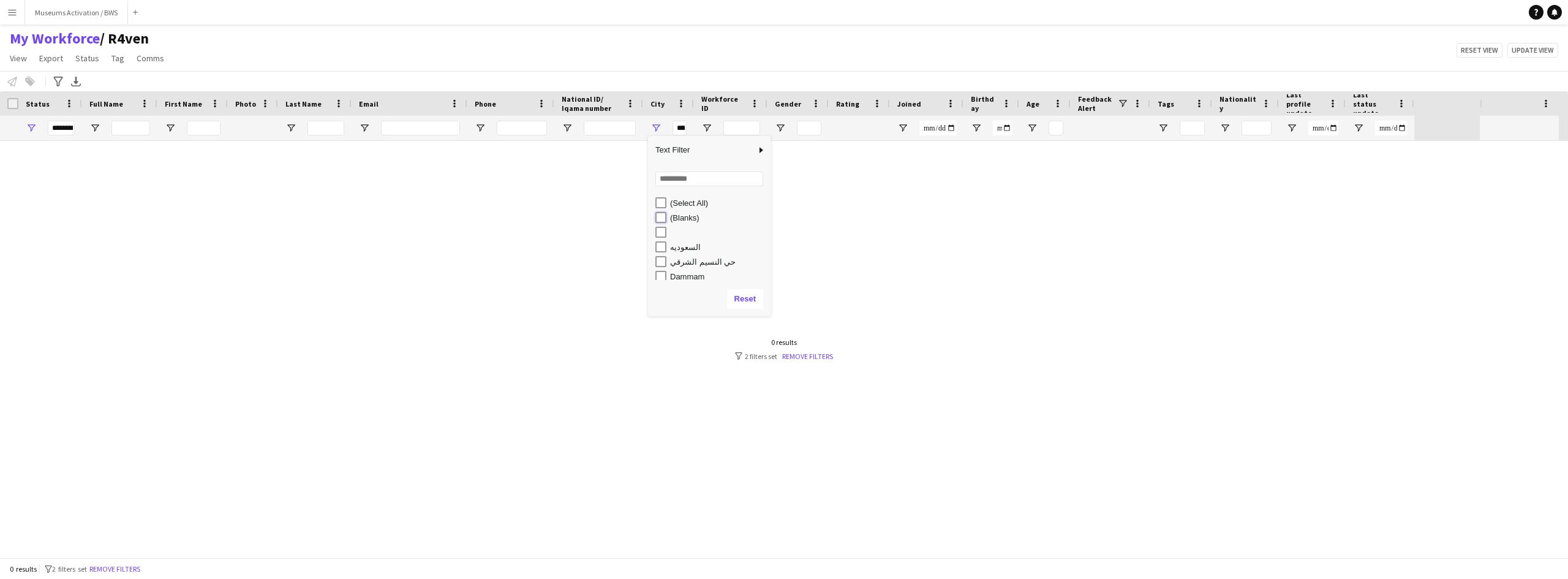
type input "**********"
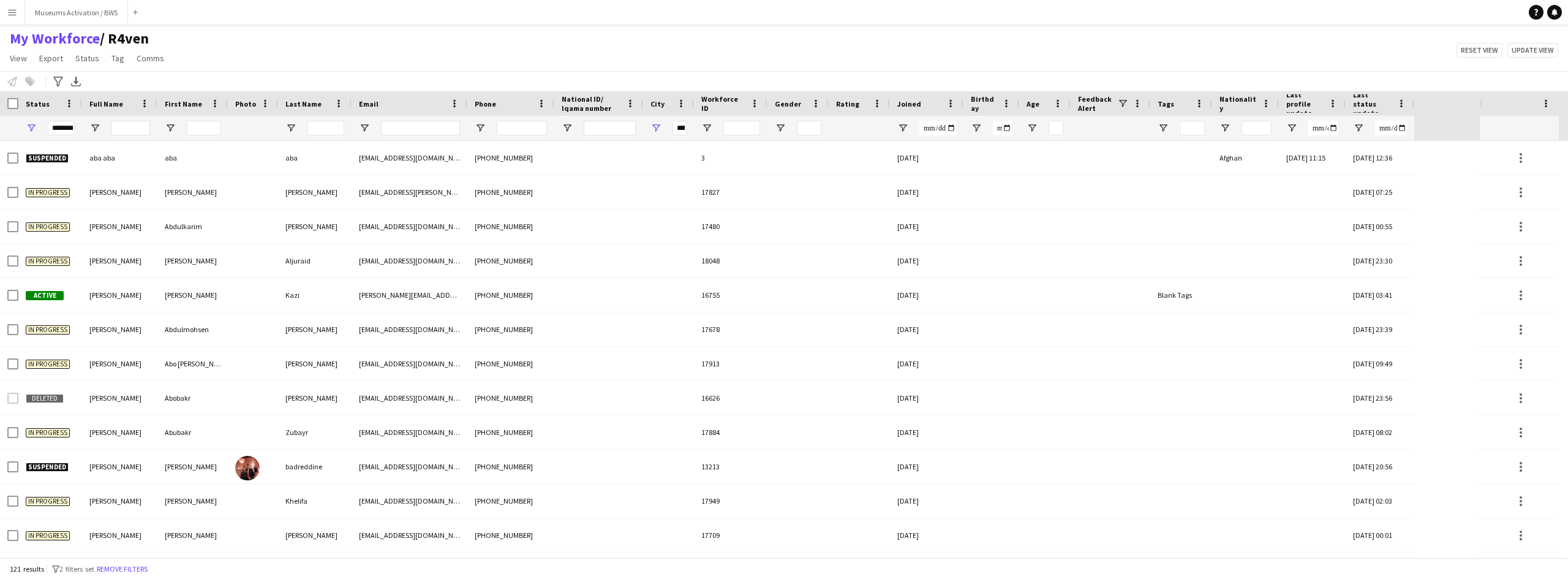
click at [425, 63] on div "My Workforce / R4ven View Views Default view R4ven New view Update view Delete …" at bounding box center [784, 50] width 1568 height 42
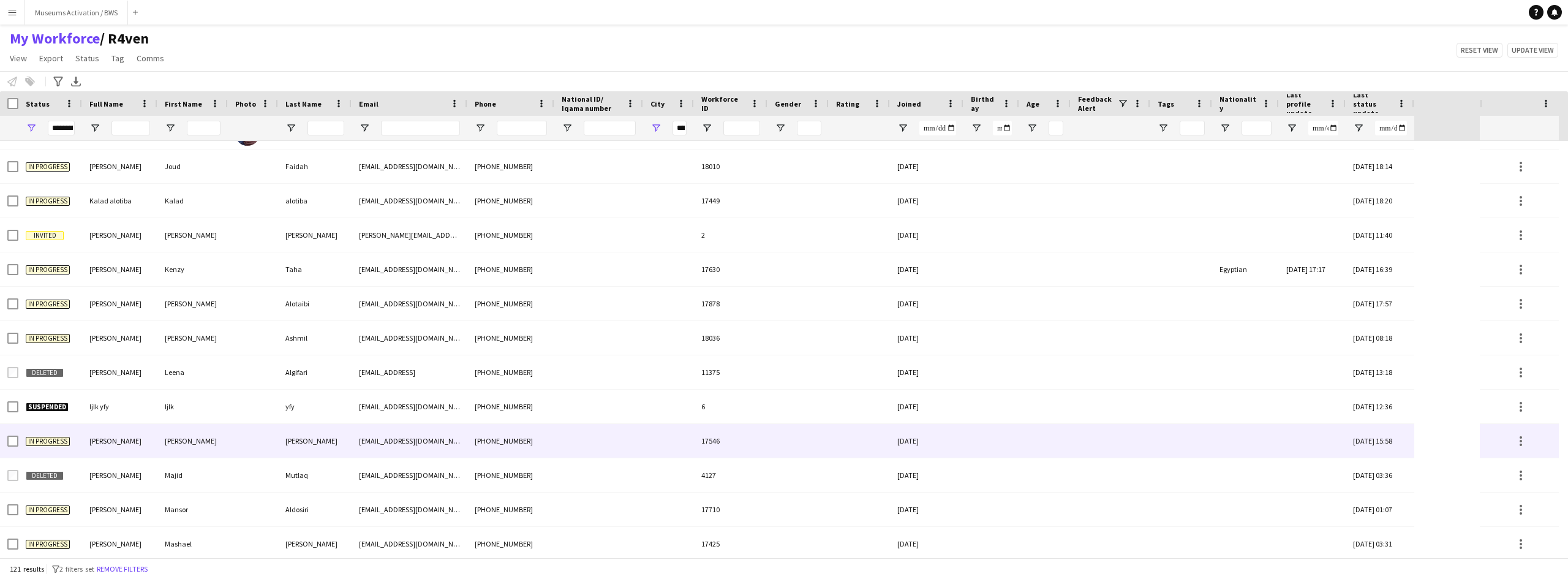
scroll to position [1838, 0]
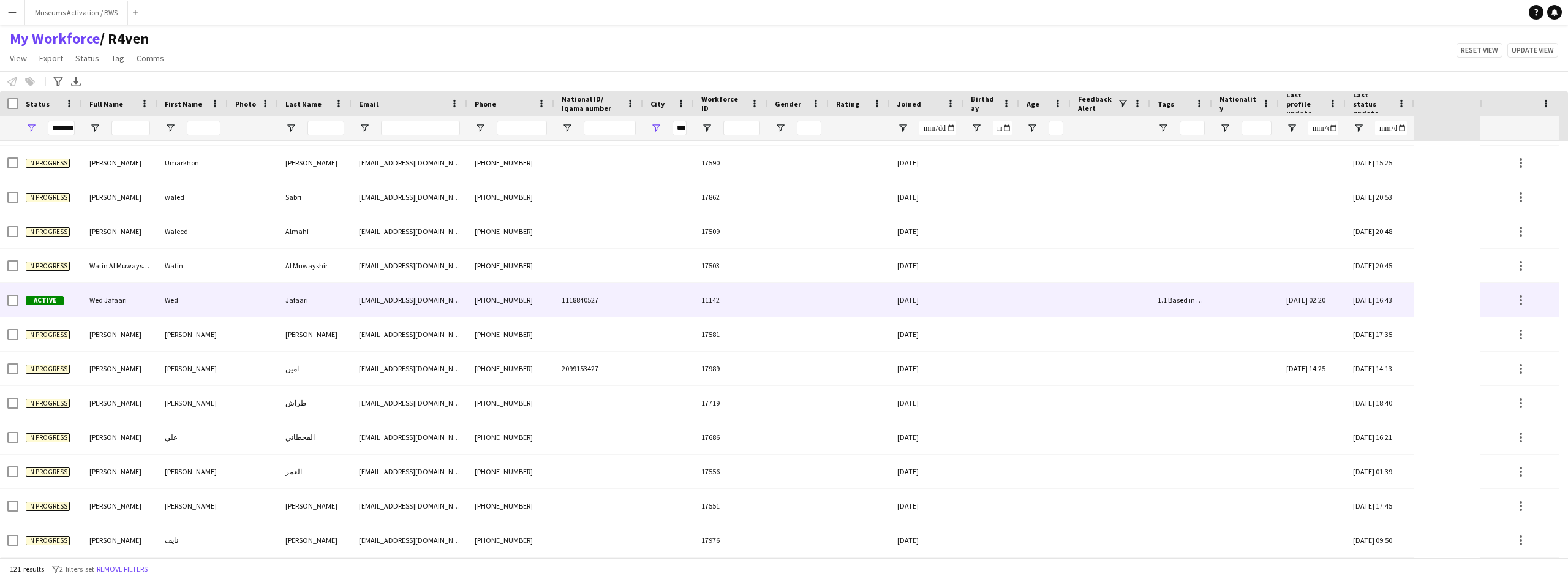
click at [299, 302] on div "Jafaari" at bounding box center [315, 300] width 74 height 33
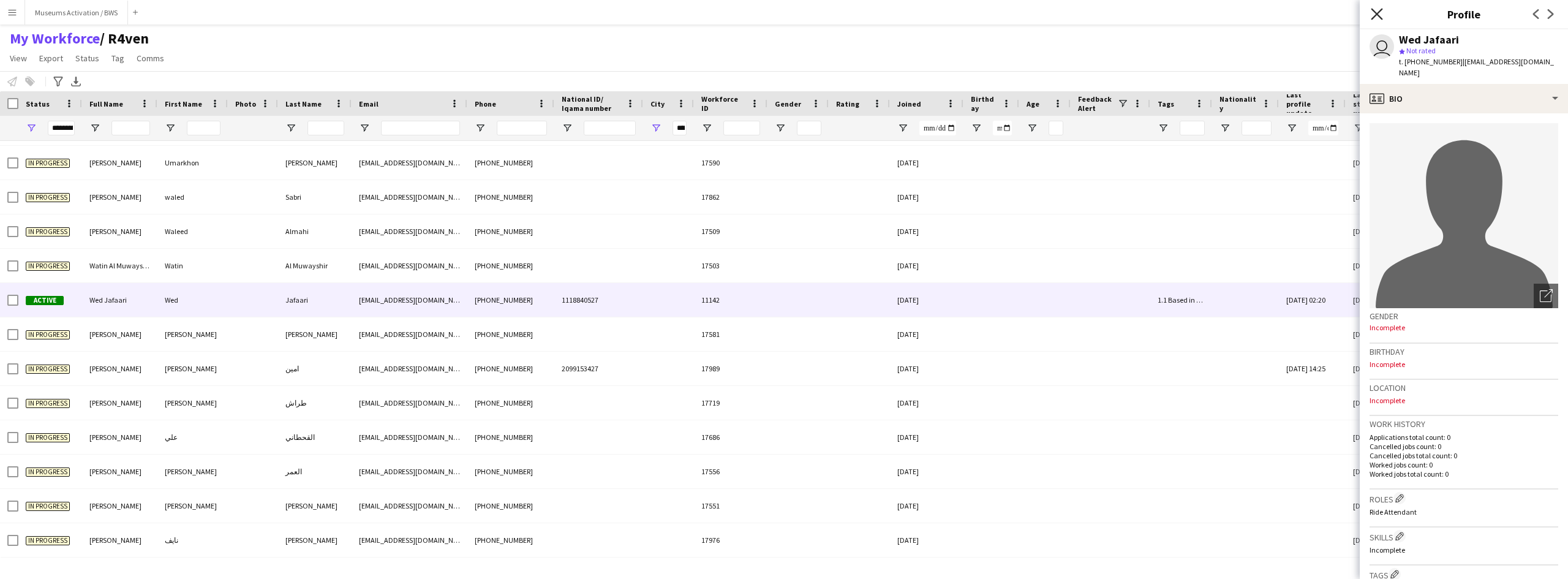
click at [1375, 15] on icon at bounding box center [1377, 14] width 12 height 12
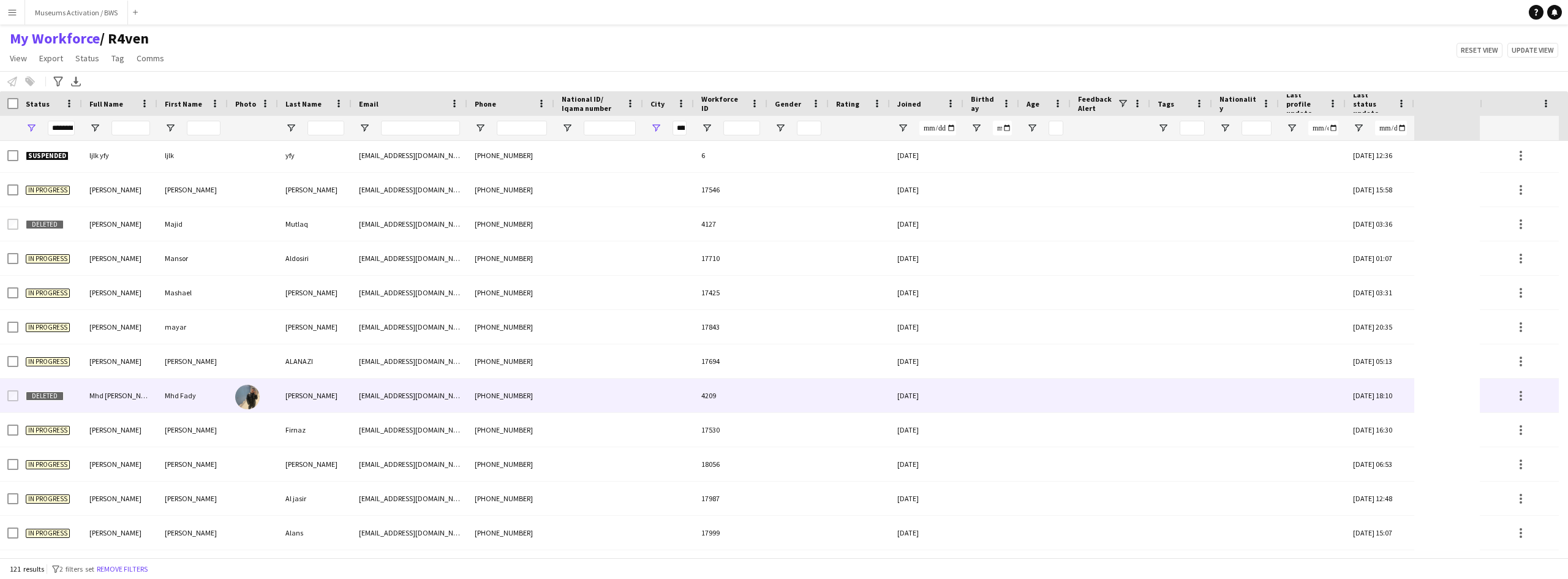
click at [313, 397] on div "[PERSON_NAME]" at bounding box center [315, 395] width 74 height 33
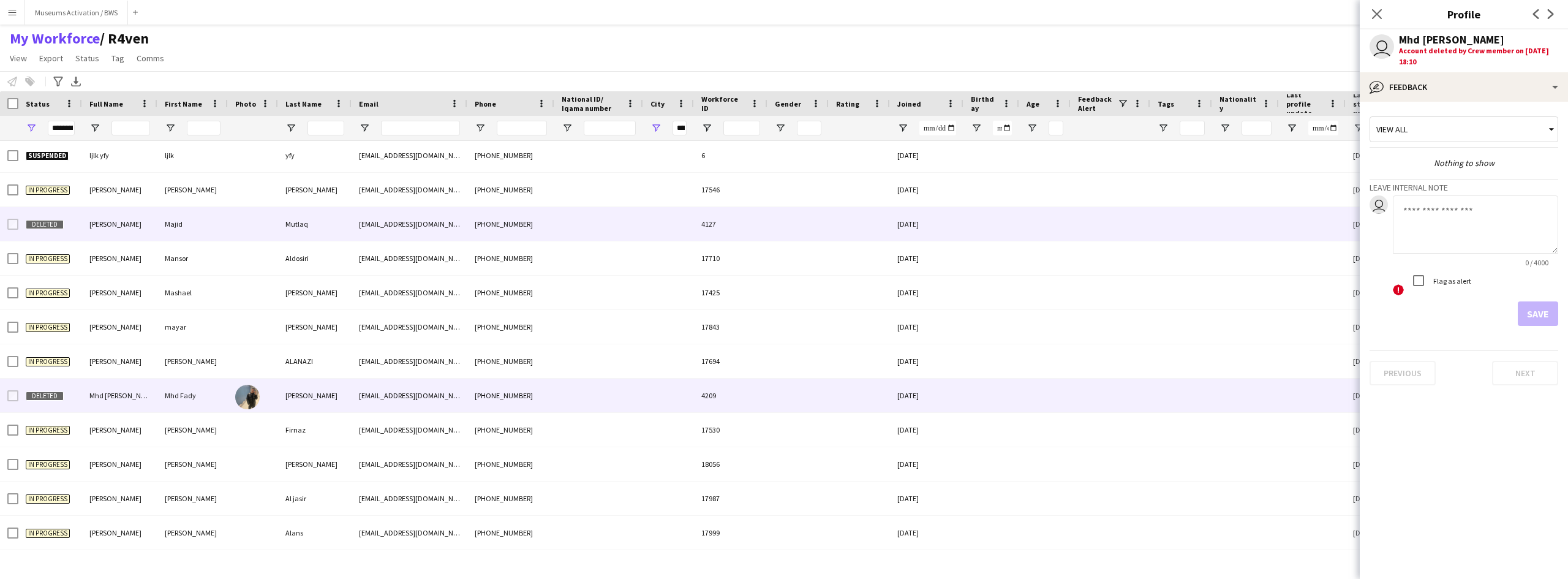
click at [194, 230] on div "Majid" at bounding box center [192, 223] width 70 height 33
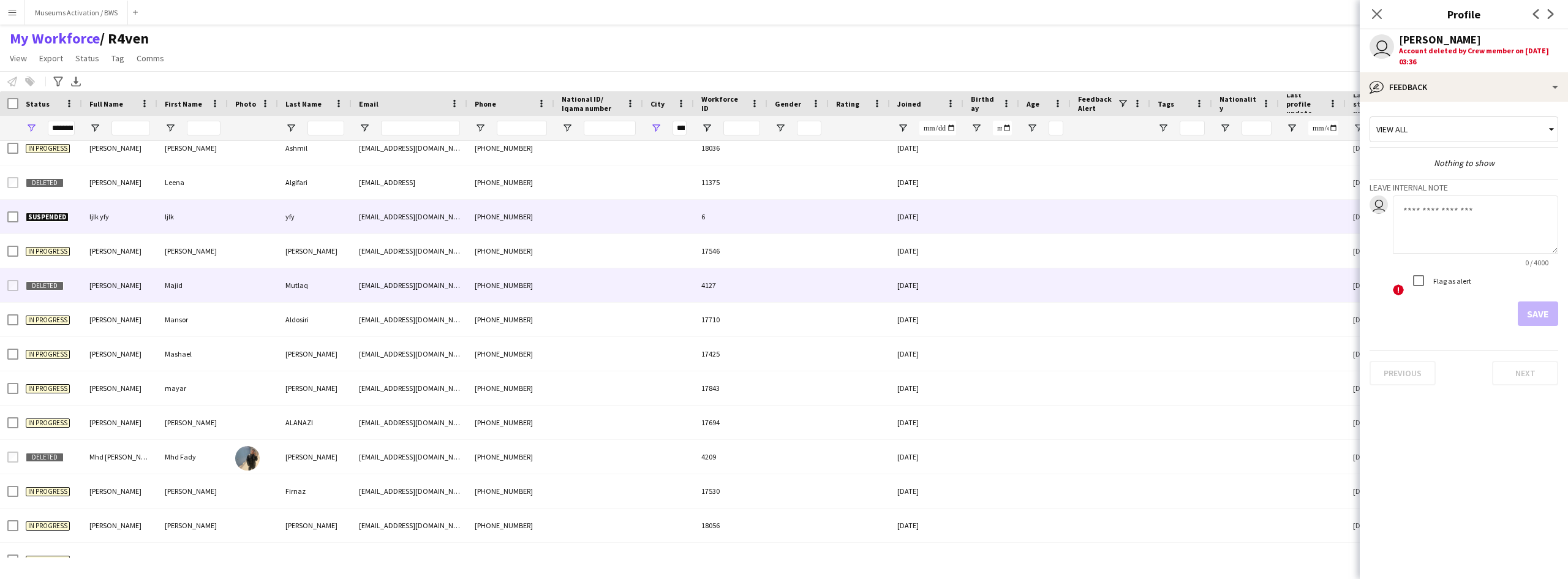
click at [199, 217] on div "ljlk" at bounding box center [192, 216] width 70 height 33
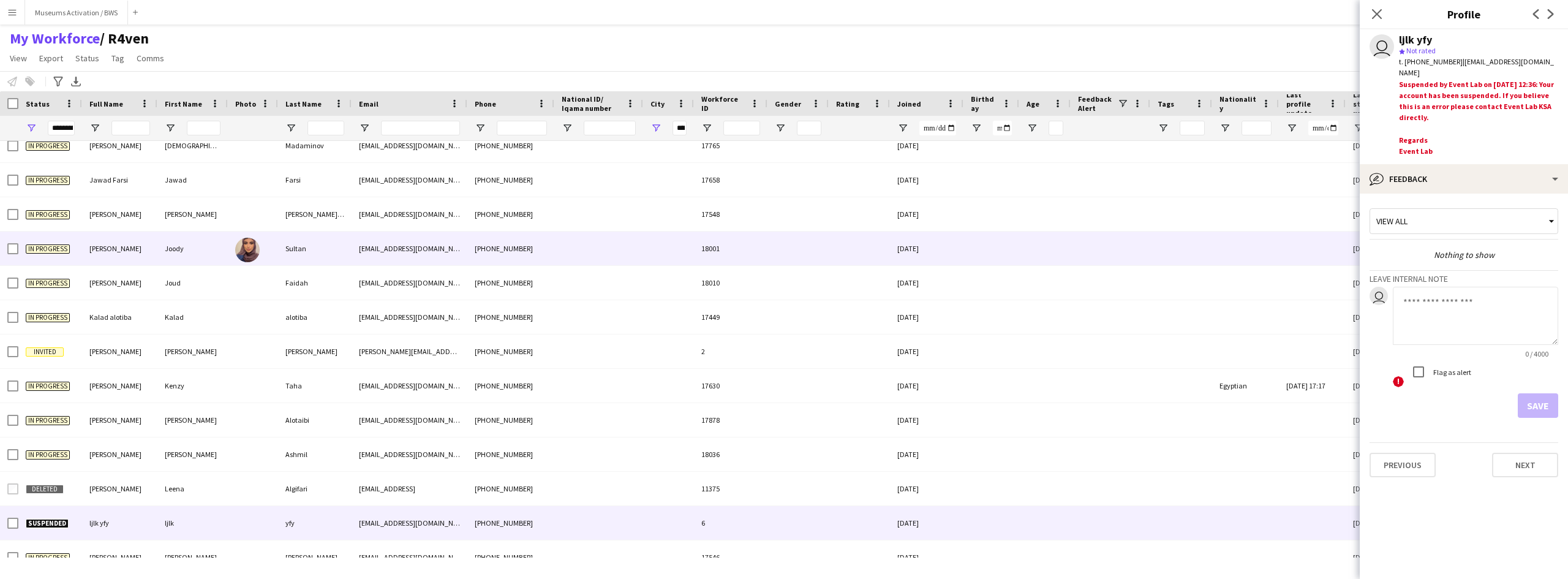
click at [452, 255] on div "[EMAIL_ADDRESS][DOMAIN_NAME]" at bounding box center [409, 248] width 116 height 33
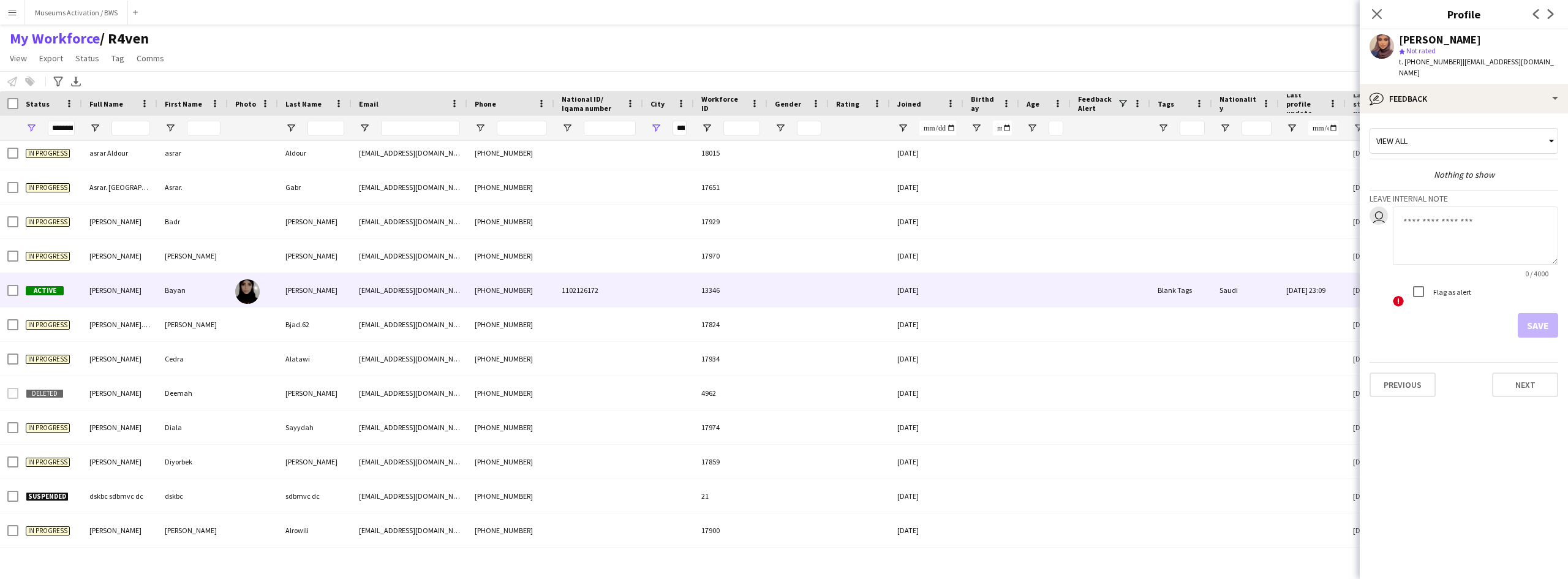
click at [283, 296] on div "[PERSON_NAME]" at bounding box center [315, 290] width 74 height 33
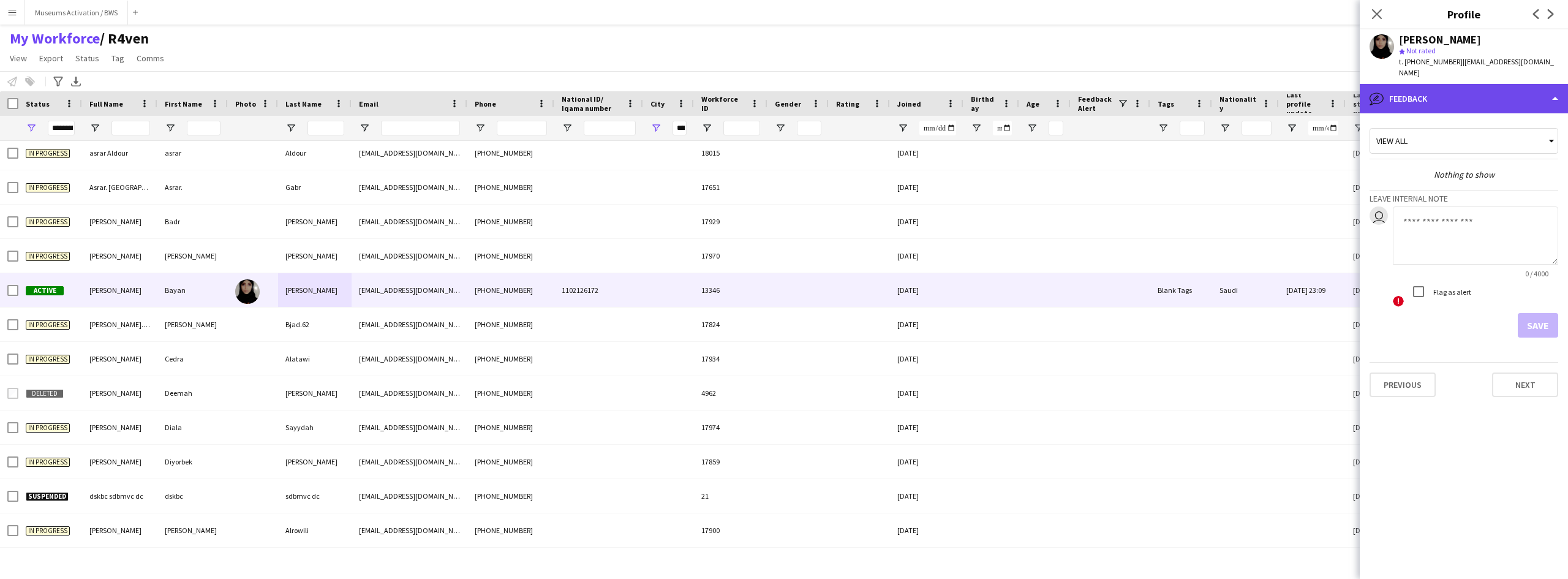
click at [1393, 89] on div "bubble-pencil Feedback" at bounding box center [1464, 98] width 208 height 29
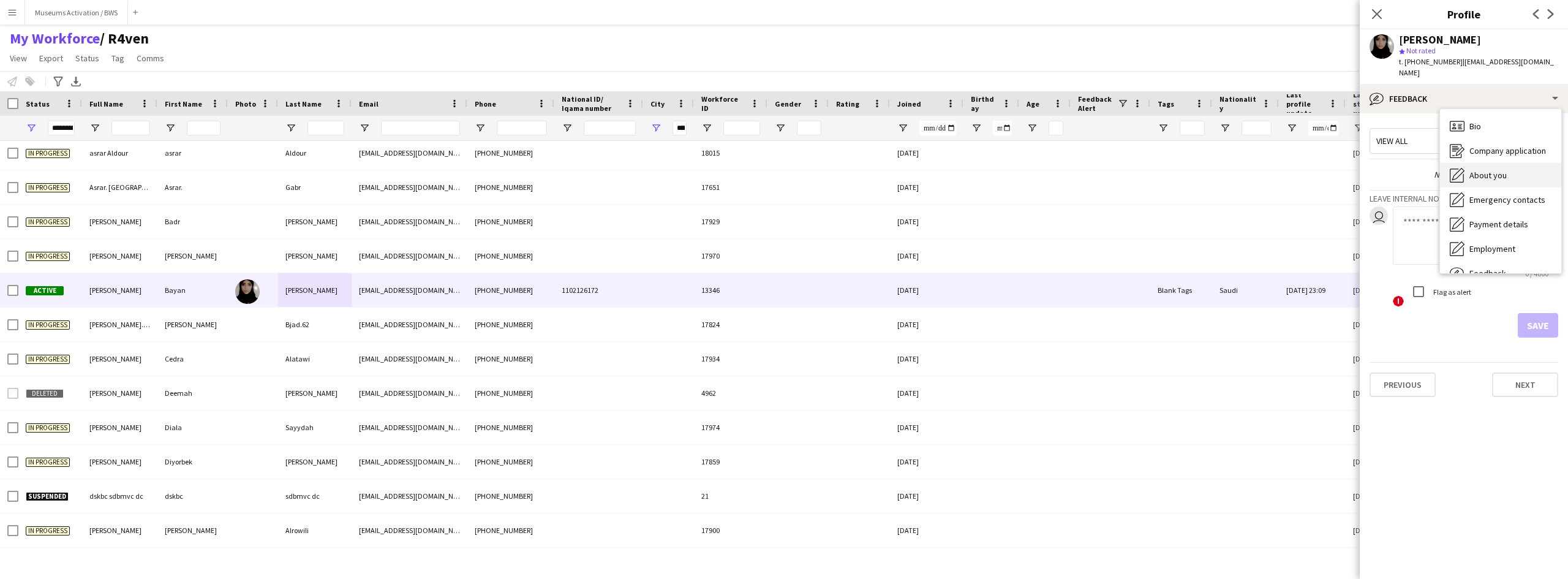
click at [1480, 170] on span "About you" at bounding box center [1488, 175] width 37 height 11
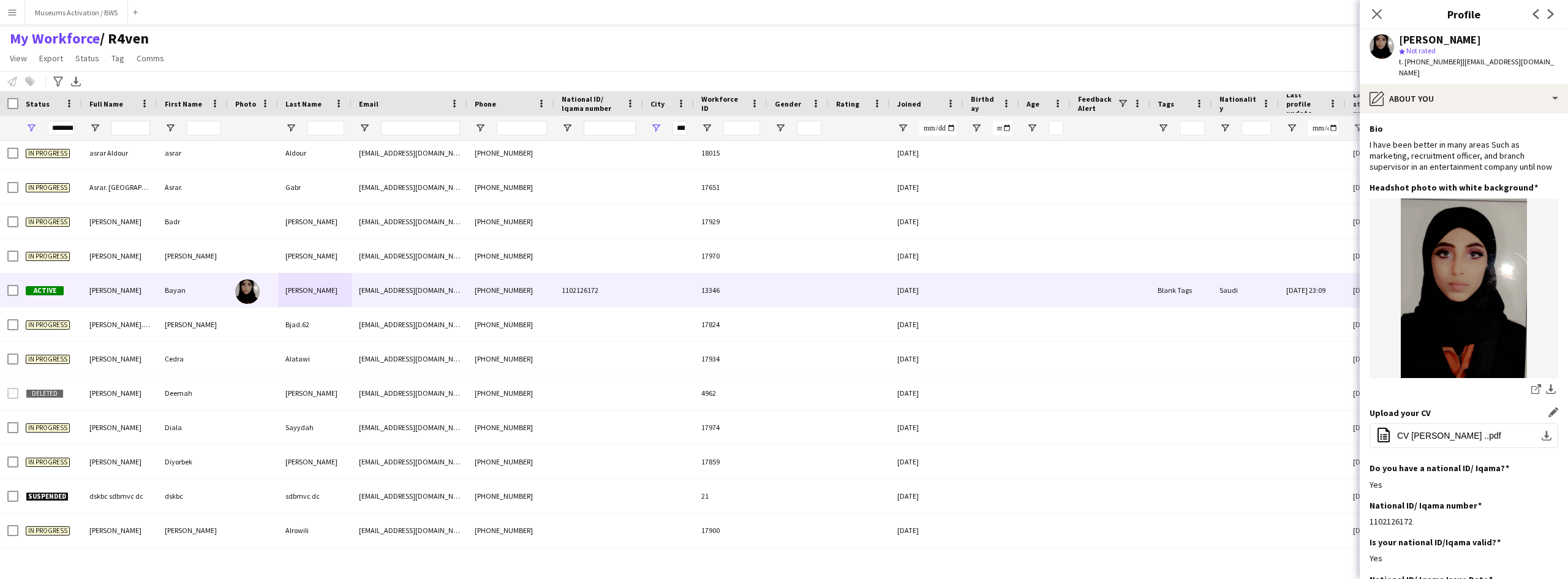
click at [1401, 422] on div "Upload your CV Edit this field office-file-sheet CV BAYAN ABDAULLAH ..pdf downl…" at bounding box center [1464, 435] width 189 height 55
click at [1401, 437] on span "CV [PERSON_NAME] ..pdf" at bounding box center [1449, 435] width 104 height 10
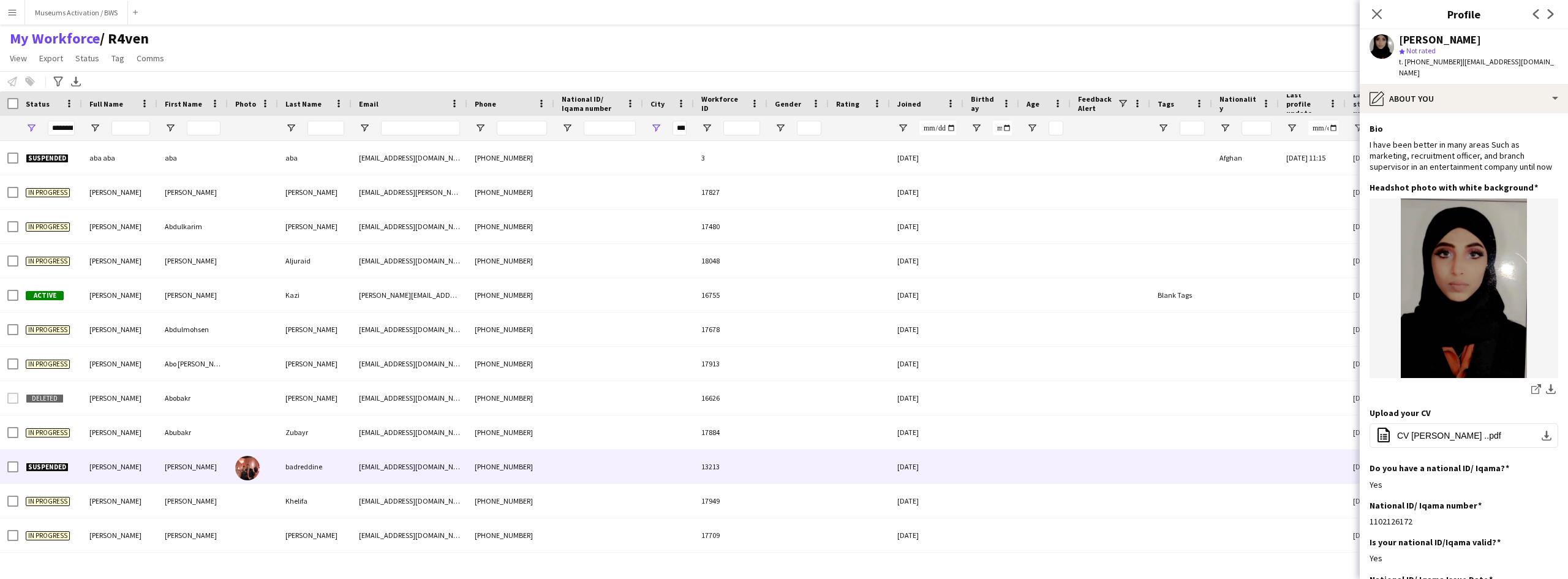
click at [240, 478] on img at bounding box center [247, 468] width 25 height 25
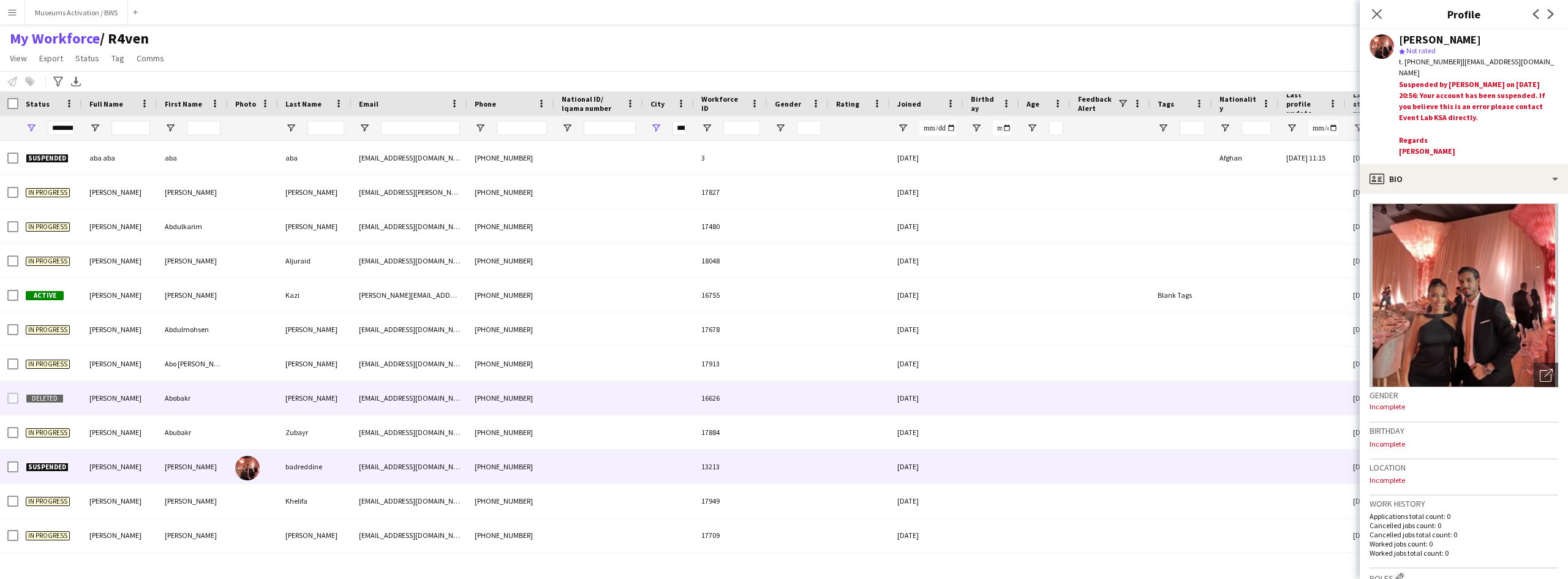
click at [246, 409] on div at bounding box center [253, 397] width 50 height 33
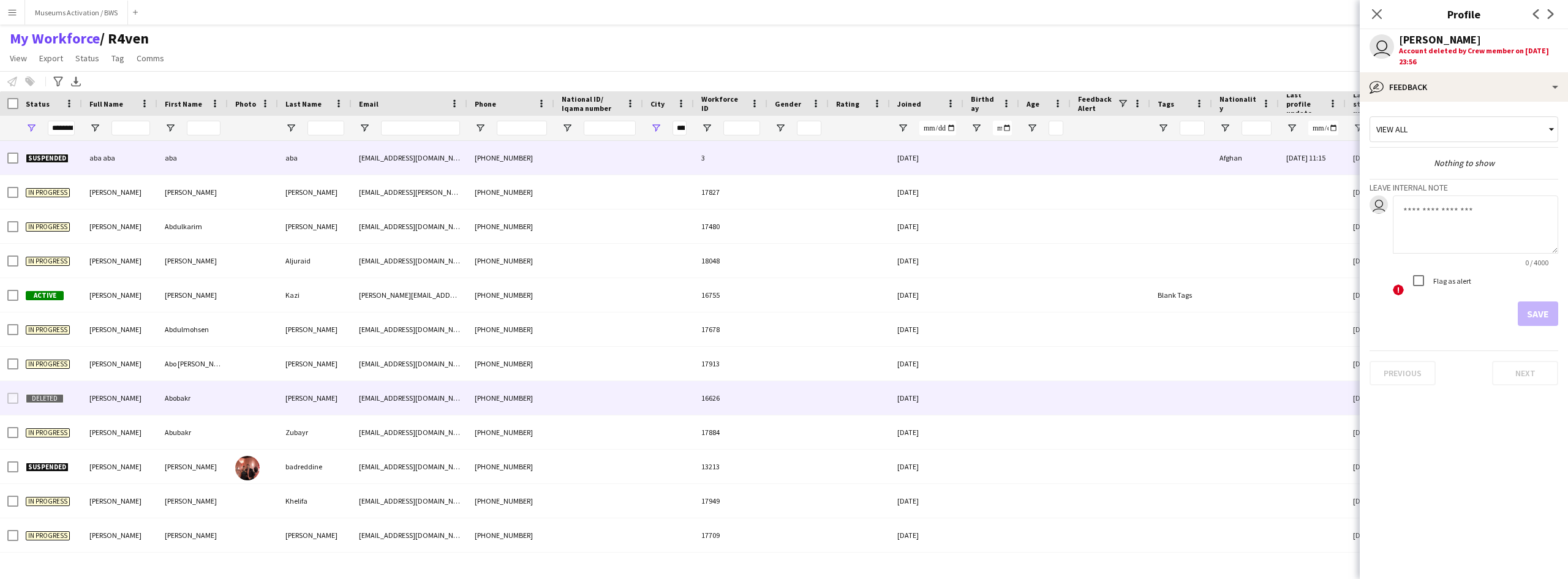
click at [59, 164] on div "Suspended" at bounding box center [50, 157] width 64 height 33
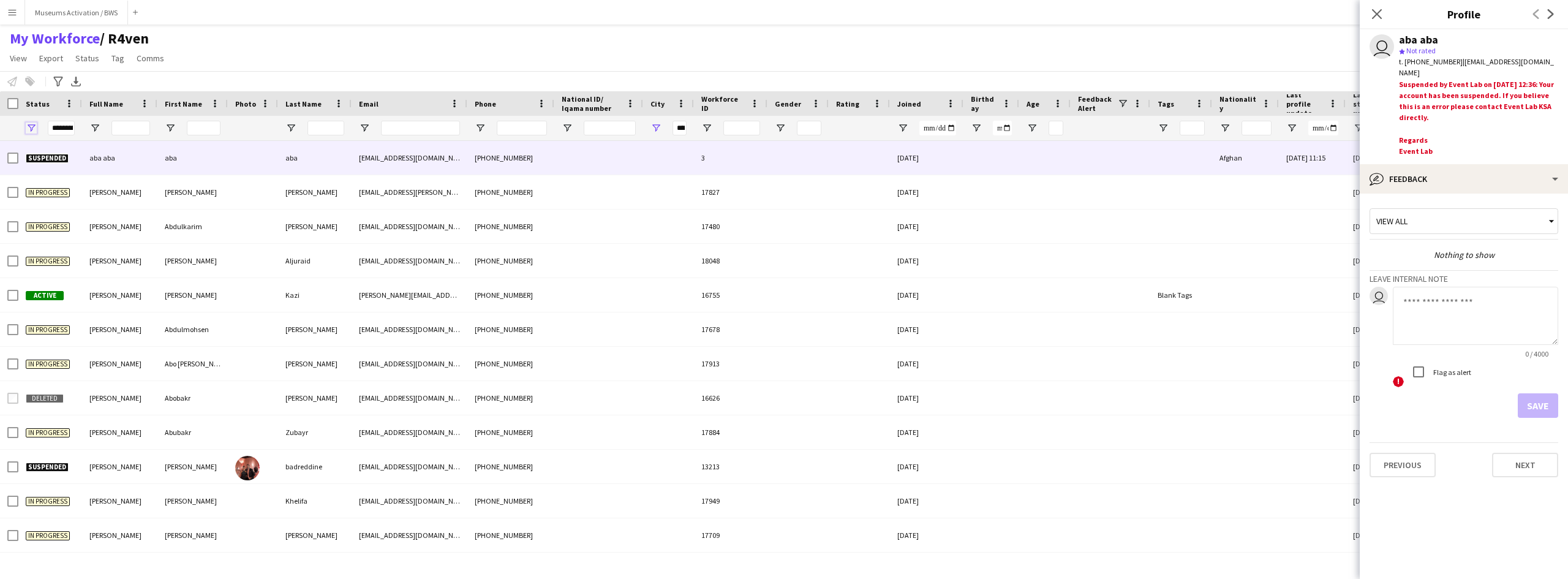
click at [32, 127] on span "Open Filter Menu" at bounding box center [31, 128] width 11 height 11
click at [33, 193] on div "(Select All) Active Applicant Approved Declined Deleted" at bounding box center [84, 238] width 123 height 89
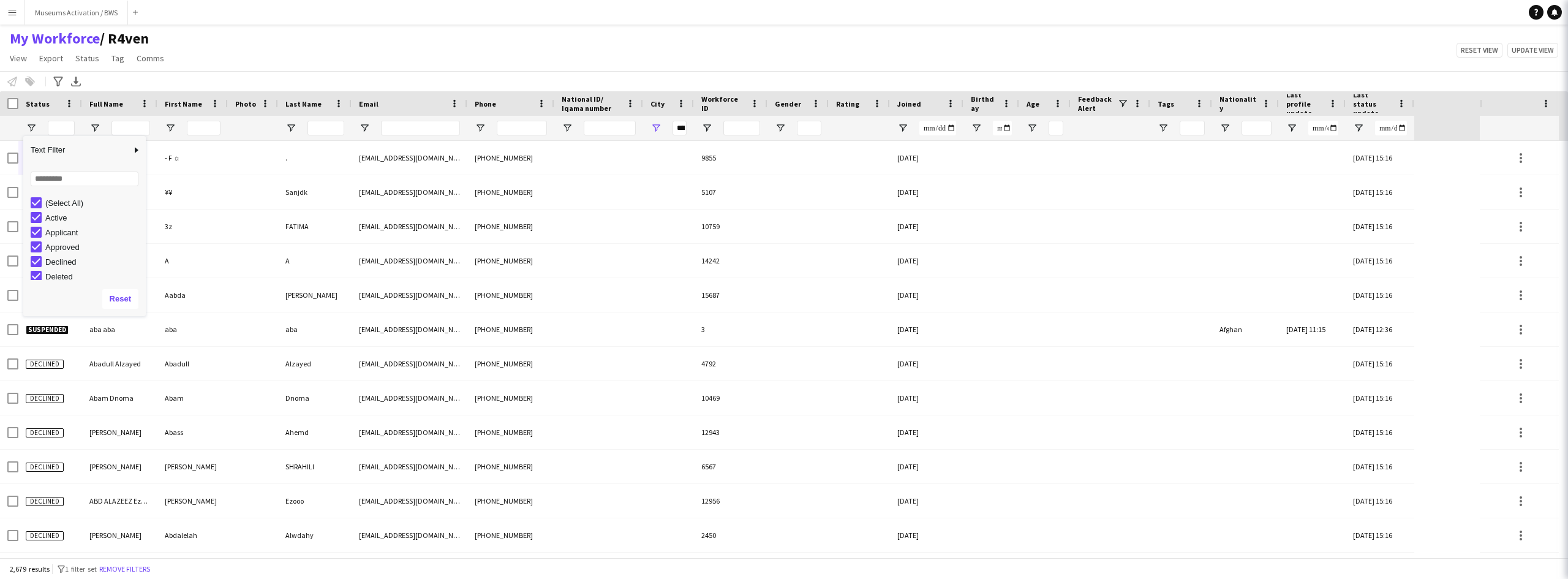
type input "***"
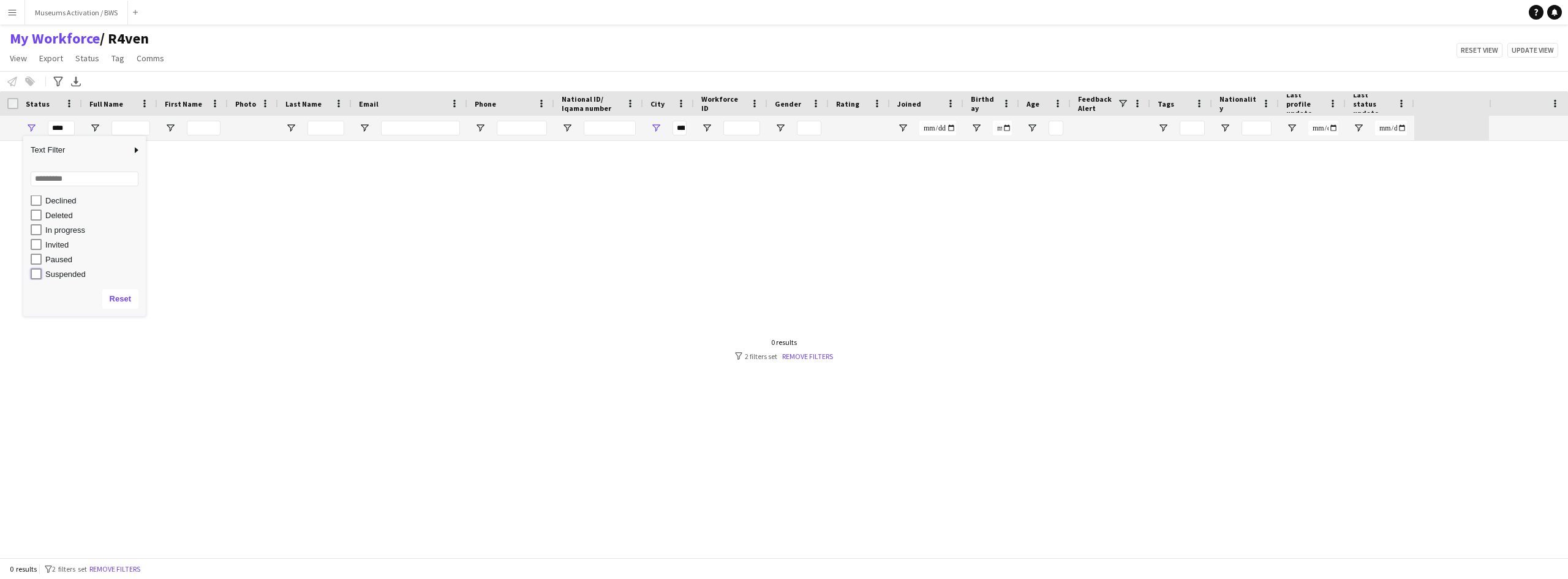
type input "**********"
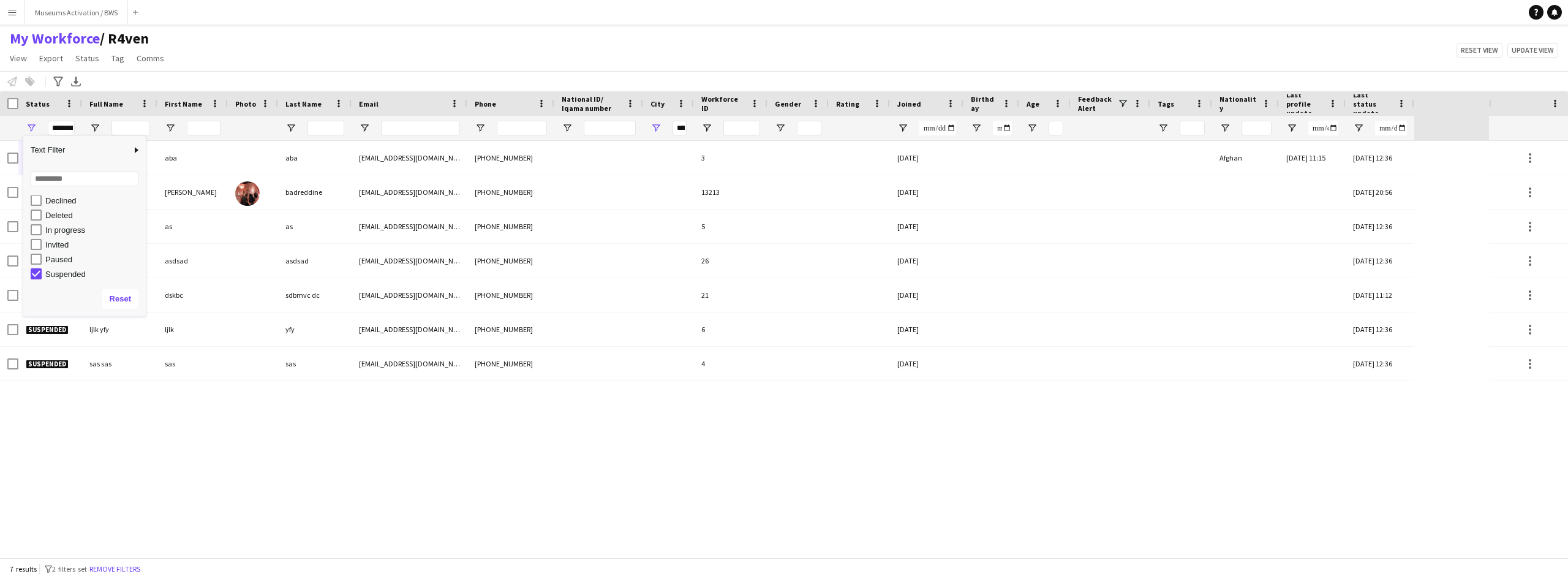
type input "**********"
click at [242, 46] on div "My Workforce / R4ven View Views Default view R4ven New view Update view Delete …" at bounding box center [784, 50] width 1568 height 42
click at [123, 568] on button "Remove filters" at bounding box center [115, 569] width 56 height 14
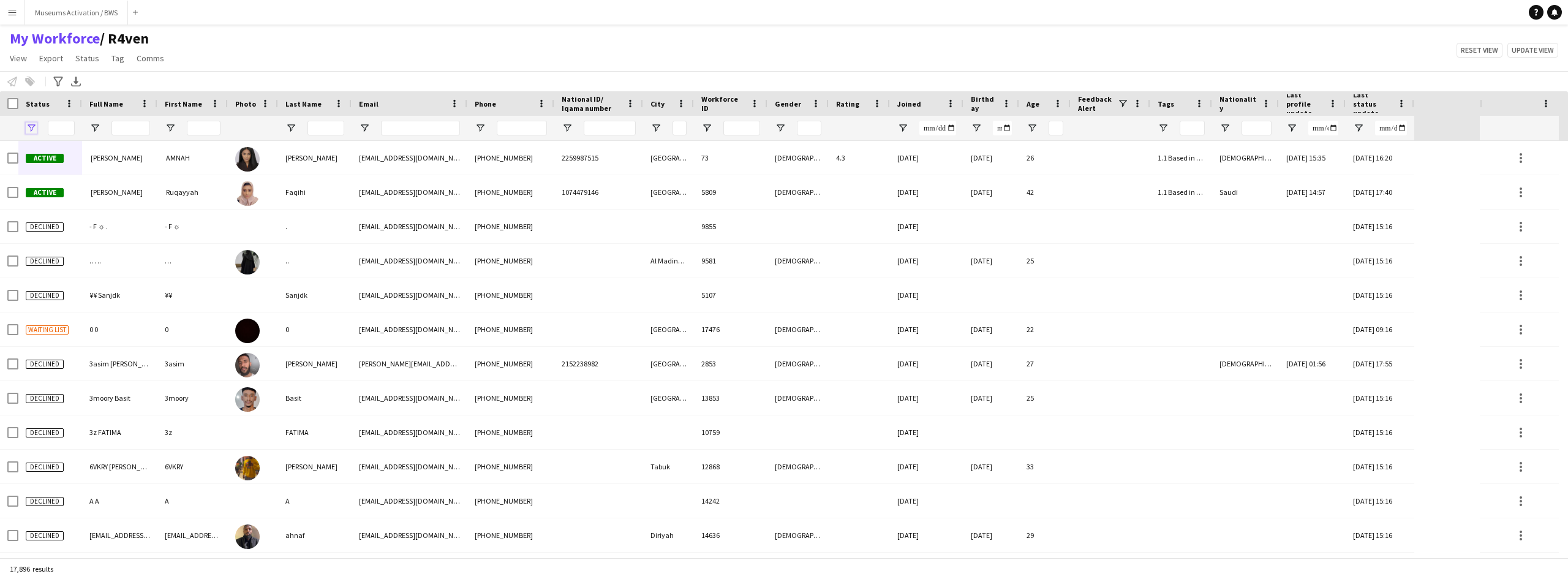
click at [31, 129] on span "Open Filter Menu" at bounding box center [31, 128] width 11 height 11
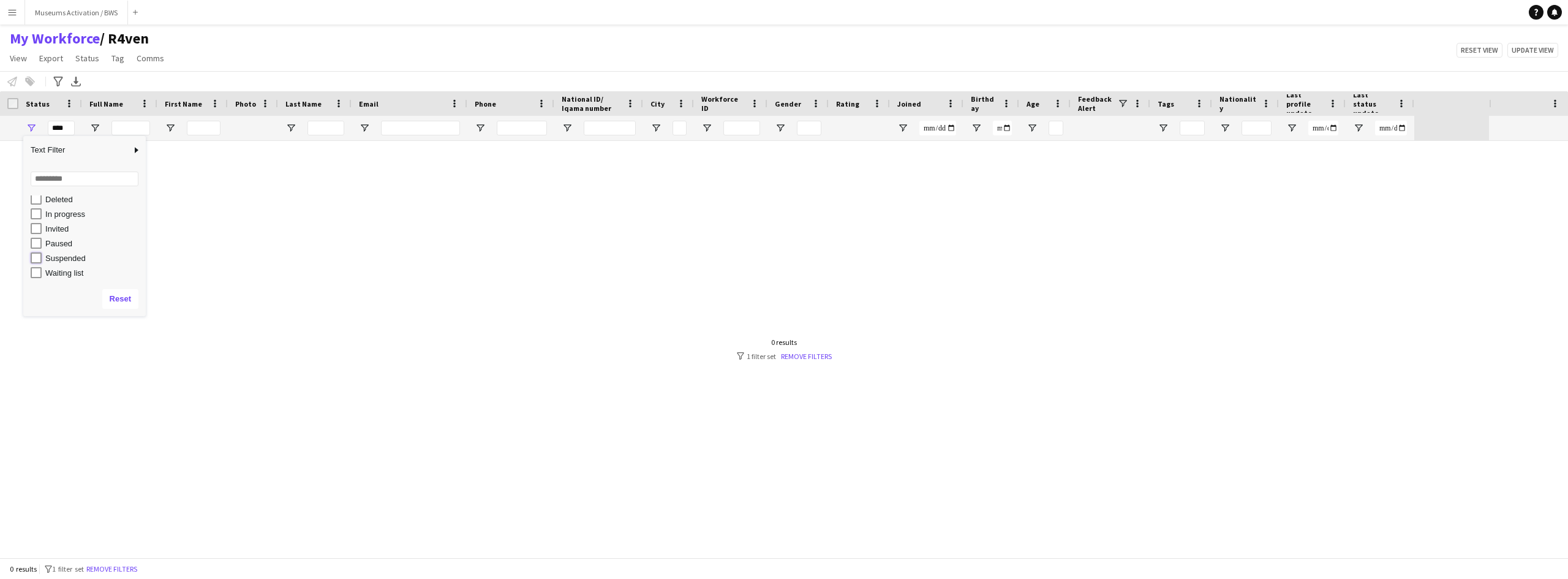
type input "**********"
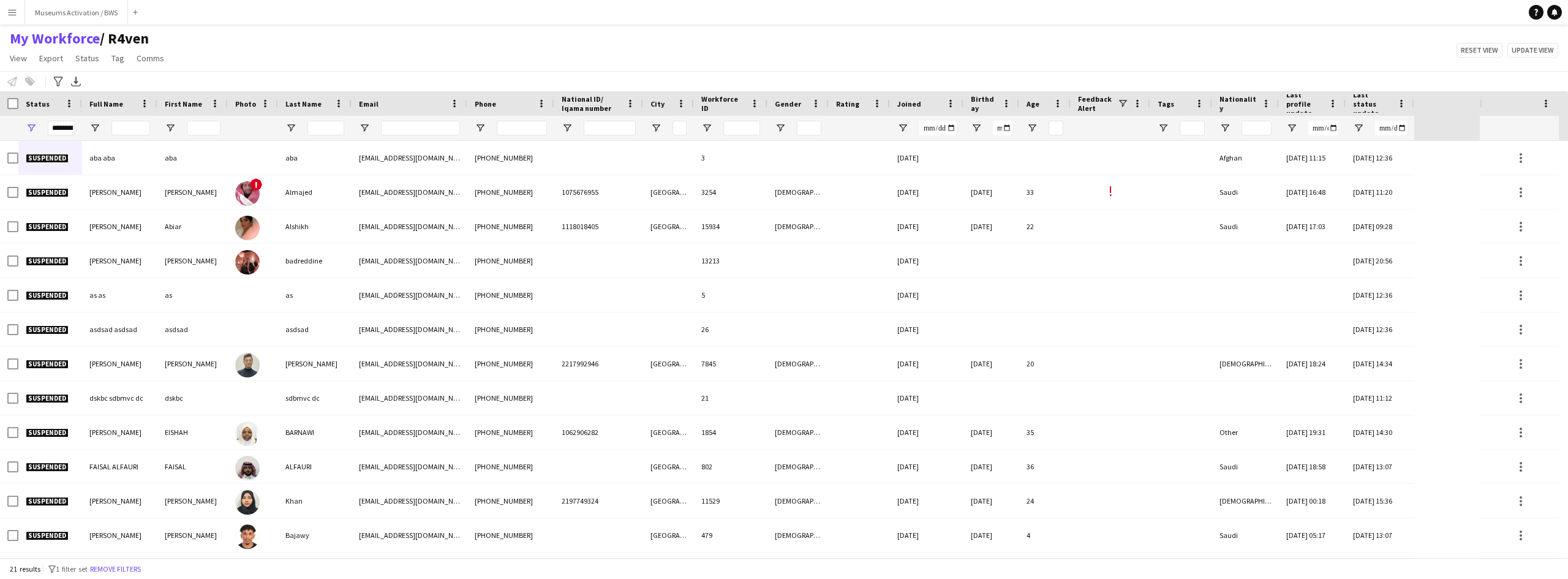
click at [251, 46] on div "My Workforce / R4ven View Views Default view R4ven New view Update view Delete …" at bounding box center [784, 50] width 1568 height 42
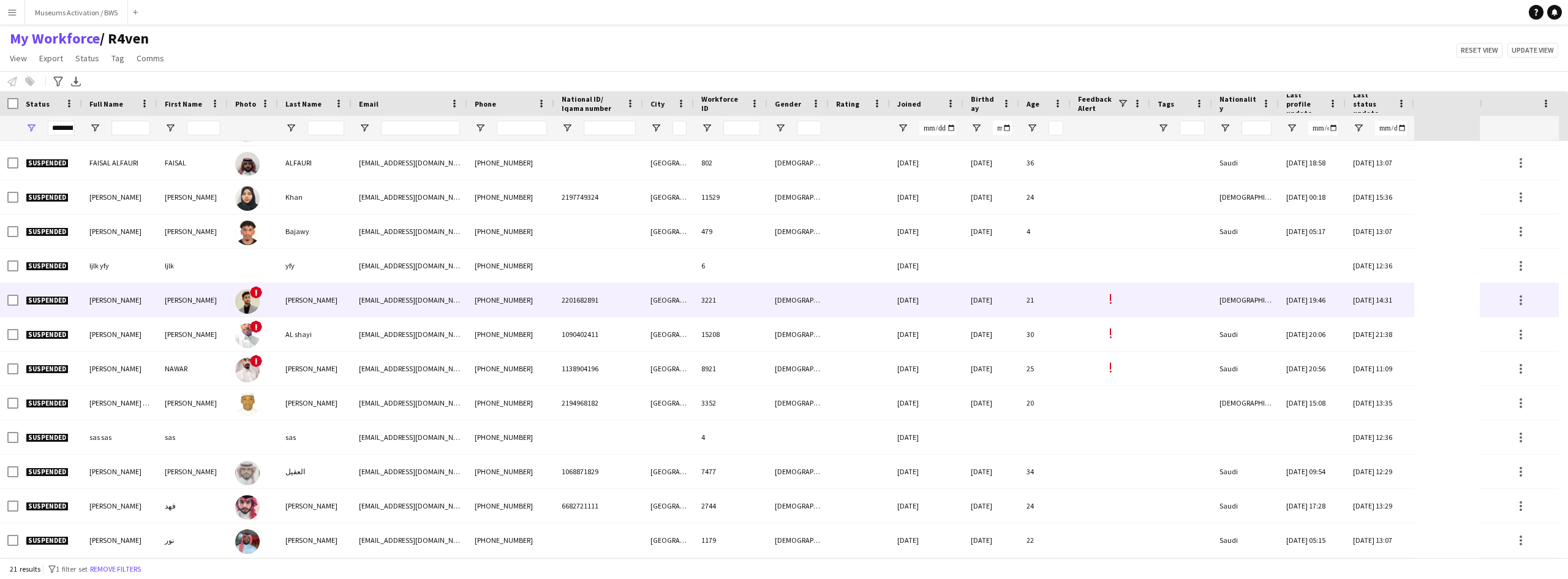
click at [228, 313] on div "[PERSON_NAME]" at bounding box center [192, 300] width 70 height 33
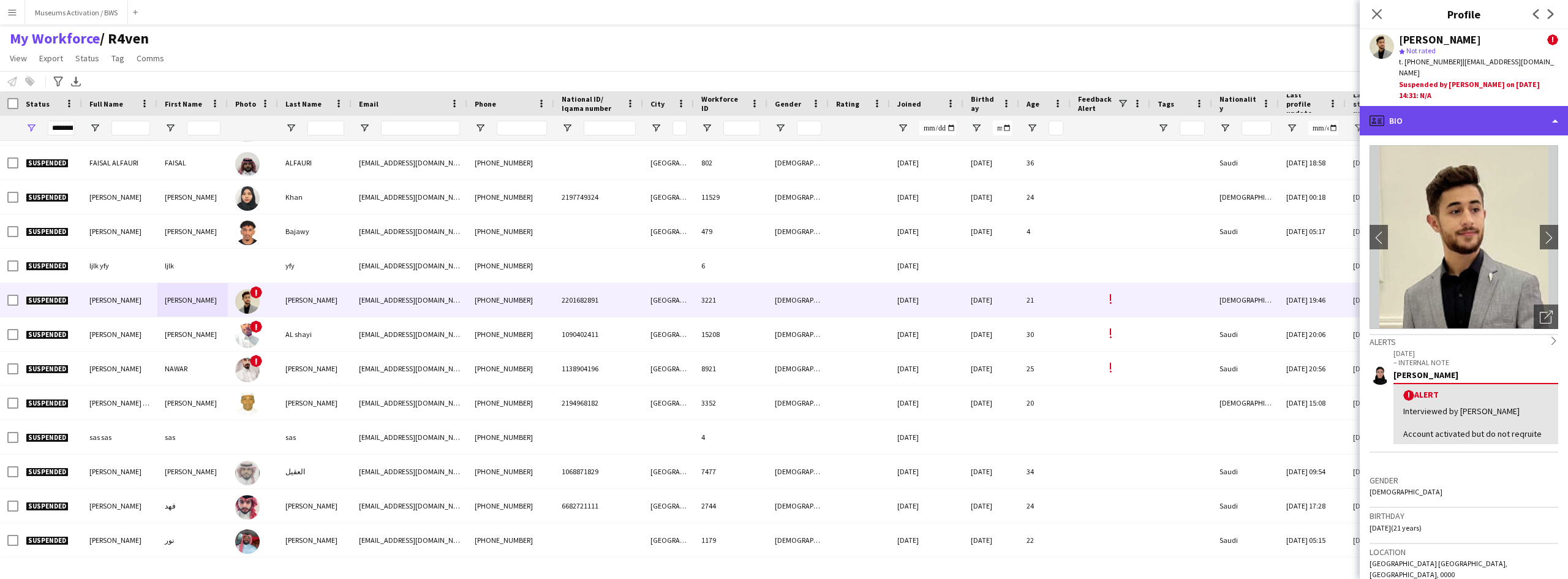
click at [1459, 114] on div "profile Bio" at bounding box center [1464, 121] width 208 height 29
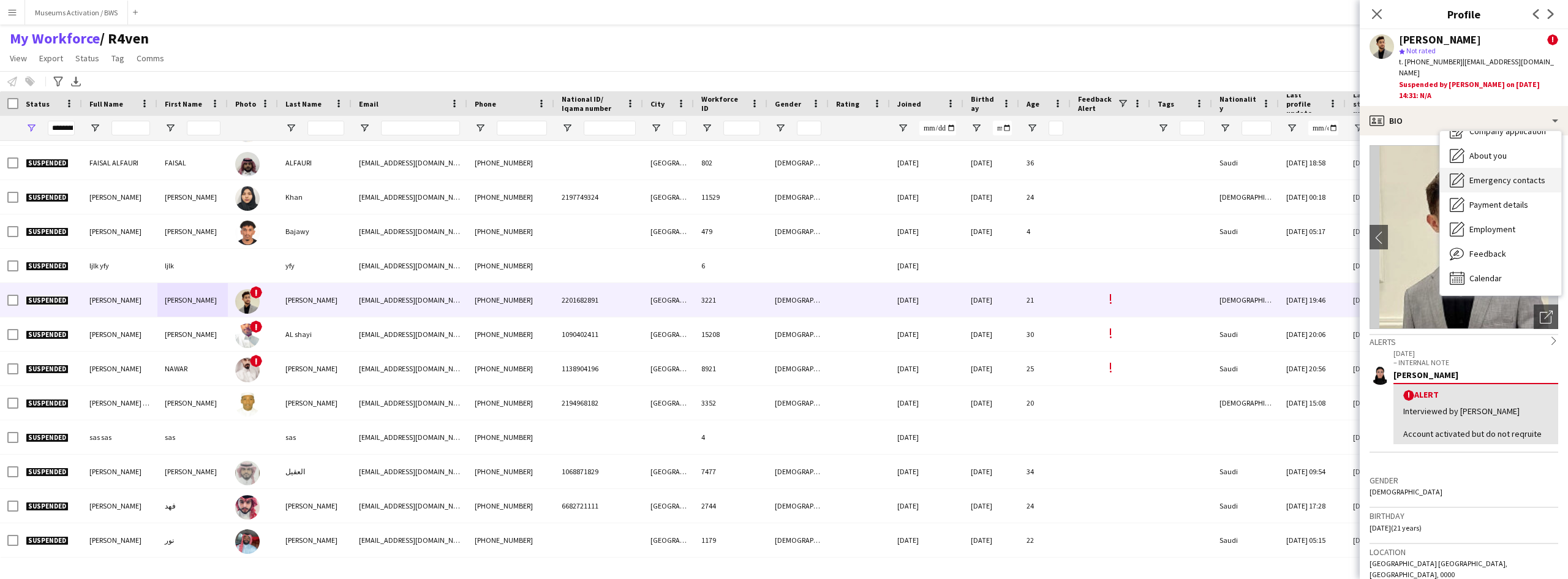
click at [1463, 178] on div "Emergency contacts Emergency contacts" at bounding box center [1501, 180] width 121 height 25
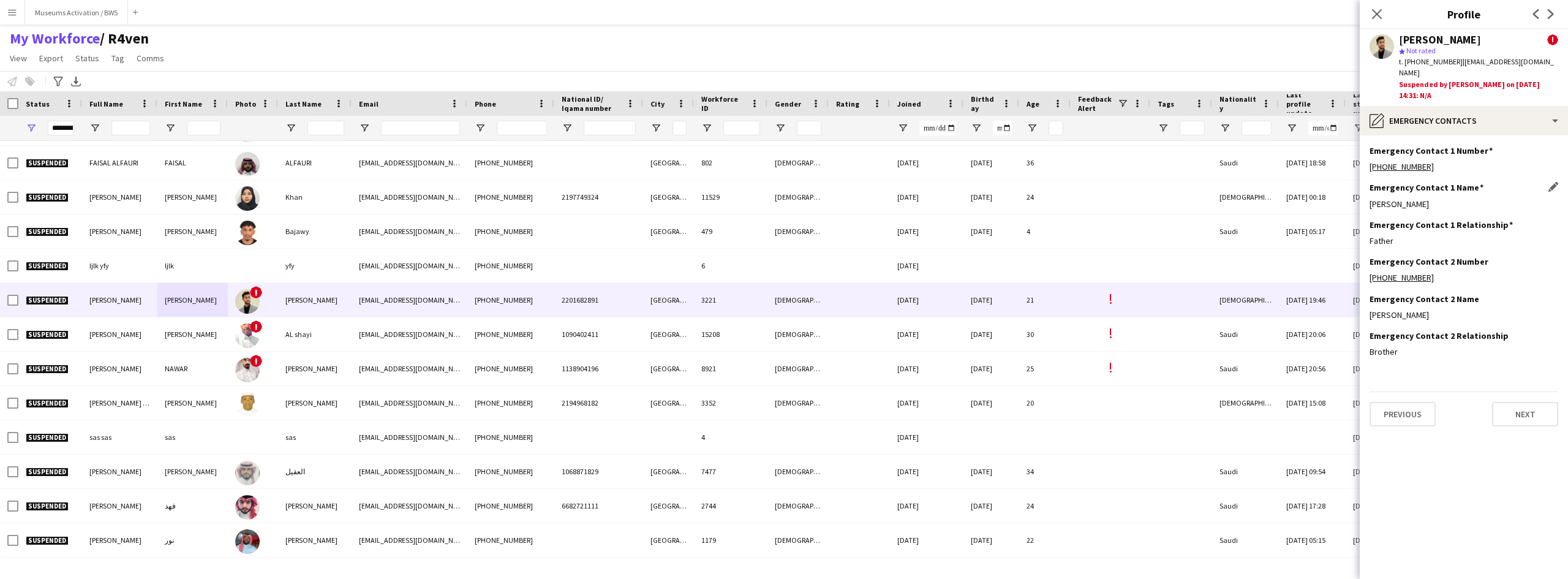
click at [1429, 198] on div "[PERSON_NAME]" at bounding box center [1464, 204] width 189 height 11
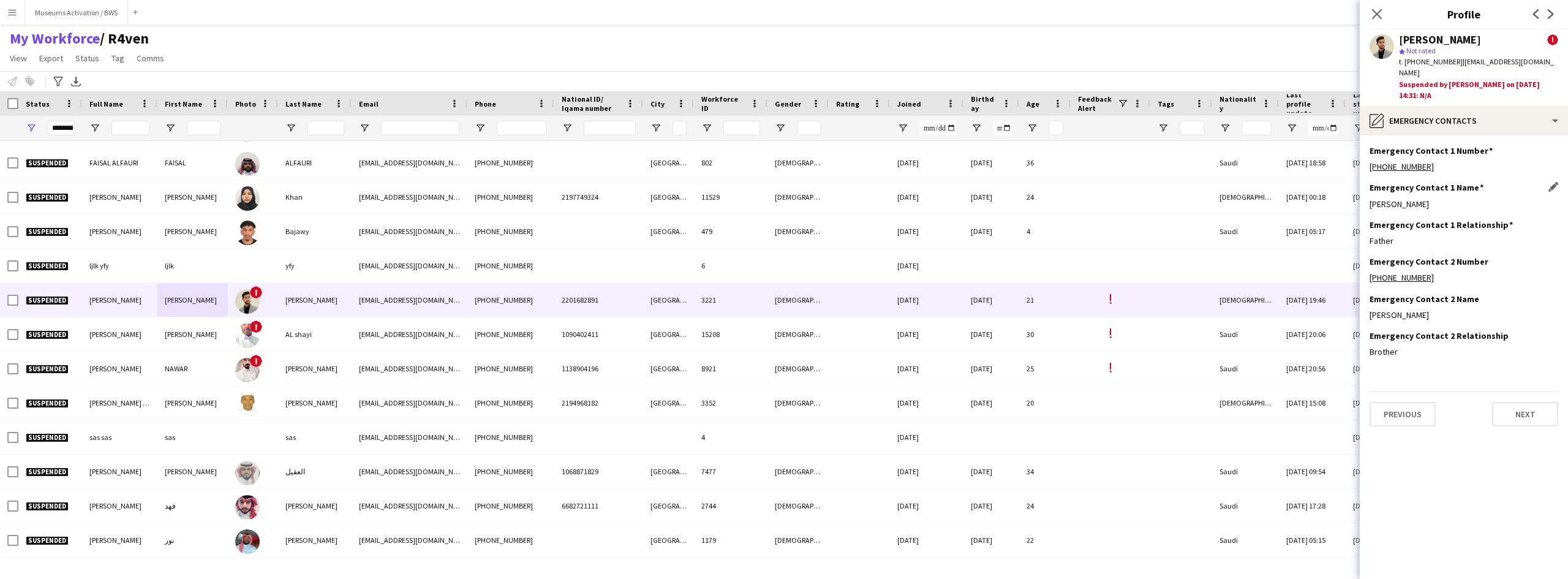
click at [1429, 198] on div "[PERSON_NAME]" at bounding box center [1464, 204] width 189 height 11
click at [1428, 198] on div "[PERSON_NAME]" at bounding box center [1464, 204] width 189 height 11
click at [1418, 198] on div "[PERSON_NAME]" at bounding box center [1464, 204] width 189 height 11
click at [1409, 198] on div "[PERSON_NAME]" at bounding box center [1464, 204] width 189 height 11
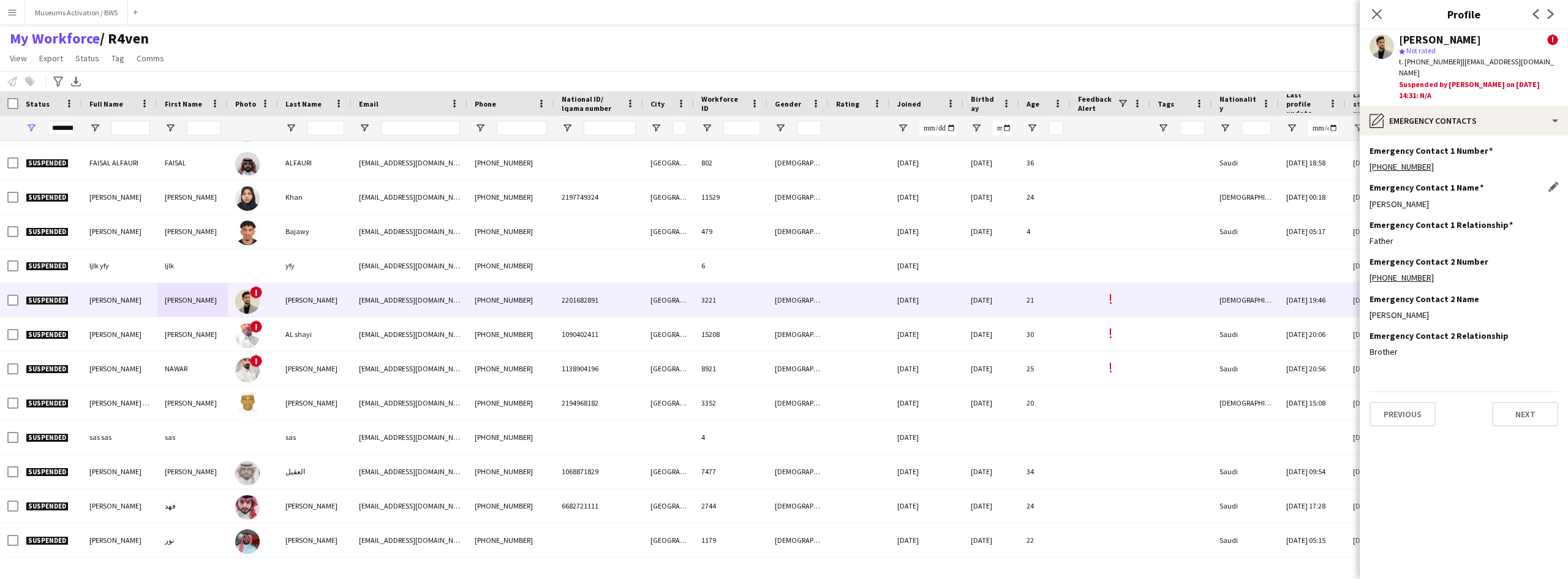
click at [1409, 198] on div "[PERSON_NAME]" at bounding box center [1464, 204] width 189 height 11
click at [1458, 161] on div "[PHONE_NUMBER]" at bounding box center [1464, 167] width 189 height 11
drag, startPoint x: 1435, startPoint y: 155, endPoint x: 1375, endPoint y: 158, distance: 60.1
click at [1375, 161] on div "[PHONE_NUMBER]" at bounding box center [1464, 167] width 189 height 11
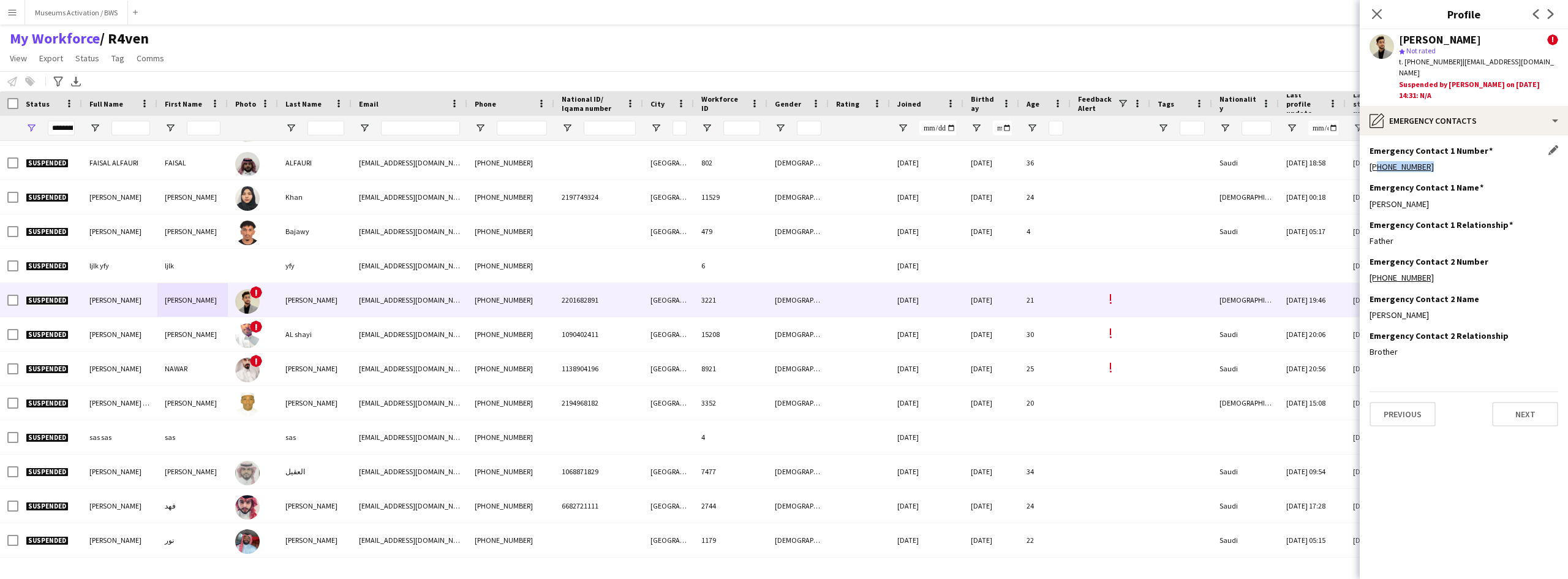
copy link "966505845619"
click at [1376, 202] on div "Emergency Contact 1 Name Edit this field [PERSON_NAME]" at bounding box center [1464, 200] width 189 height 37
drag, startPoint x: 1376, startPoint y: 202, endPoint x: 1391, endPoint y: 243, distance: 43.7
click at [1391, 244] on app-section-data-types "Emergency Contact 1 Number Edit this field [PHONE_NUMBER] Emergency Contact 1 N…" at bounding box center [1464, 357] width 208 height 443
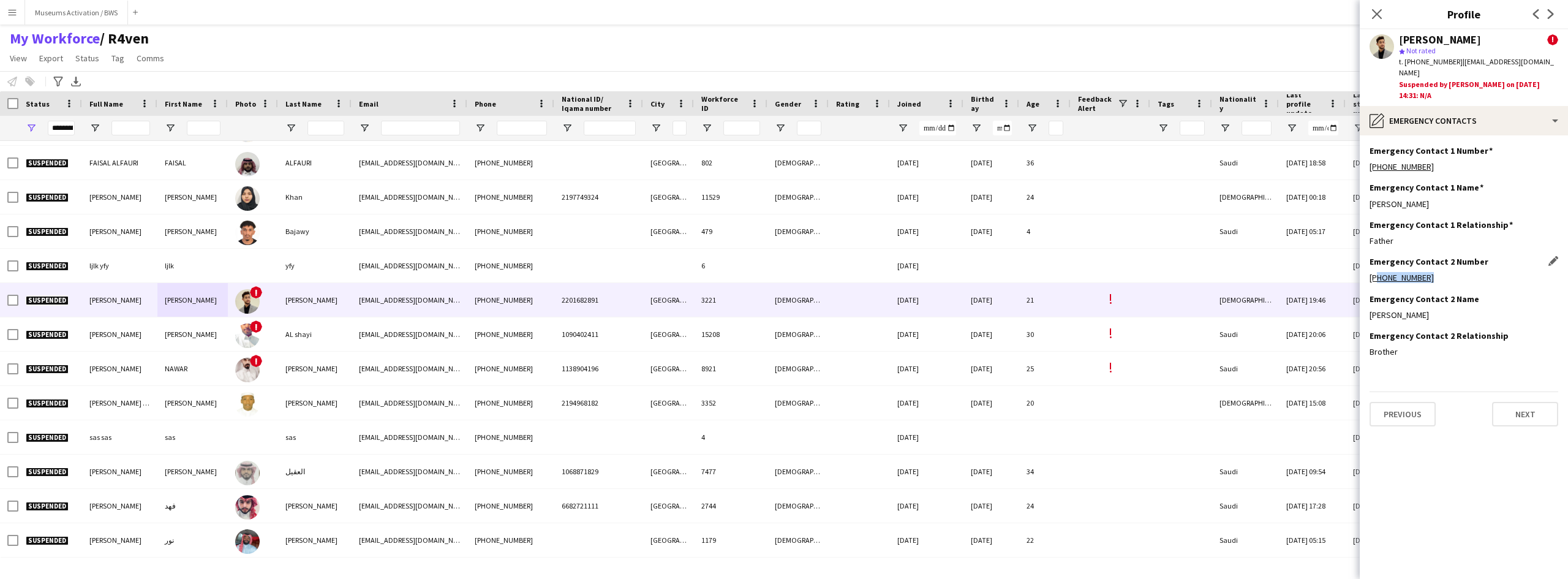
drag, startPoint x: 1436, startPoint y: 266, endPoint x: 1374, endPoint y: 271, distance: 62.2
click at [1374, 272] on div "[PHONE_NUMBER]" at bounding box center [1464, 277] width 189 height 11
copy link "966583928833"
click at [183, 31] on div "My Workforce / R4ven View Views Default view R4ven New view Update view Delete …" at bounding box center [784, 50] width 1568 height 42
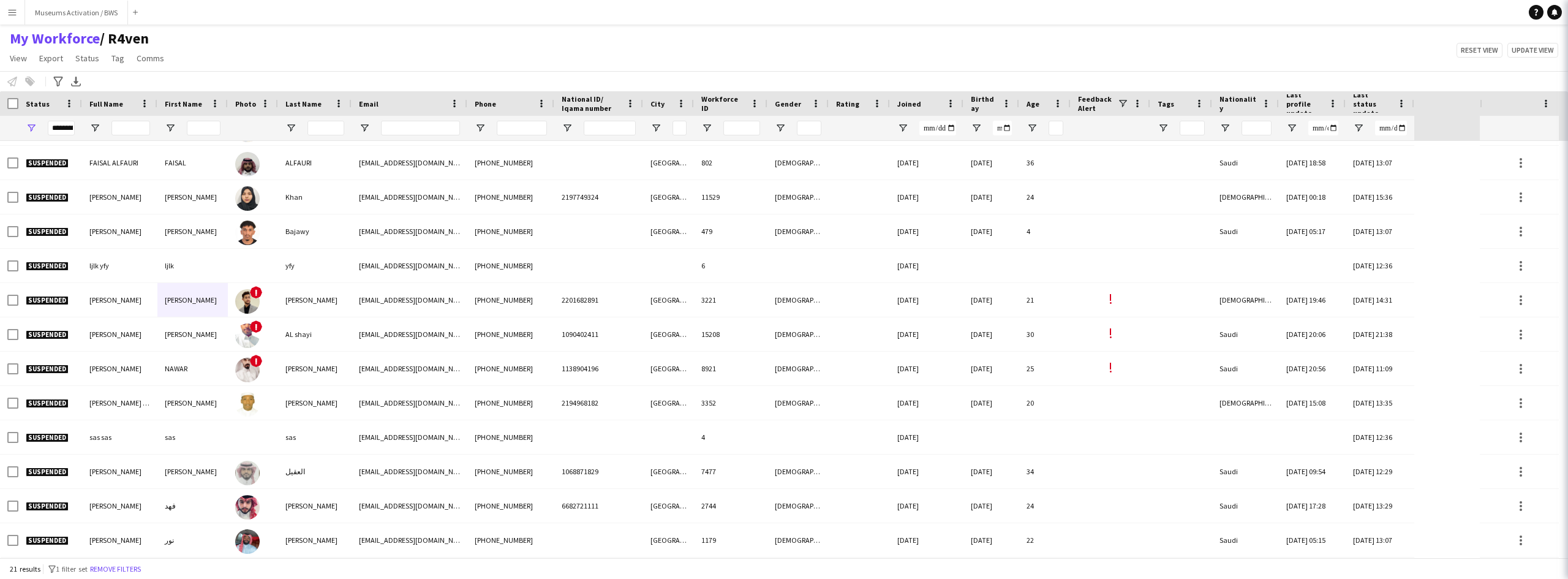
click at [183, 31] on div "My Workforce / R4ven View Views Default view R4ven New view Update view Delete …" at bounding box center [784, 50] width 1568 height 42
drag, startPoint x: 183, startPoint y: 31, endPoint x: 174, endPoint y: 47, distance: 18.4
click at [172, 46] on div "My Workforce / R4ven View Views Default view R4ven New view Update view Delete …" at bounding box center [784, 50] width 1568 height 42
click at [195, 65] on div "My Workforce / R4ven View Views Default view R4ven New view Update view Delete …" at bounding box center [784, 50] width 1568 height 42
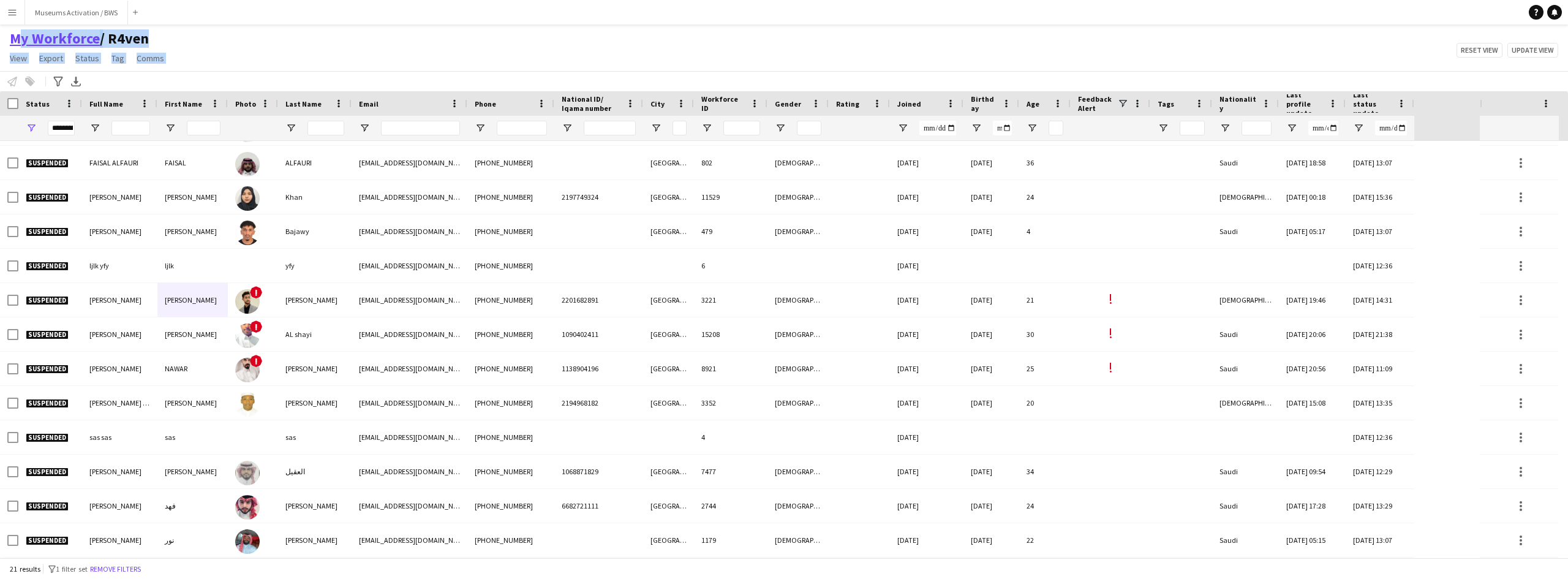
drag, startPoint x: 195, startPoint y: 65, endPoint x: 20, endPoint y: 37, distance: 177.2
click at [20, 37] on div "My Workforce / R4ven View Views Default view R4ven New view Update view Delete …" at bounding box center [784, 50] width 1568 height 42
click at [231, 48] on div "My Workforce / R4ven View Views Default view R4ven New view Update view Delete …" at bounding box center [784, 50] width 1568 height 42
drag, startPoint x: 192, startPoint y: 65, endPoint x: 9, endPoint y: 36, distance: 185.3
click at [9, 36] on div "My Workforce / R4ven View Views Default view R4ven New view Update view Delete …" at bounding box center [784, 50] width 1568 height 42
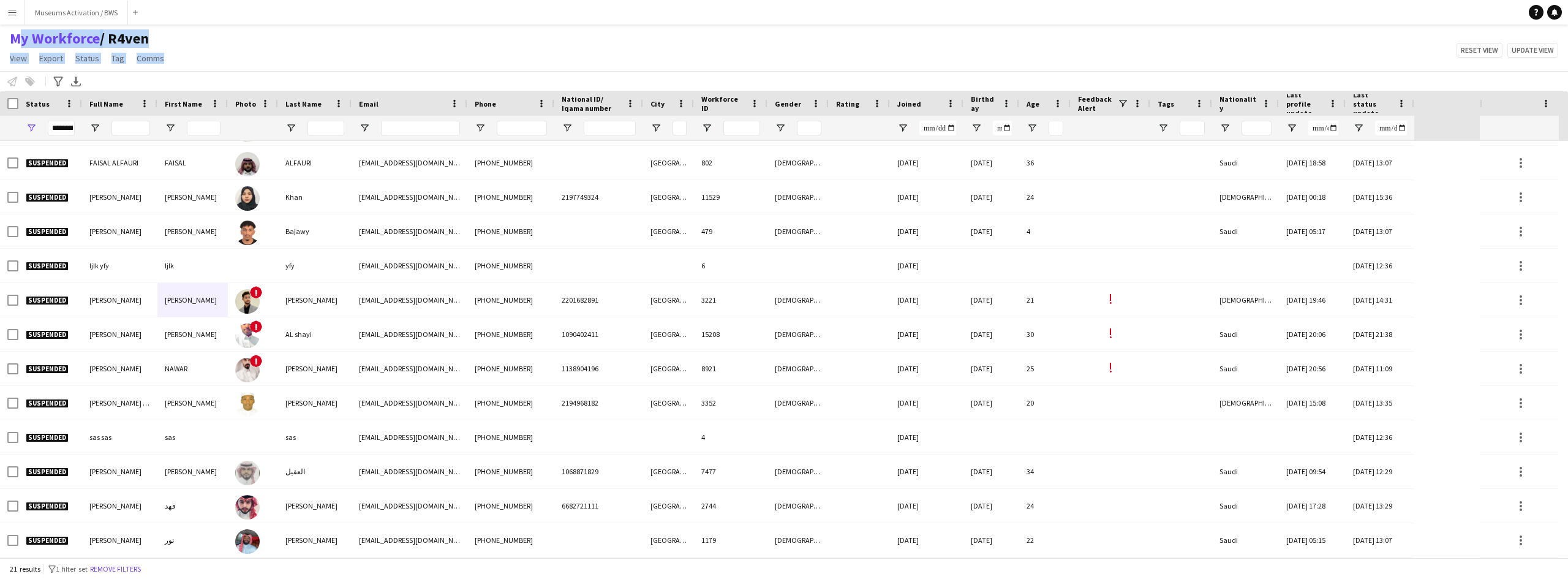
click at [336, 51] on div "My Workforce / R4ven View Views Default view R4ven New view Update view Delete …" at bounding box center [784, 50] width 1568 height 42
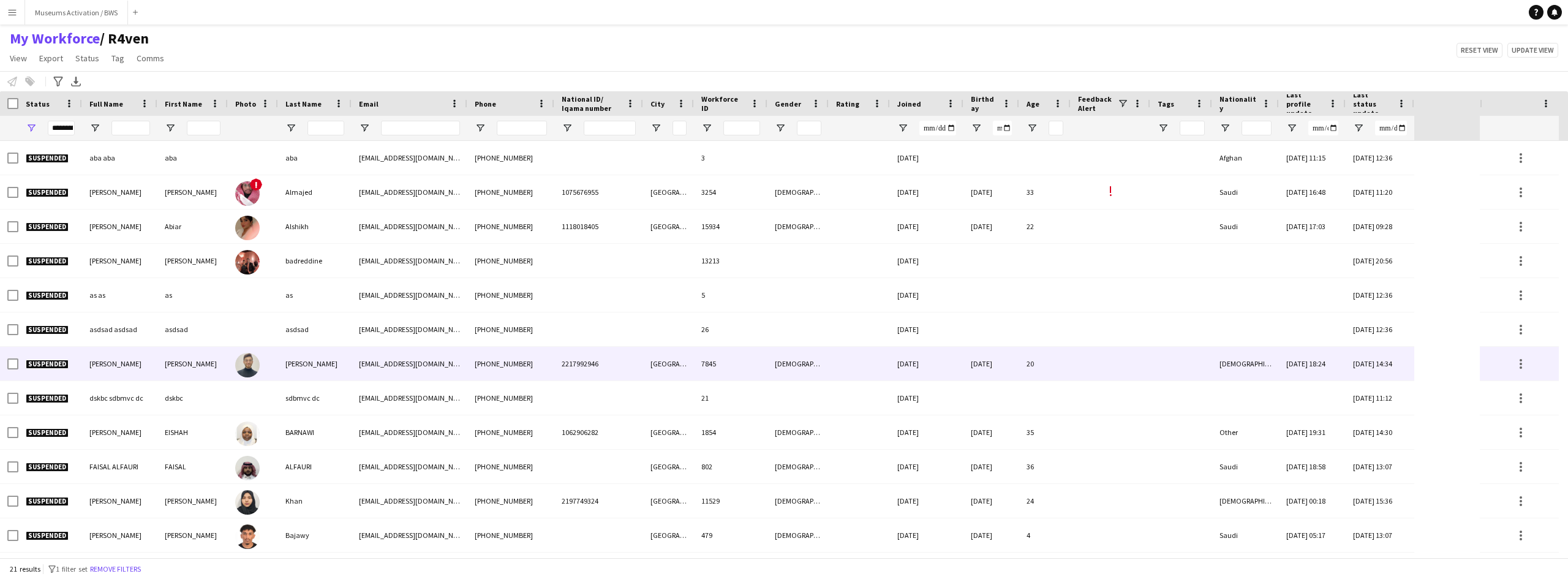
scroll to position [0, 0]
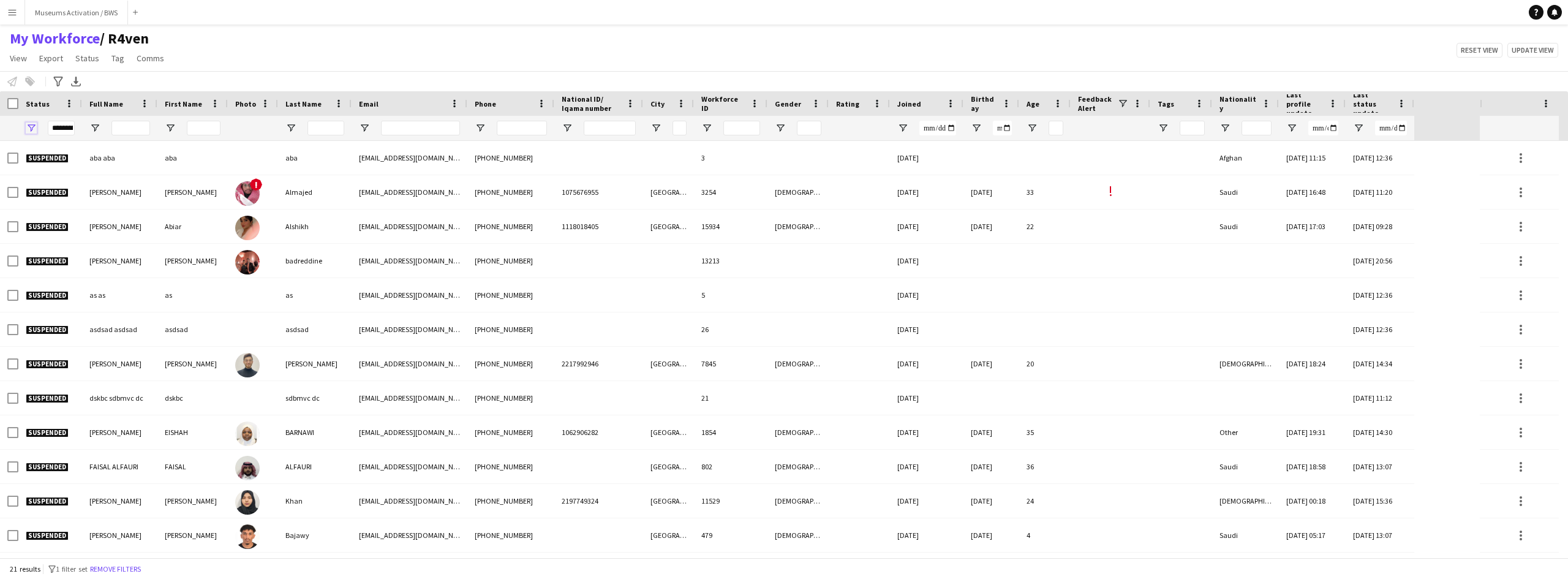
click at [32, 131] on span "Open Filter Menu" at bounding box center [31, 128] width 11 height 11
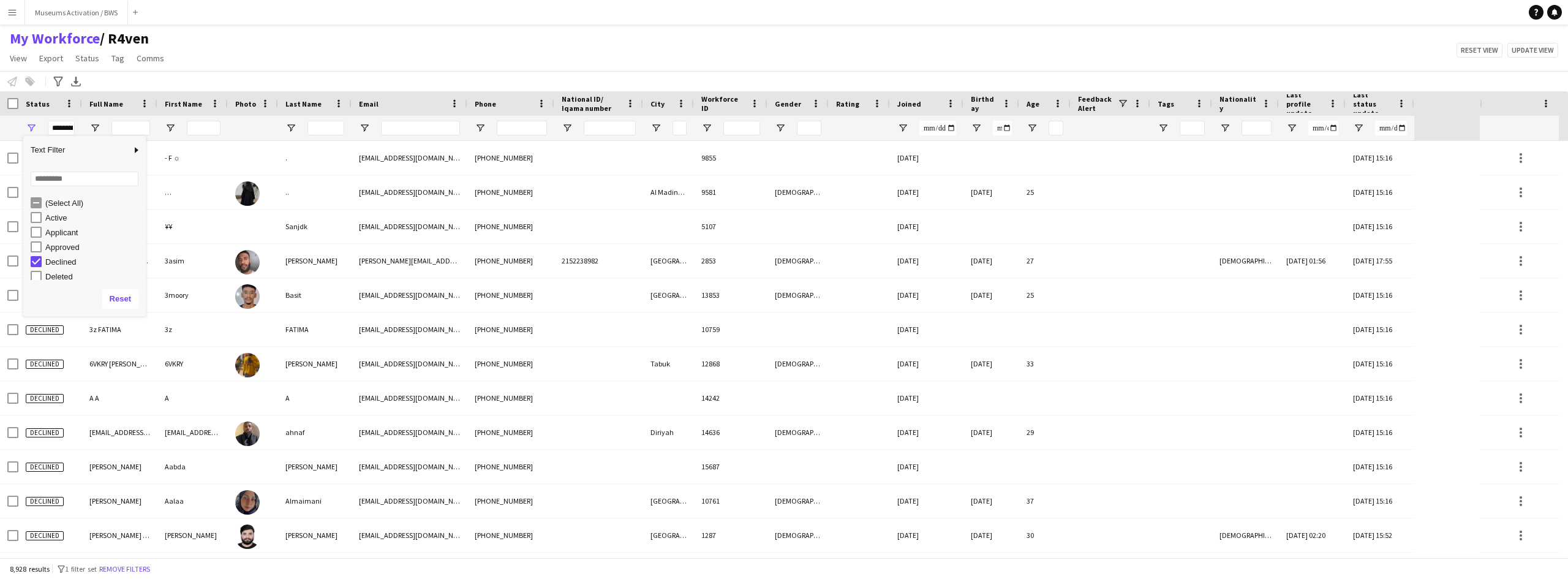
click at [34, 281] on div "(Select All) Active Applicant Approved Declined Deleted" at bounding box center [84, 238] width 123 height 89
type input "**********"
click at [218, 52] on div "My Workforce / R4ven View Views Default view R4ven New view Update view Delete …" at bounding box center [784, 50] width 1568 height 42
click at [137, 125] on input "Full Name Filter Input" at bounding box center [131, 128] width 39 height 15
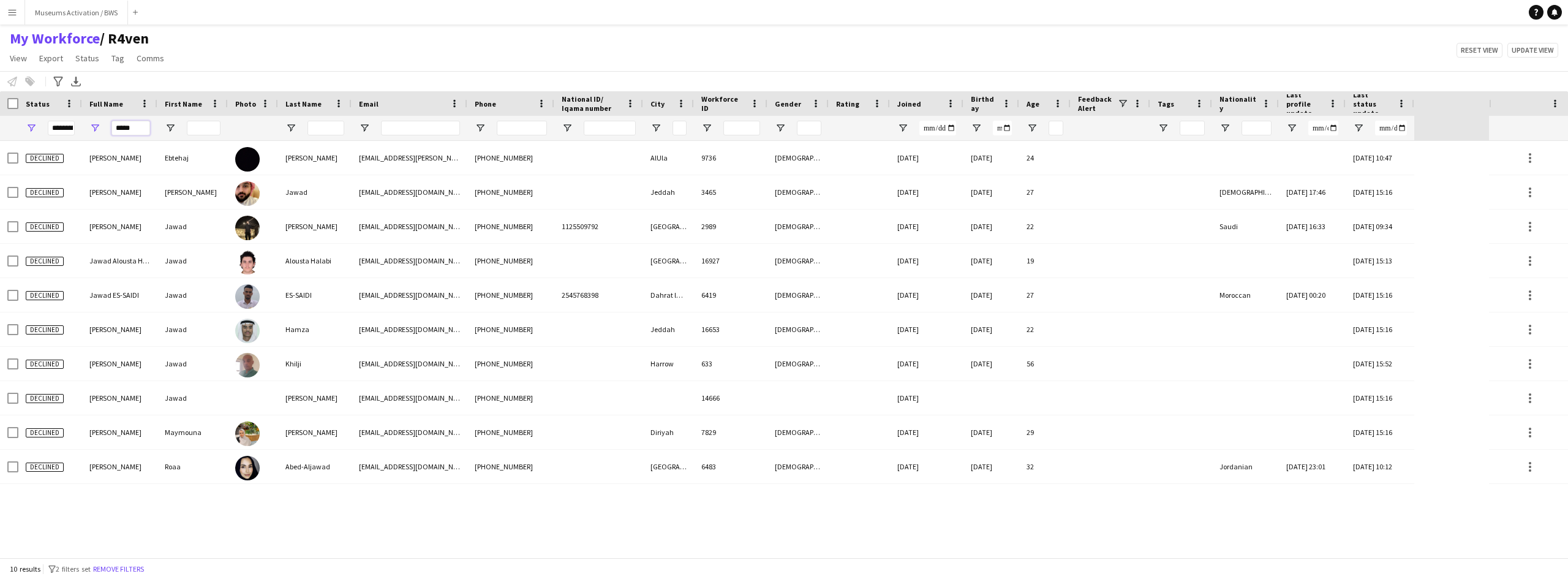
click at [124, 134] on input "*****" at bounding box center [131, 128] width 39 height 15
type input "*****"
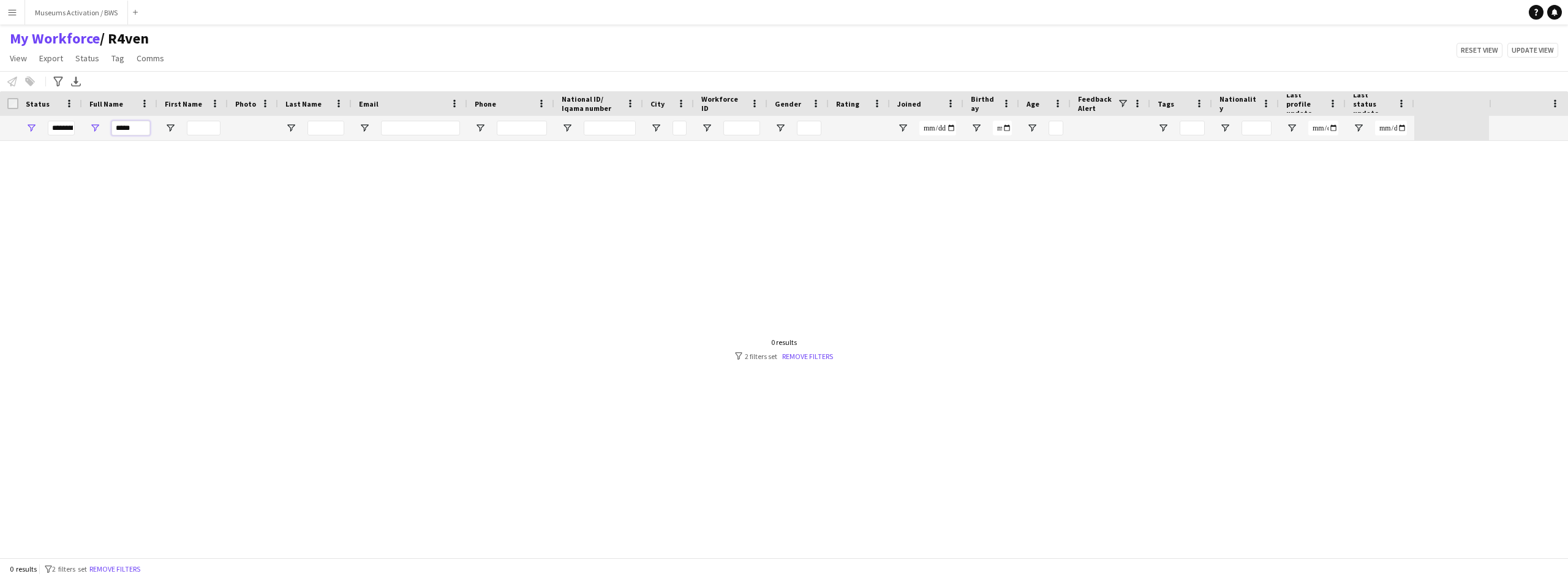
click at [124, 134] on input "*****" at bounding box center [131, 128] width 39 height 15
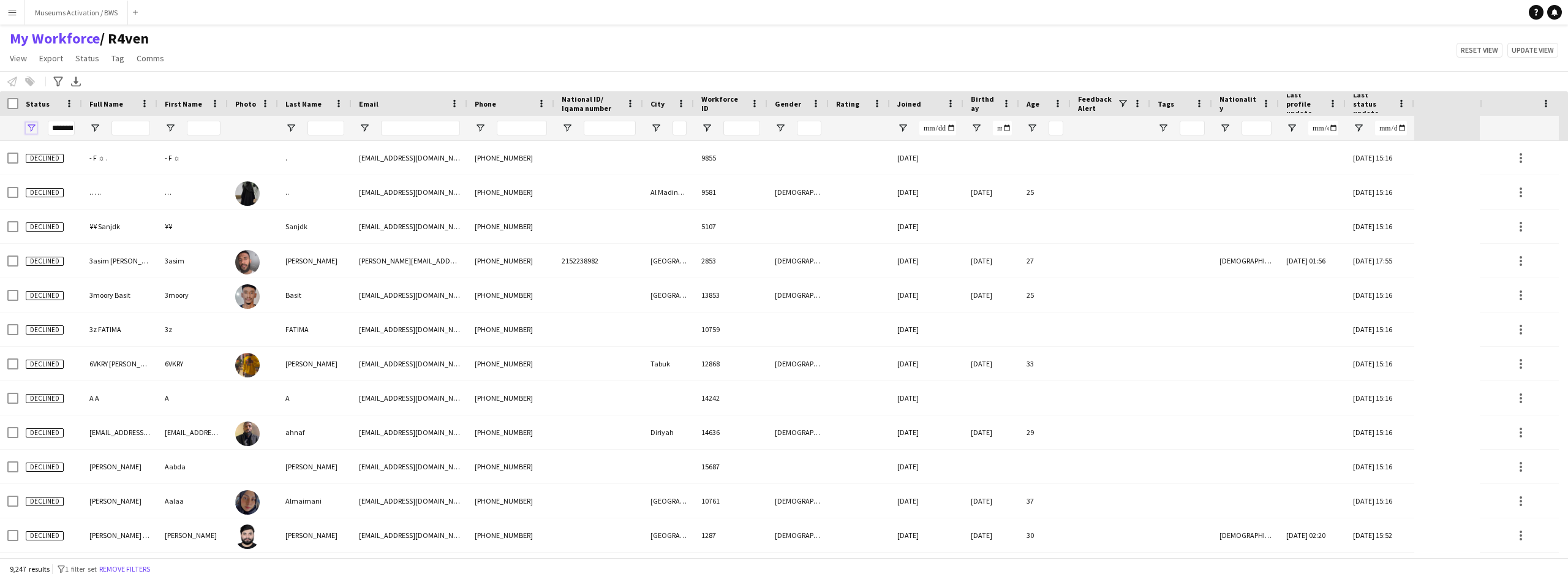
click at [35, 131] on span "Open Filter Menu" at bounding box center [31, 128] width 11 height 11
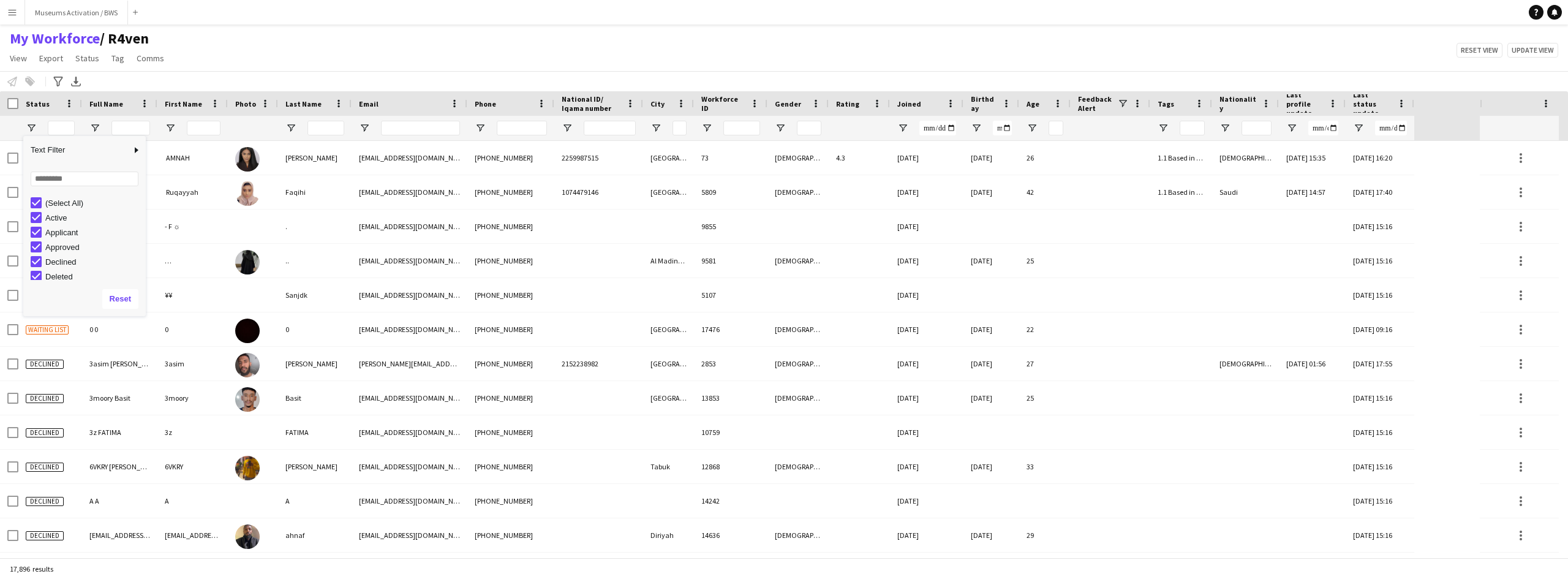
click at [247, 37] on div "My Workforce / R4ven View Views Default view R4ven New view Update view Delete …" at bounding box center [784, 50] width 1568 height 42
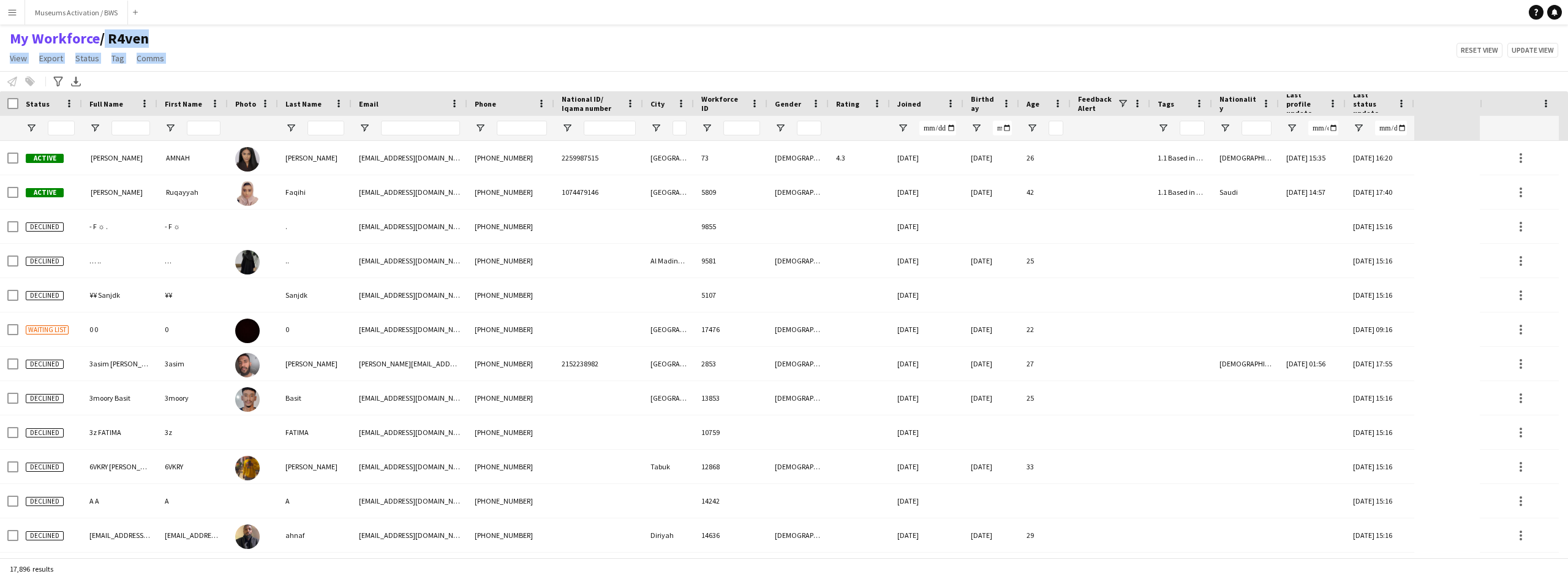
drag, startPoint x: 247, startPoint y: 37, endPoint x: 174, endPoint y: 69, distance: 79.7
click at [174, 69] on div "My Workforce / R4ven View Views Default view R4ven New view Update view Delete …" at bounding box center [784, 50] width 1568 height 42
click at [198, 57] on div "My Workforce / R4ven View Views Default view R4ven New view Update view Delete …" at bounding box center [784, 50] width 1568 height 42
drag, startPoint x: 198, startPoint y: 57, endPoint x: 10, endPoint y: 44, distance: 188.4
click at [10, 44] on div "My Workforce / R4ven View Views Default view R4ven New view Update view Delete …" at bounding box center [784, 50] width 1568 height 42
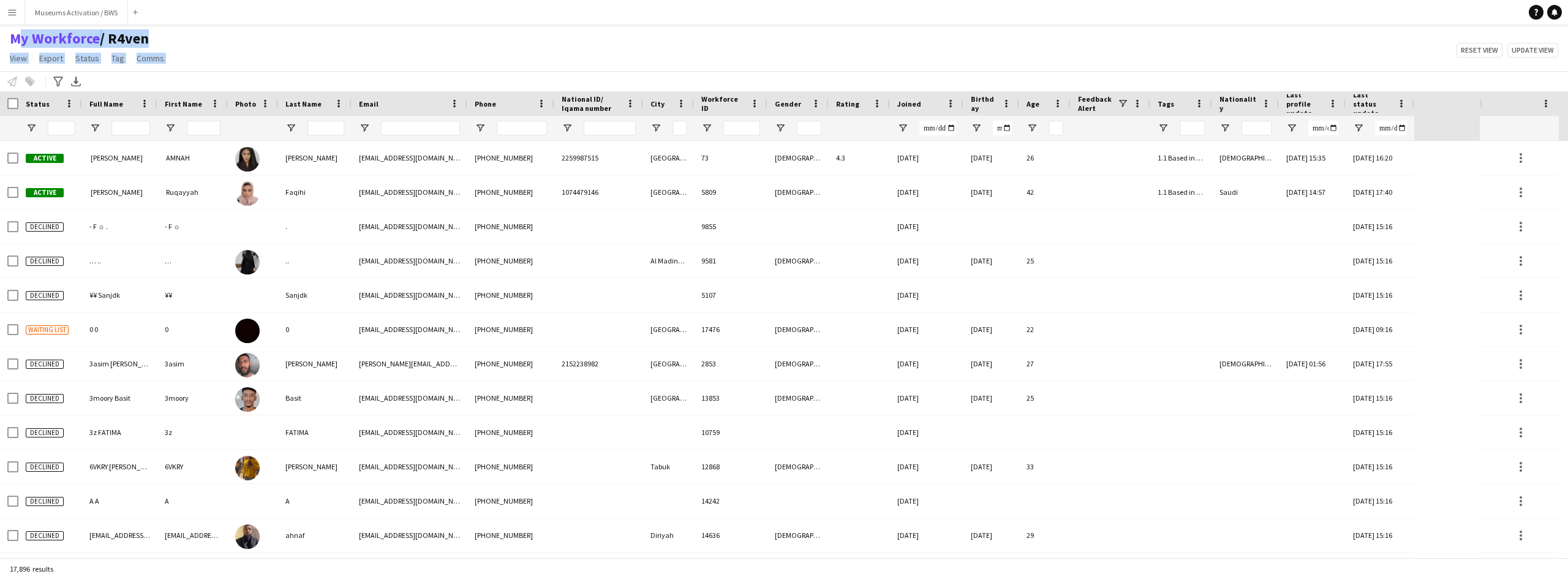
click at [247, 54] on div "My Workforce / R4ven View Views Default view R4ven New view Update view Delete …" at bounding box center [784, 50] width 1568 height 42
drag, startPoint x: 187, startPoint y: 64, endPoint x: 132, endPoint y: 54, distance: 55.9
click at [9, 40] on div "My Workforce / R4ven View Views Default view R4ven New view Update view Delete …" at bounding box center [784, 50] width 1568 height 42
click at [204, 60] on div "My Workforce / R4ven View Views Default view R4ven New view Update view Delete …" at bounding box center [784, 50] width 1568 height 42
drag, startPoint x: 185, startPoint y: 68, endPoint x: 7, endPoint y: 40, distance: 180.2
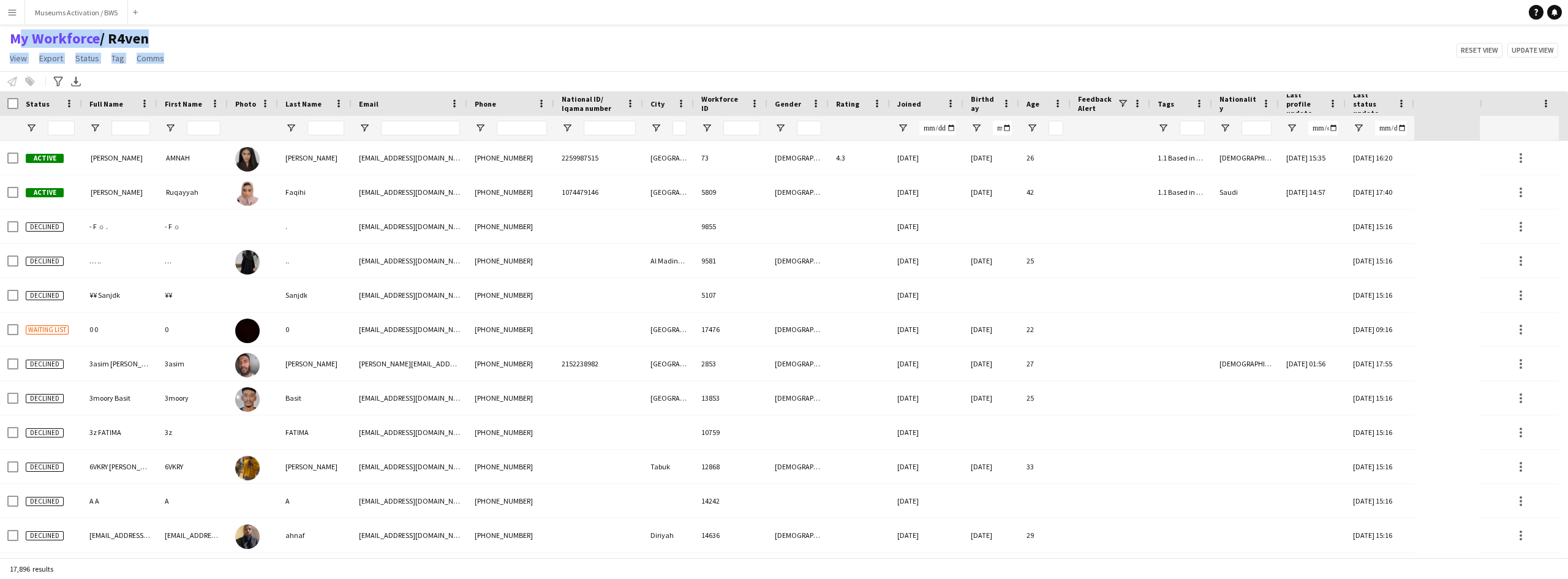
click at [7, 40] on div "My Workforce / R4ven View Views Default view R4ven New view Update view Delete …" at bounding box center [784, 50] width 1568 height 42
click at [218, 66] on div "My Workforce / R4ven View Views Default view R4ven New view Update view Delete …" at bounding box center [784, 50] width 1568 height 42
drag, startPoint x: 180, startPoint y: 64, endPoint x: 2, endPoint y: 29, distance: 181.4
click at [2, 29] on div "My Workforce / R4ven View Views Default view R4ven New view Update view Delete …" at bounding box center [784, 50] width 1568 height 42
click at [189, 56] on div "My Workforce / R4ven View Views Default view R4ven New view Update view Delete …" at bounding box center [784, 50] width 1568 height 42
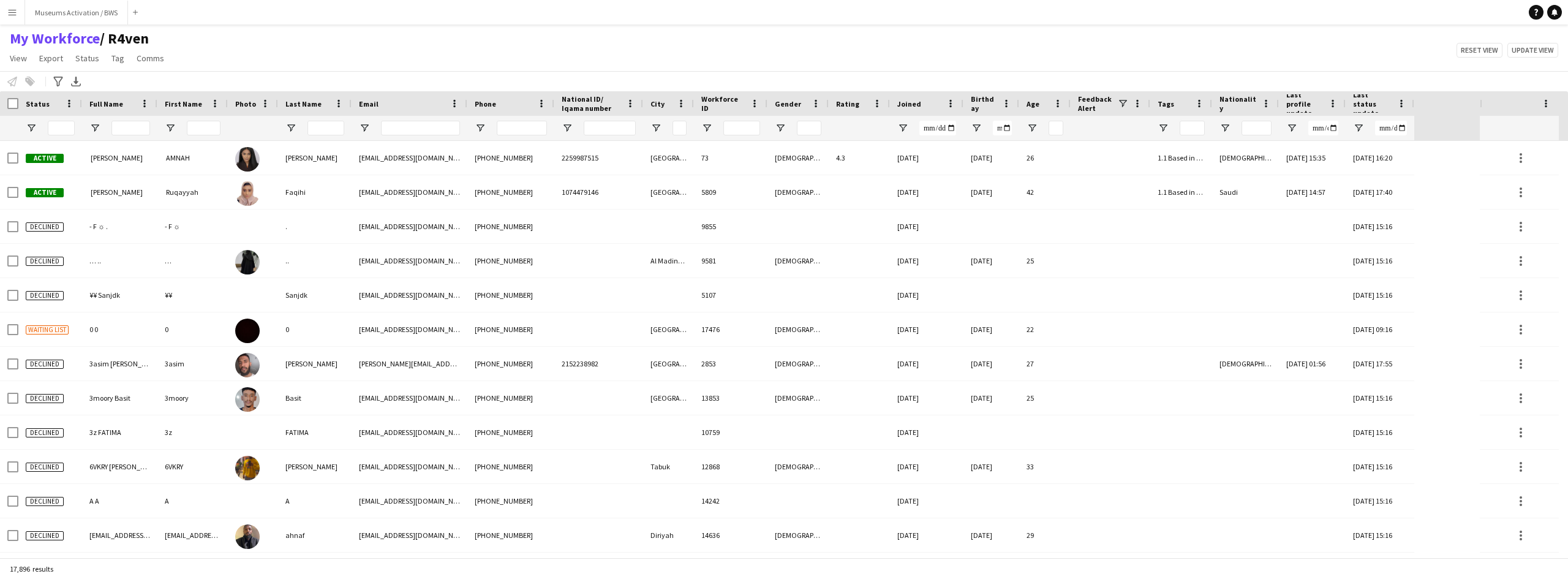
click at [189, 56] on div "My Workforce / R4ven View Views Default view R4ven New view Update view Delete …" at bounding box center [784, 50] width 1568 height 42
drag, startPoint x: 189, startPoint y: 56, endPoint x: 7, endPoint y: 38, distance: 182.9
click at [7, 38] on div "My Workforce / R4ven View Views Default view R4ven New view Update view Delete …" at bounding box center [784, 50] width 1568 height 42
click at [227, 56] on div "My Workforce / R4ven View Views Default view R4ven New view Update view Delete …" at bounding box center [784, 50] width 1568 height 42
drag, startPoint x: 181, startPoint y: 60, endPoint x: 5, endPoint y: 35, distance: 177.8
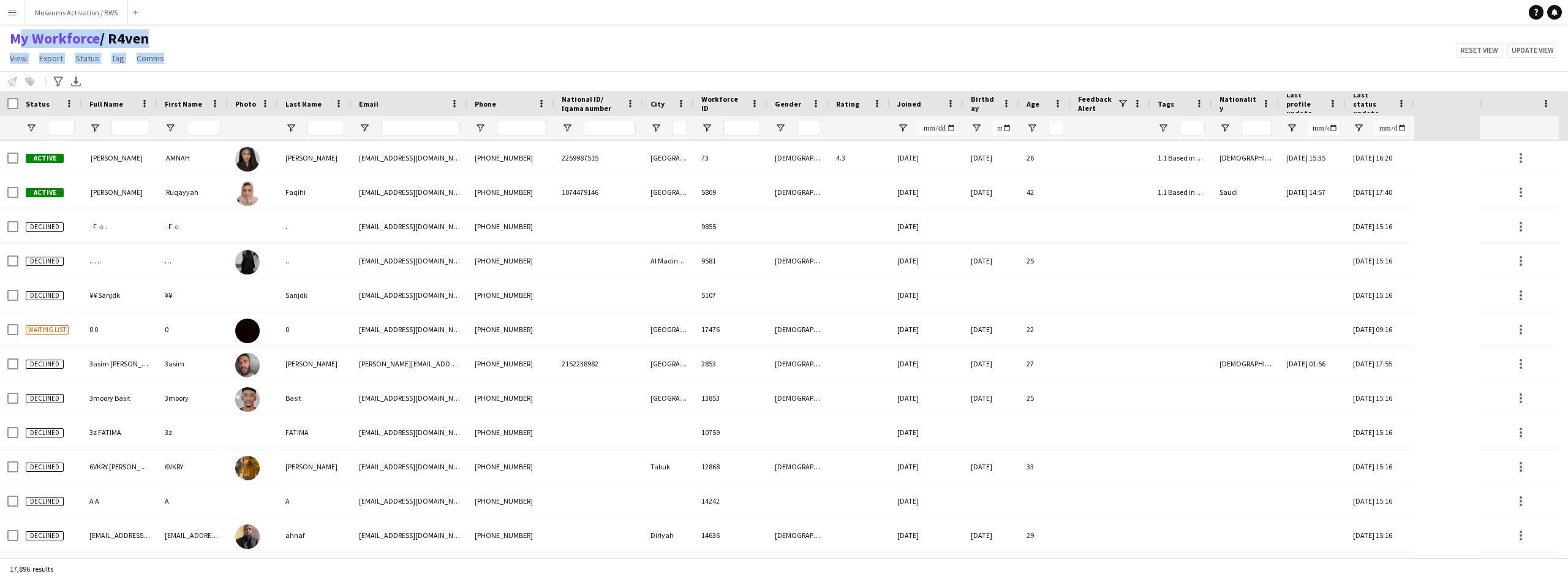
click at [5, 35] on div "My Workforce / R4ven View Views Default view R4ven New view Update view Delete …" at bounding box center [784, 50] width 1568 height 42
click at [169, 52] on app-page-menu "View Views Default view R4ven New view Update view Delete view Edit name Custom…" at bounding box center [88, 59] width 176 height 23
drag, startPoint x: 162, startPoint y: 62, endPoint x: 13, endPoint y: 39, distance: 150.8
click at [13, 39] on div "My Workforce / R4ven View Views Default view R4ven New view Update view Delete …" at bounding box center [88, 50] width 176 height 42
click at [210, 50] on div "My Workforce / R4ven View Views Default view R4ven New view Update view Delete …" at bounding box center [784, 50] width 1568 height 42
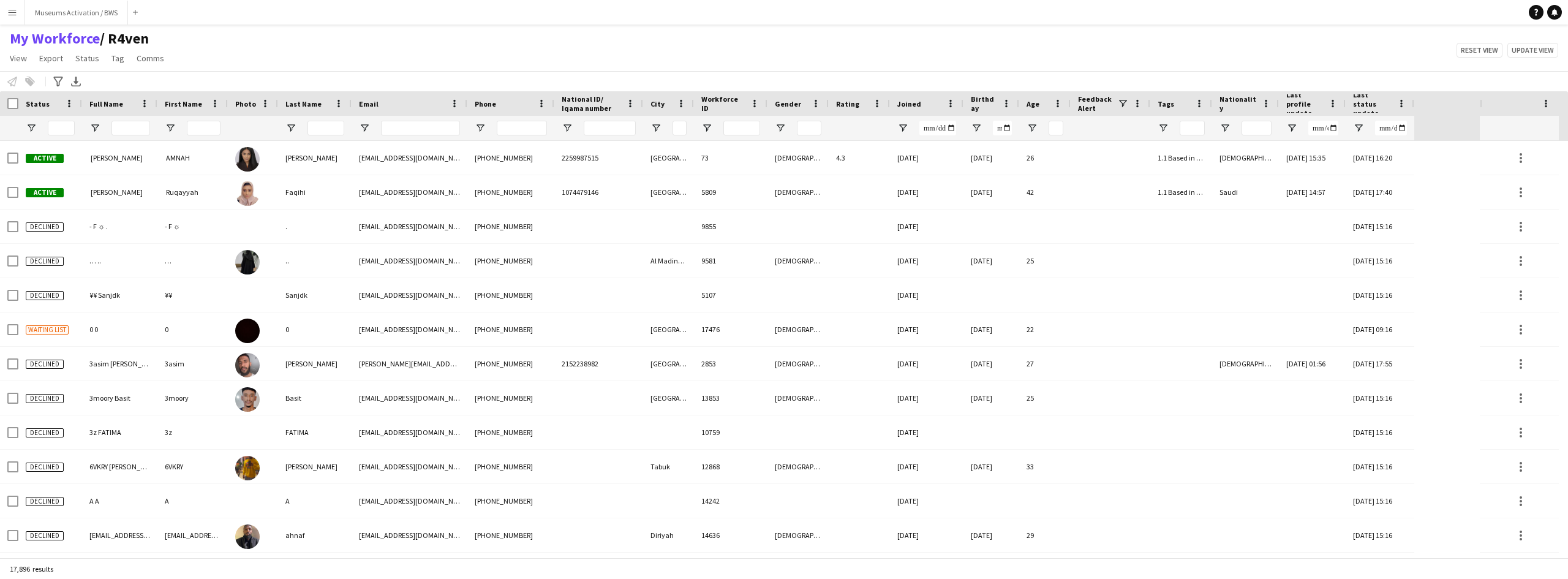
drag, startPoint x: 210, startPoint y: 50, endPoint x: 186, endPoint y: 57, distance: 25.0
click at [186, 57] on div "My Workforce / R4ven View Views Default view R4ven New view Update view Delete …" at bounding box center [784, 50] width 1568 height 42
click at [182, 48] on div "My Workforce / R4ven View Views Default view R4ven New view Update view Delete …" at bounding box center [784, 50] width 1568 height 42
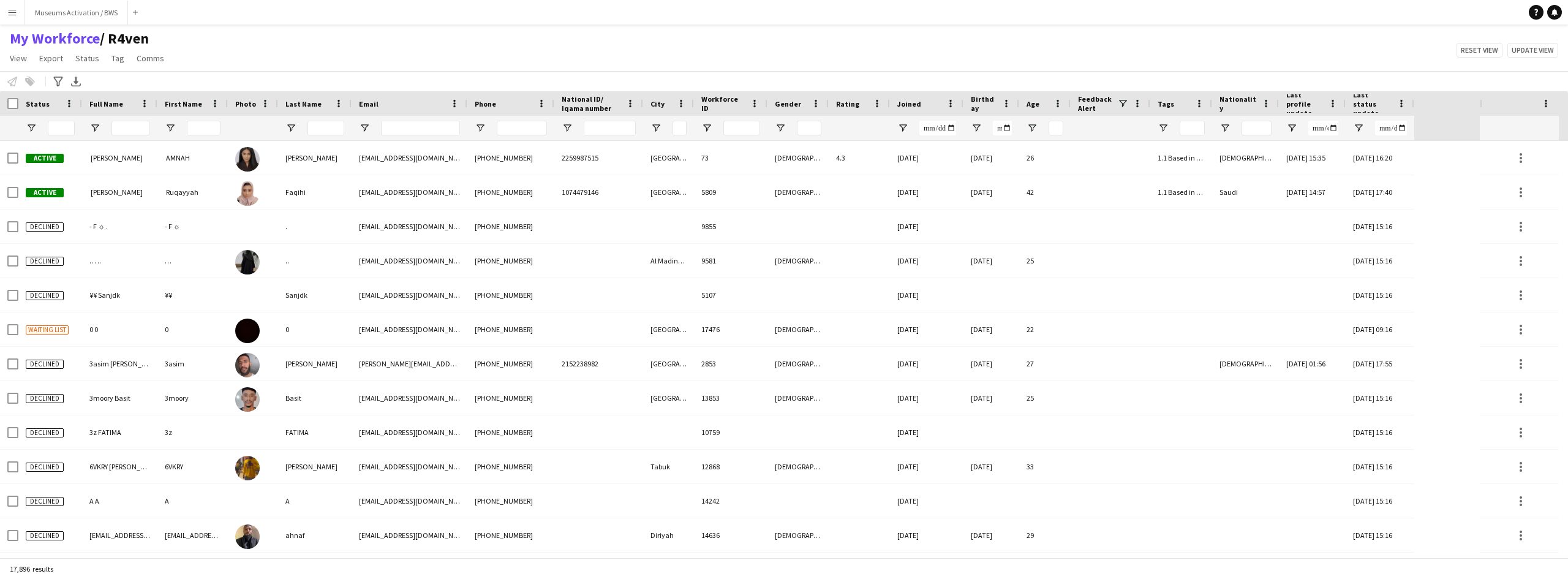
click at [177, 36] on div "My Workforce / R4ven View Views Default view R4ven New view Update view Delete …" at bounding box center [784, 50] width 1568 height 42
click at [171, 35] on h1 "My Workforce / R4ven" at bounding box center [88, 38] width 176 height 18
drag, startPoint x: 171, startPoint y: 35, endPoint x: 101, endPoint y: 45, distance: 70.7
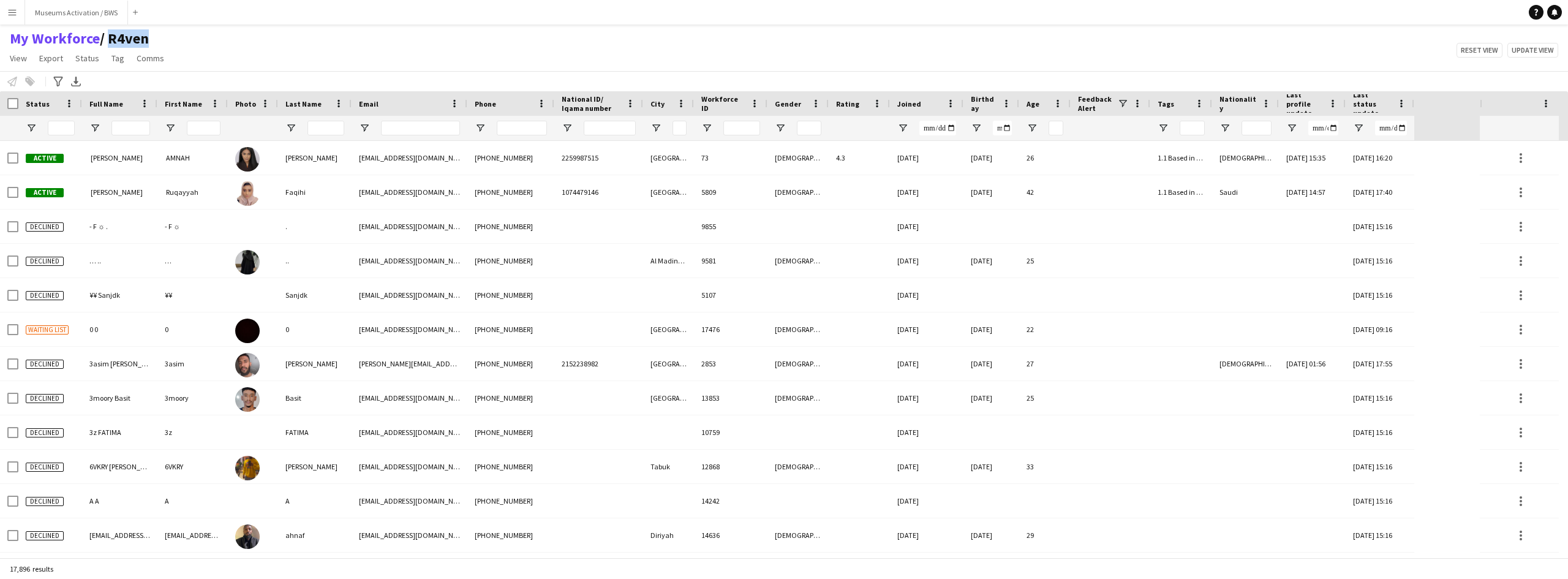
click at [101, 45] on h1 "My Workforce / R4ven" at bounding box center [88, 38] width 176 height 18
click at [168, 37] on h1 "My Workforce / R4ven" at bounding box center [88, 38] width 176 height 18
click at [29, 129] on span "Open Filter Menu" at bounding box center [31, 128] width 11 height 11
click at [232, 52] on div "My Workforce / R4ven View Views Default view R4ven New view Update view Delete …" at bounding box center [784, 50] width 1568 height 42
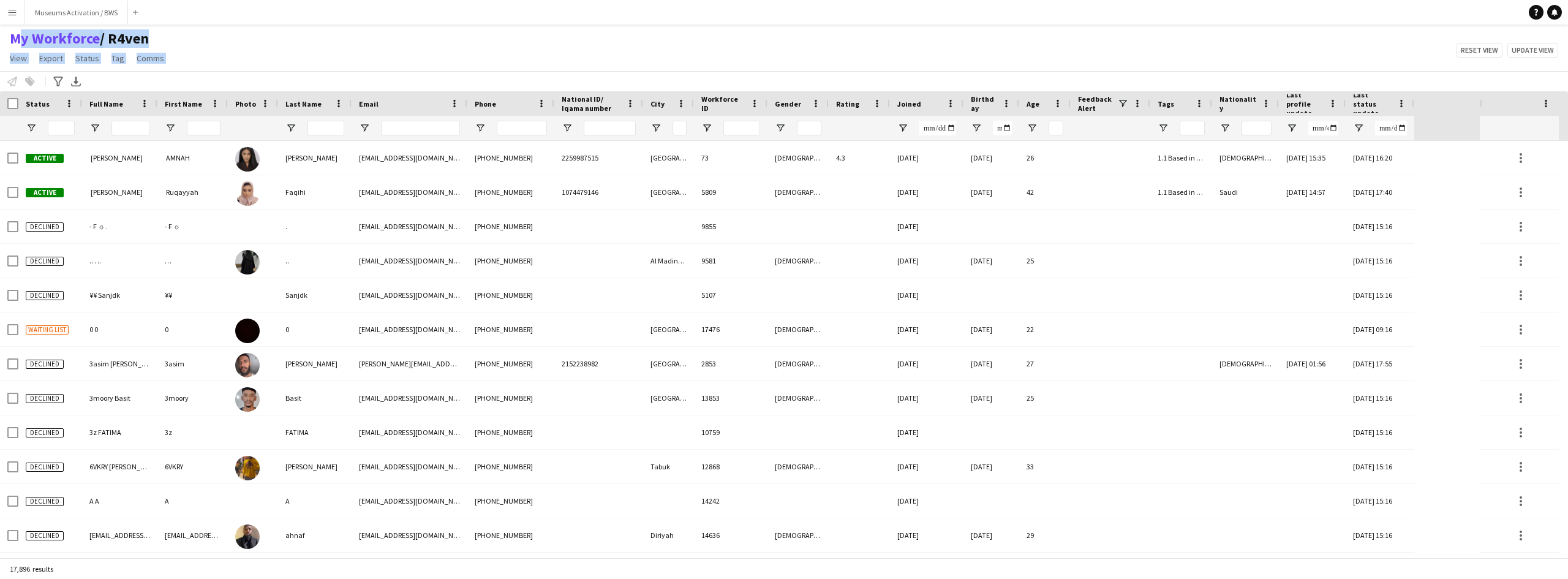
drag, startPoint x: 232, startPoint y: 52, endPoint x: 7, endPoint y: 40, distance: 225.3
click at [7, 40] on div "My Workforce / R4ven View Views Default view R4ven New view Update view Delete …" at bounding box center [784, 50] width 1568 height 42
click at [217, 44] on div "My Workforce / R4ven View Views Default view R4ven New view Update view Delete …" at bounding box center [784, 50] width 1568 height 42
drag, startPoint x: 174, startPoint y: 62, endPoint x: 1, endPoint y: 42, distance: 174.2
click at [1, 42] on div "My Workforce / R4ven View Views Default view R4ven New view Update view Delete …" at bounding box center [784, 50] width 1568 height 42
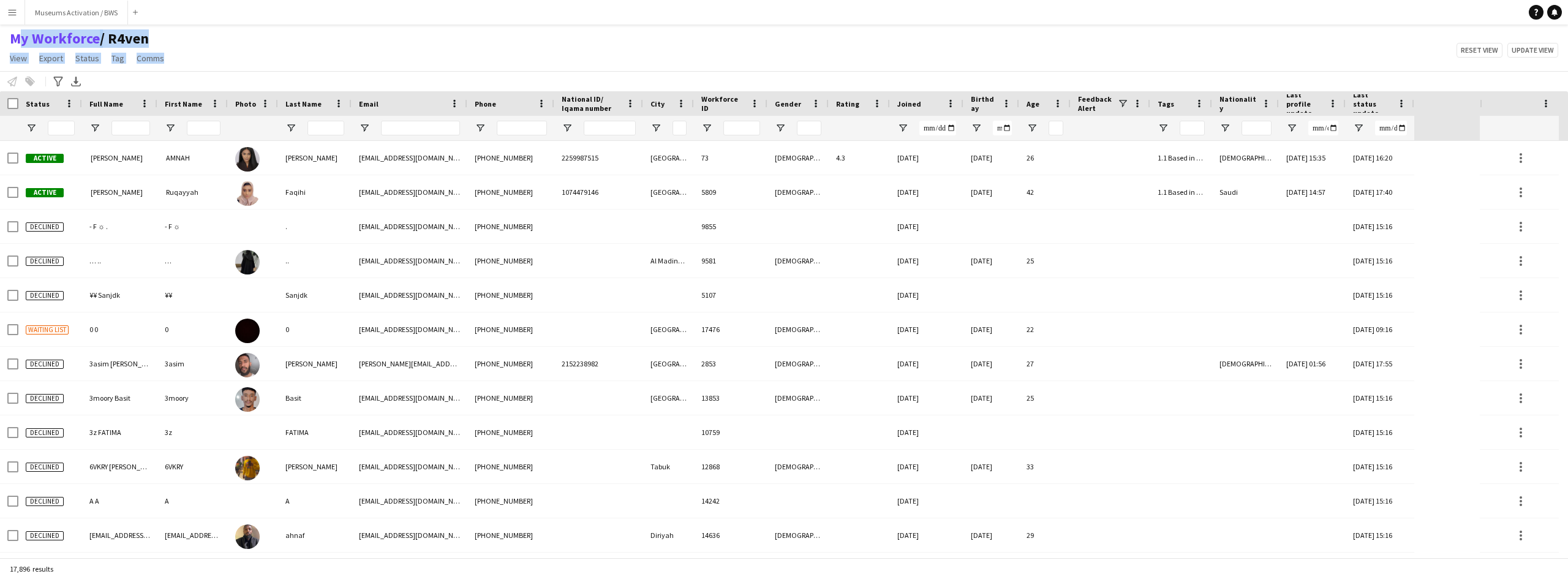
click at [200, 52] on div "My Workforce / R4ven View Views Default view R4ven New view Update view Delete …" at bounding box center [784, 50] width 1568 height 42
click at [189, 43] on div "My Workforce / R4ven View Views Default view R4ven New view Update view Delete …" at bounding box center [784, 50] width 1568 height 42
drag, startPoint x: 189, startPoint y: 43, endPoint x: 46, endPoint y: 40, distance: 143.0
click at [46, 40] on div "My Workforce / R4ven View Views Default view R4ven New view Update view Delete …" at bounding box center [784, 50] width 1568 height 42
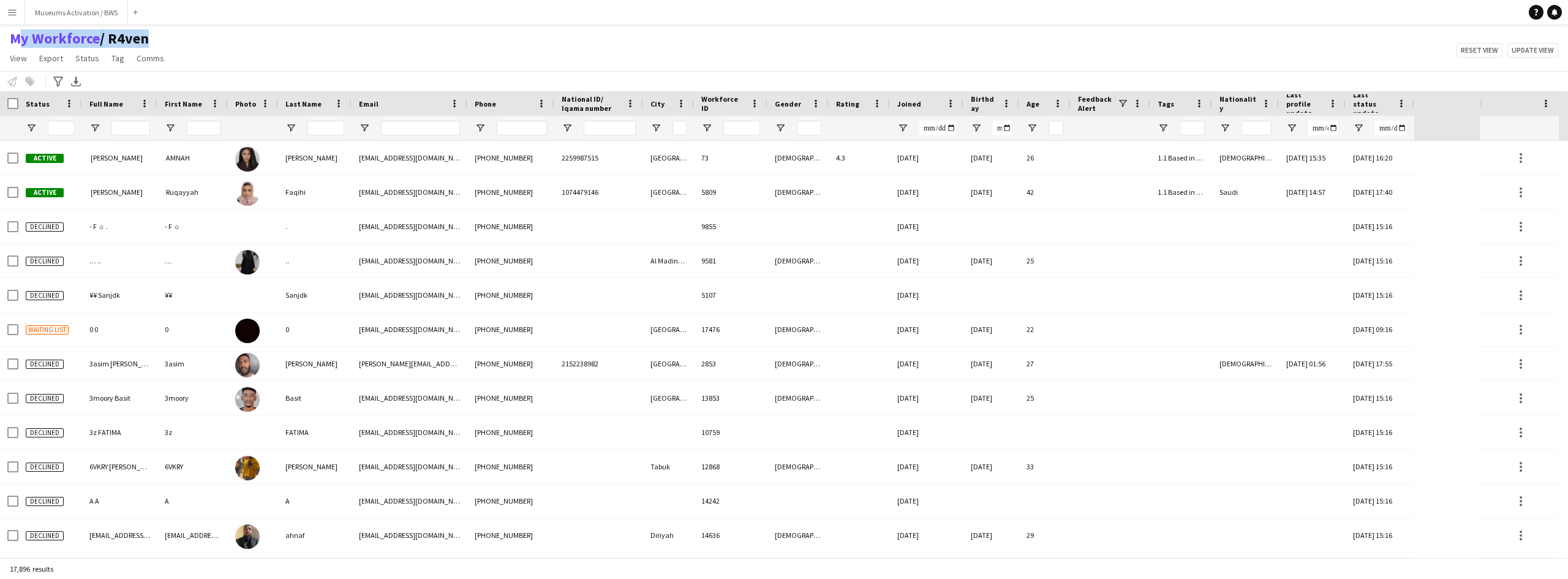
click at [167, 42] on h1 "My Workforce / R4ven" at bounding box center [88, 38] width 176 height 18
drag, startPoint x: 167, startPoint y: 42, endPoint x: 49, endPoint y: 39, distance: 118.0
click at [49, 39] on h1 "My Workforce / R4ven" at bounding box center [88, 38] width 176 height 18
click at [174, 40] on div "My Workforce / R4ven View Views Default view R4ven New view Update view Delete …" at bounding box center [784, 50] width 1568 height 42
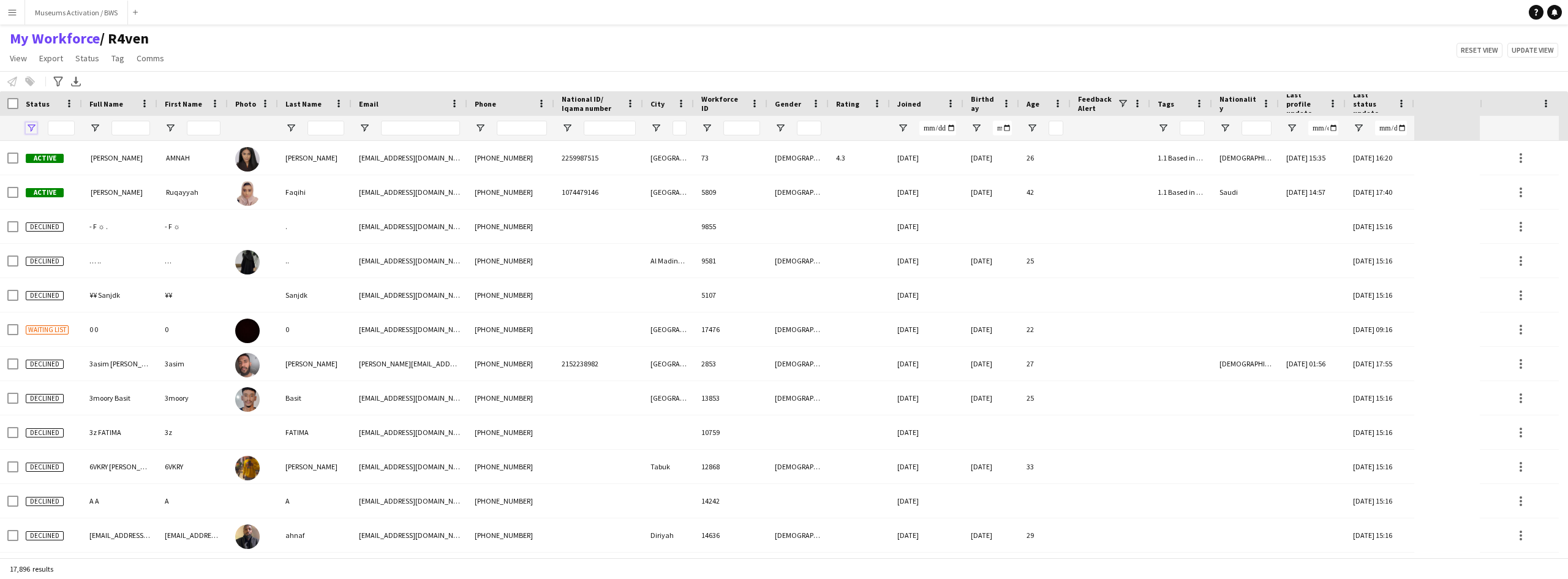
click at [31, 129] on span "Open Filter Menu" at bounding box center [31, 128] width 11 height 11
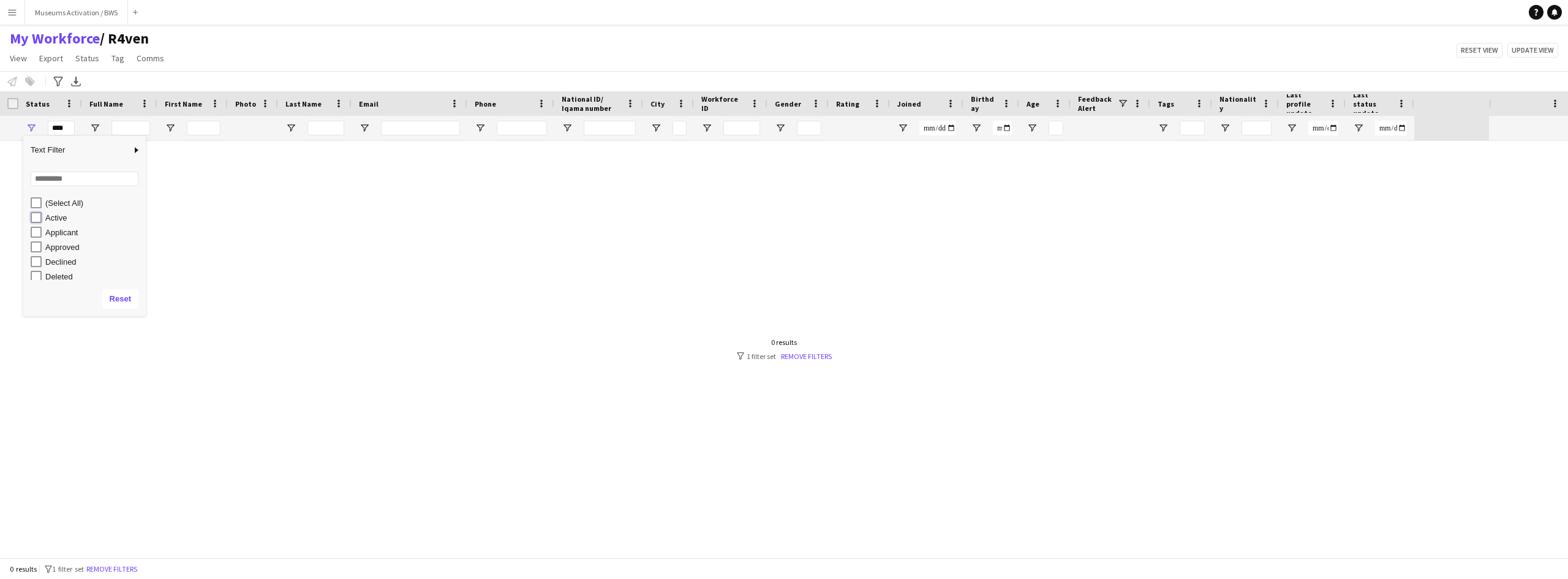
type input "**********"
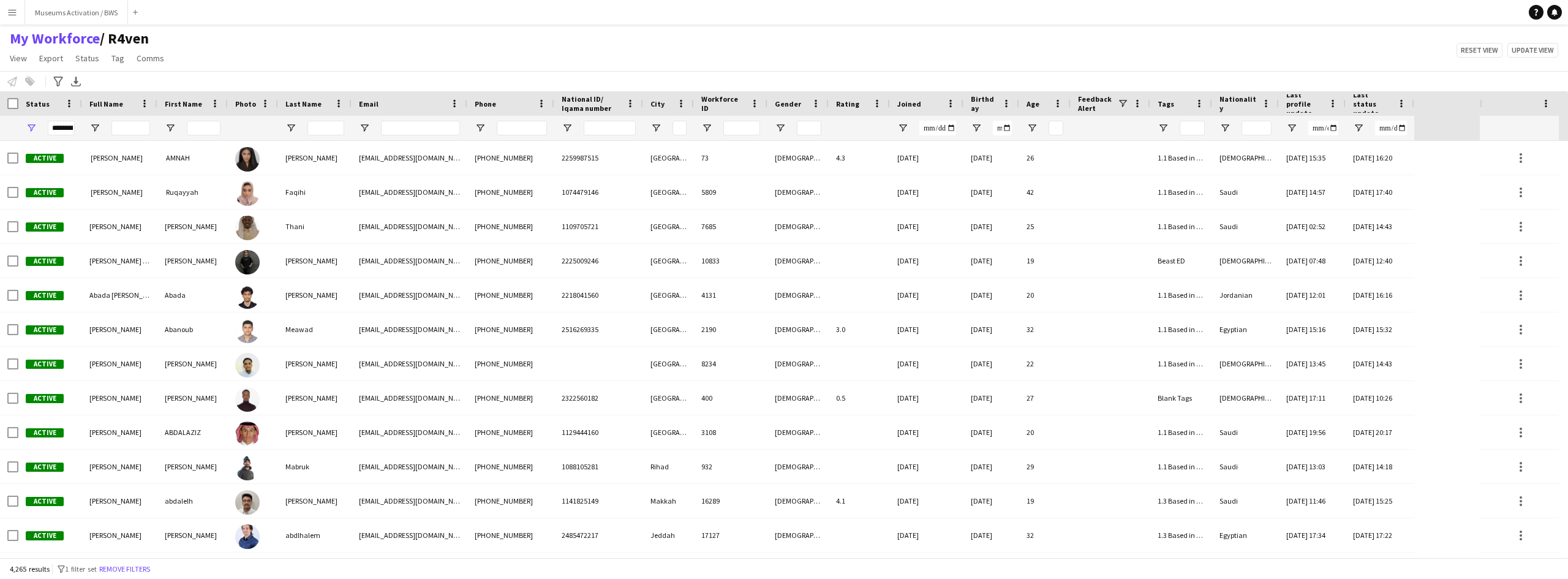
drag, startPoint x: 161, startPoint y: 63, endPoint x: 170, endPoint y: 61, distance: 9.2
click at [170, 61] on app-page-menu "View Views Default view R4ven New view Update view Delete view Edit name Custom…" at bounding box center [88, 59] width 176 height 23
click at [212, 41] on div "My Workforce / R4ven View Views Default view R4ven New view Update view Delete …" at bounding box center [784, 50] width 1568 height 42
drag, startPoint x: 193, startPoint y: 46, endPoint x: 178, endPoint y: 61, distance: 21.2
click at [178, 61] on div "My Workforce / R4ven View Views Default view R4ven New view Update view Delete …" at bounding box center [784, 50] width 1568 height 42
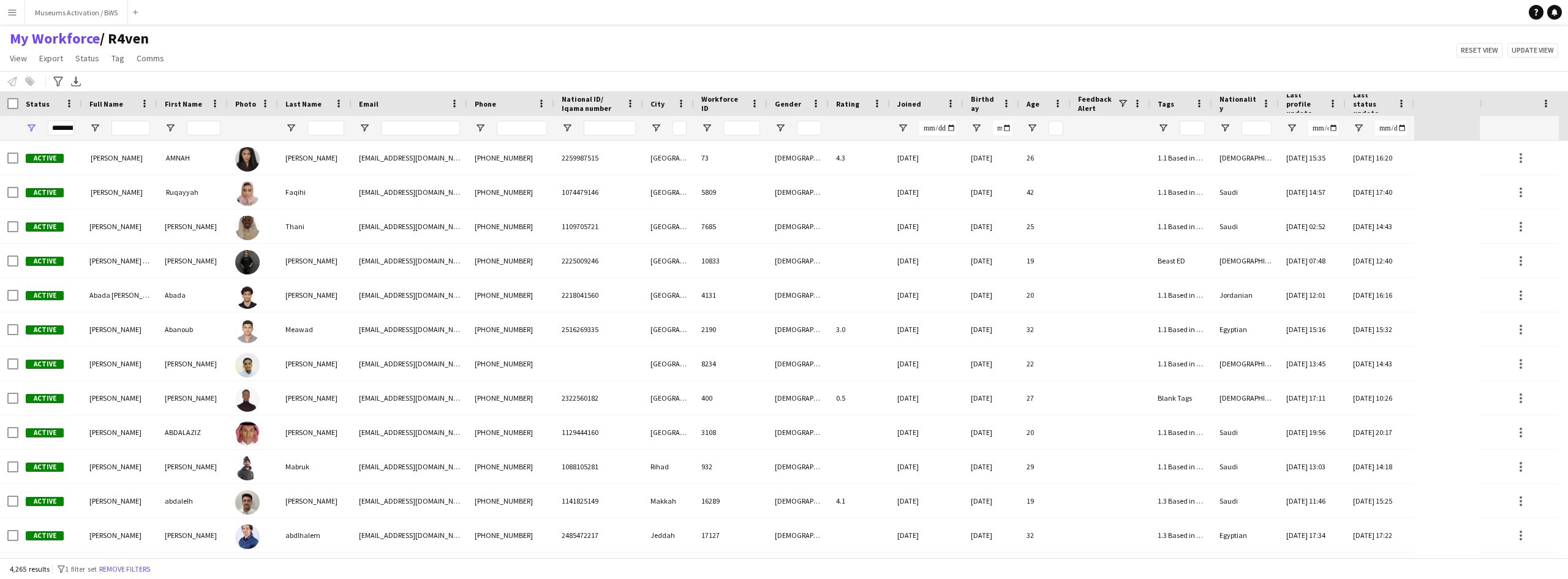
click at [180, 60] on div "My Workforce / R4ven View Views Default view R4ven New view Update view Delete …" at bounding box center [784, 50] width 1568 height 42
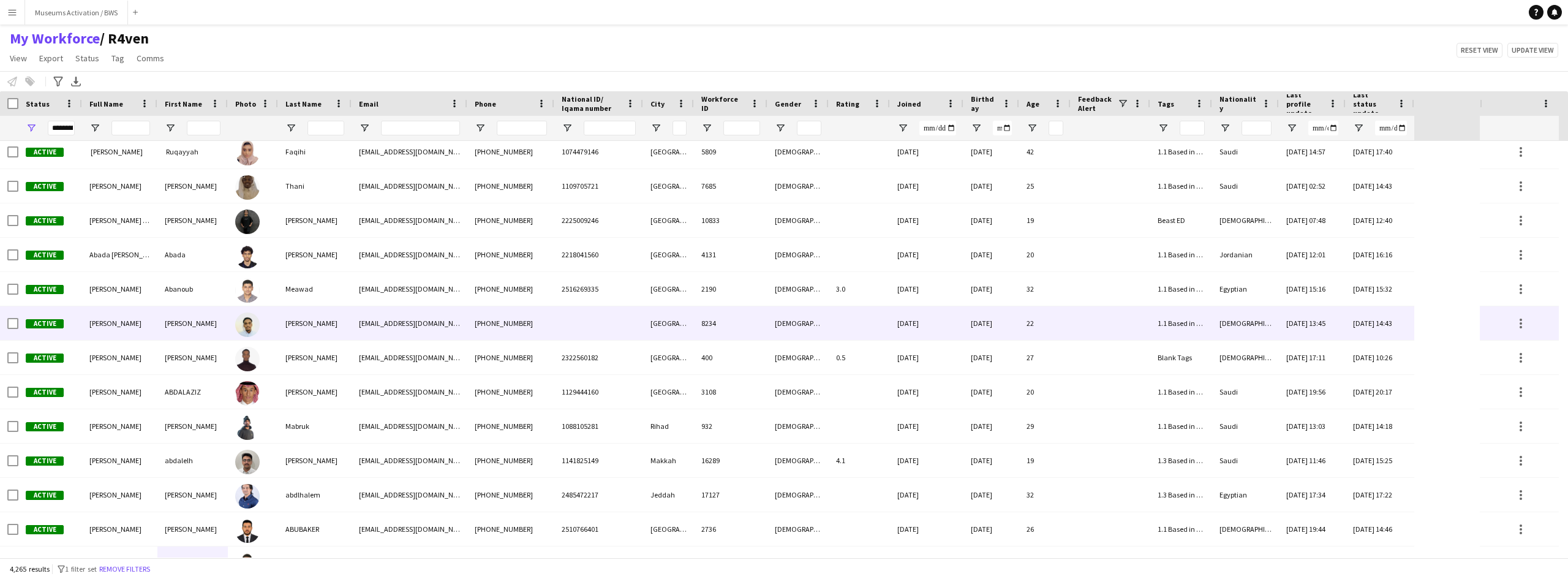
scroll to position [61, 0]
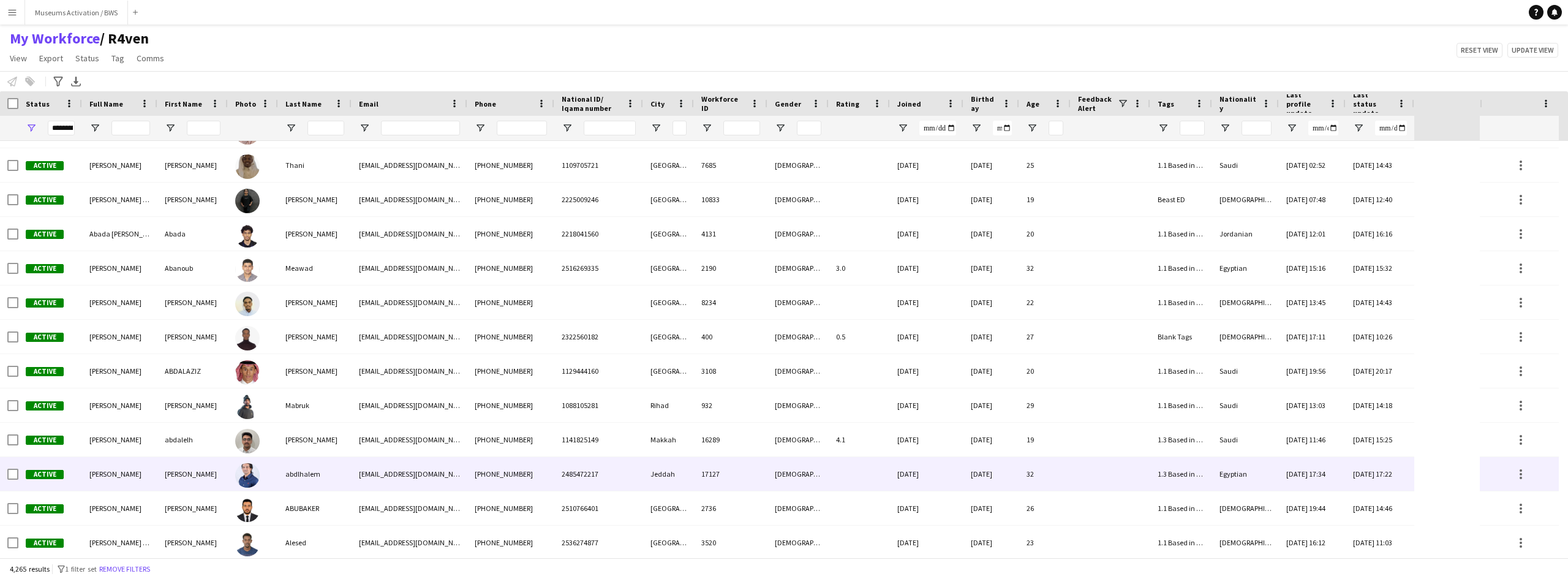
click at [219, 459] on div "[PERSON_NAME]" at bounding box center [192, 473] width 70 height 33
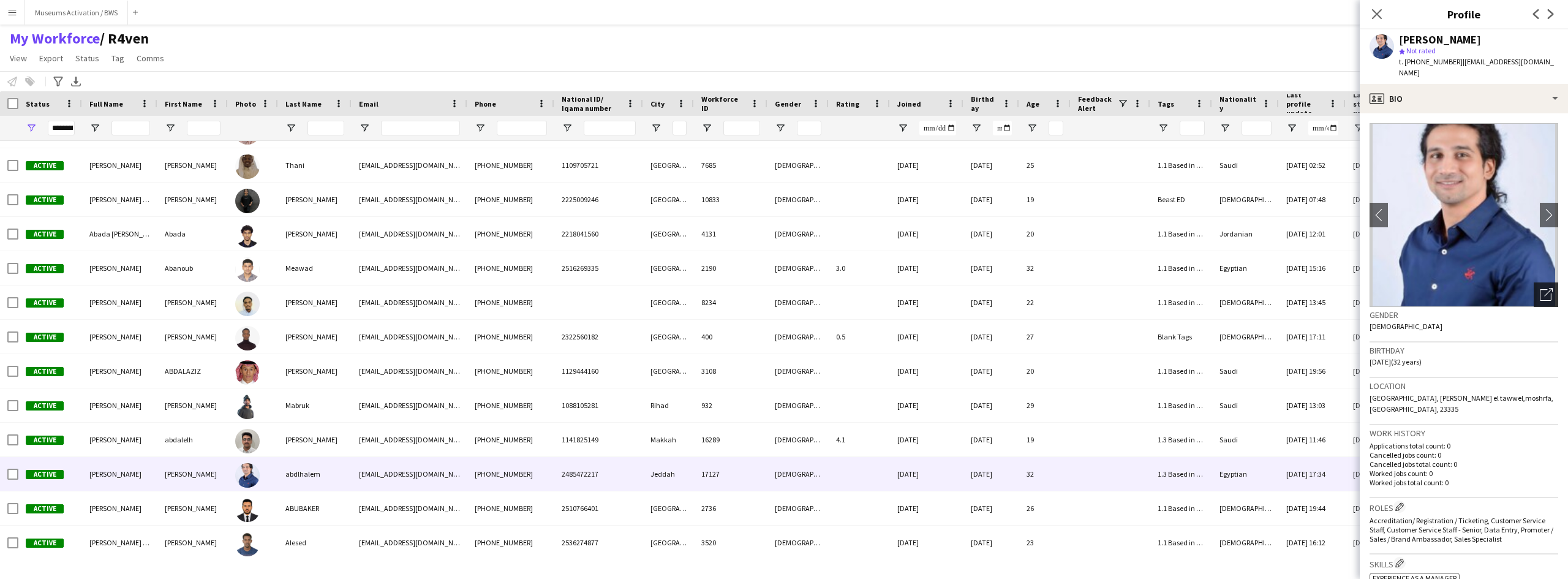
click at [1534, 283] on div "Open photos pop-in" at bounding box center [1546, 295] width 25 height 25
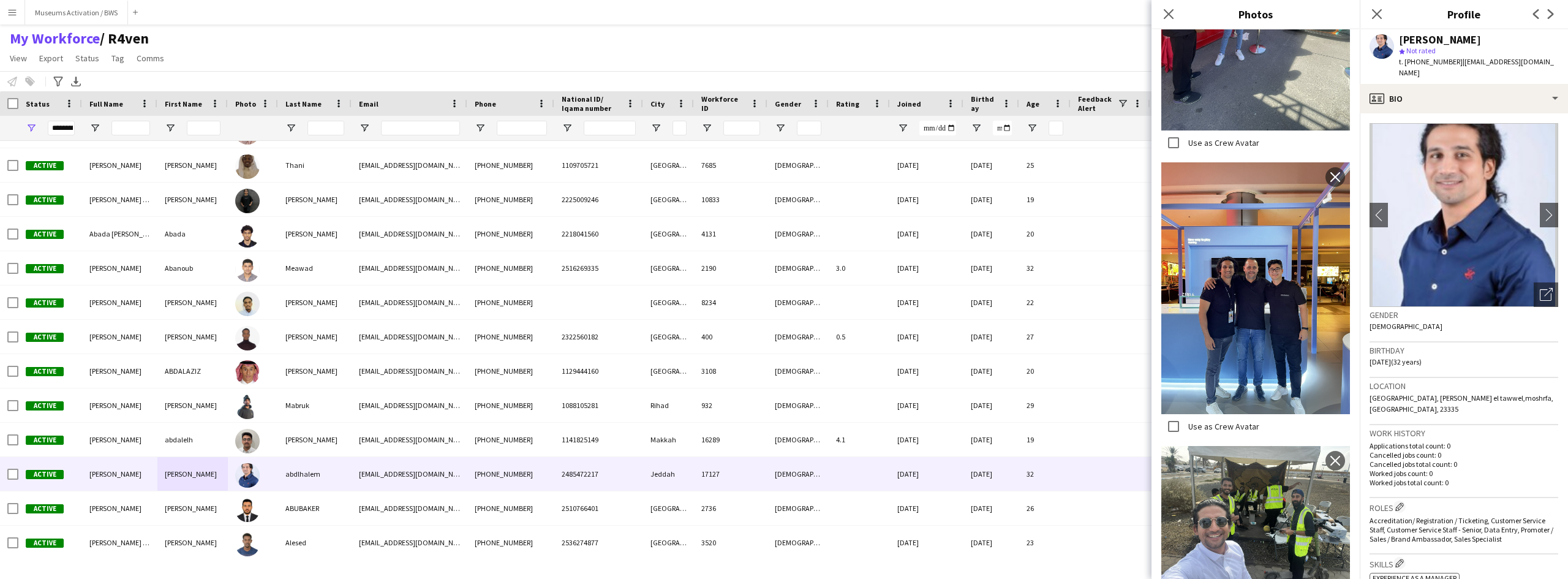
scroll to position [1164, 0]
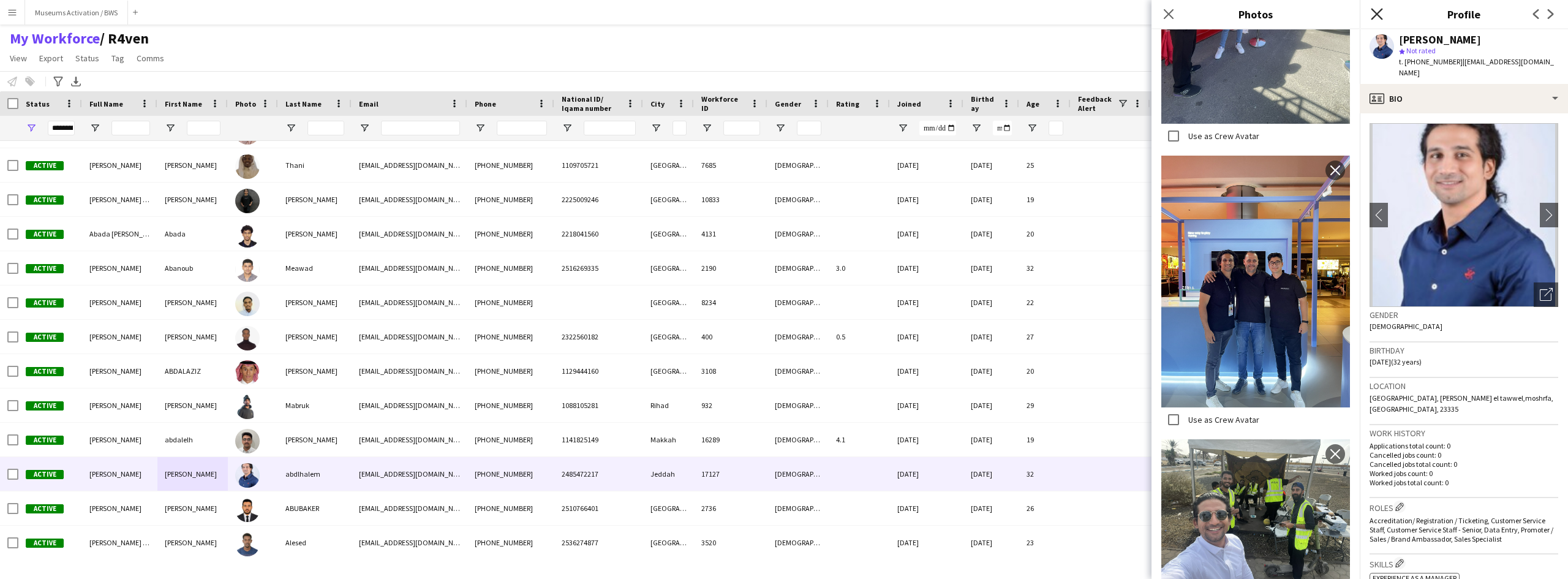
click at [1379, 17] on icon at bounding box center [1377, 14] width 12 height 12
